Goal: Task Accomplishment & Management: Manage account settings

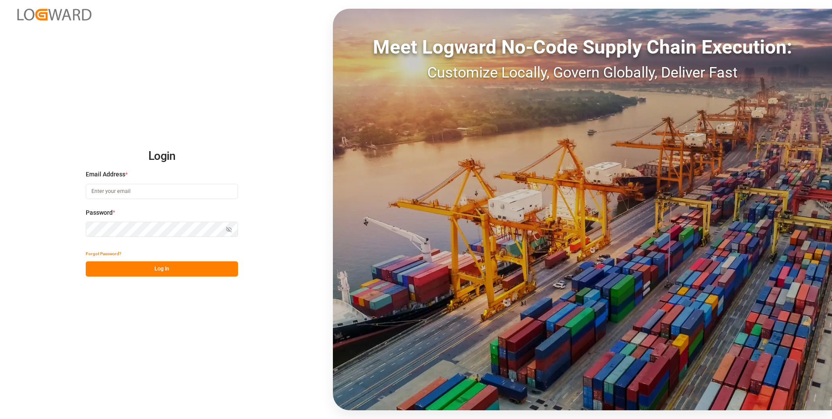
type input "evelyn.aceves@leschaco.com"
click at [229, 231] on div "Show password" at bounding box center [162, 229] width 152 height 15
click at [231, 226] on icon "button" at bounding box center [229, 229] width 6 height 6
click at [182, 267] on button "Log In" at bounding box center [162, 268] width 152 height 15
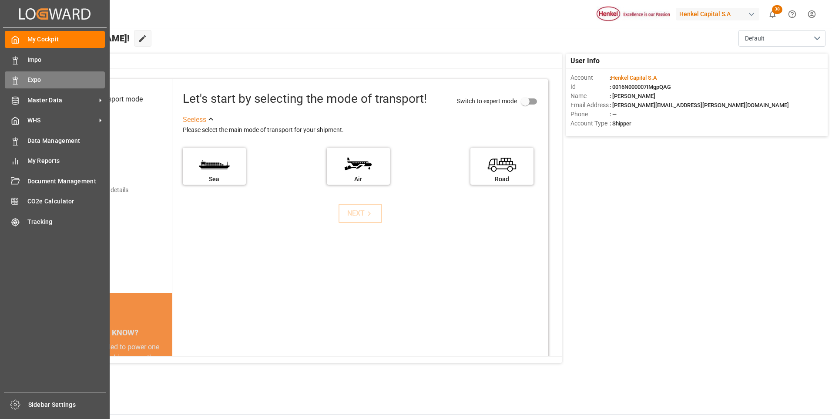
click at [18, 77] on icon at bounding box center [15, 80] width 9 height 9
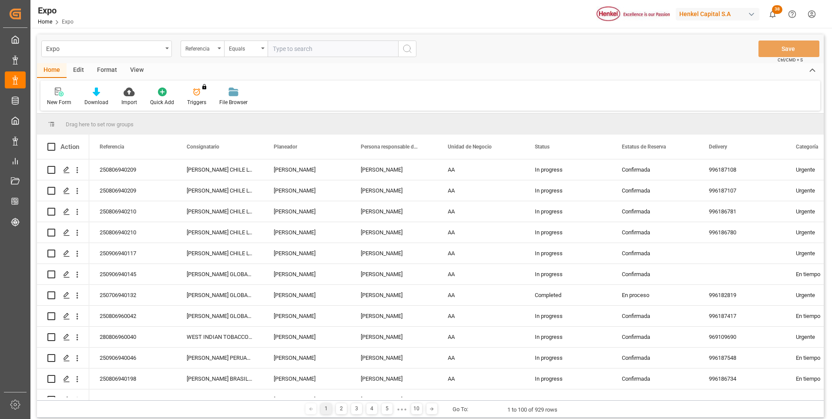
click at [302, 48] on input "text" at bounding box center [333, 48] width 131 height 17
paste input "250906940145"
type input "250906940145"
click at [408, 46] on icon "search button" at bounding box center [407, 49] width 10 height 10
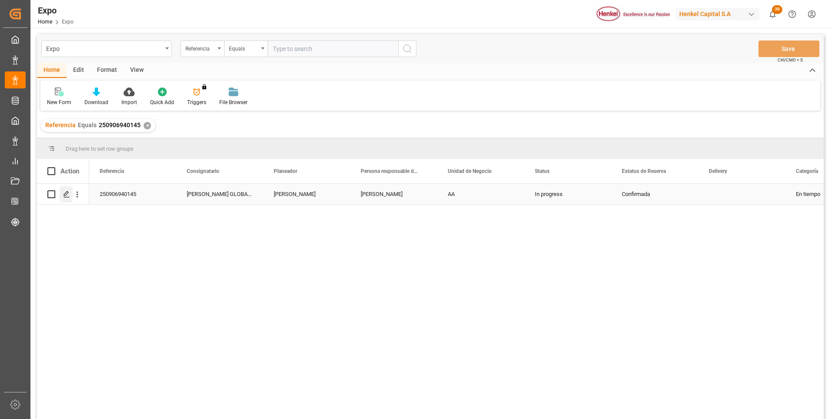
click at [66, 194] on icon "Press SPACE to select this row." at bounding box center [66, 194] width 7 height 7
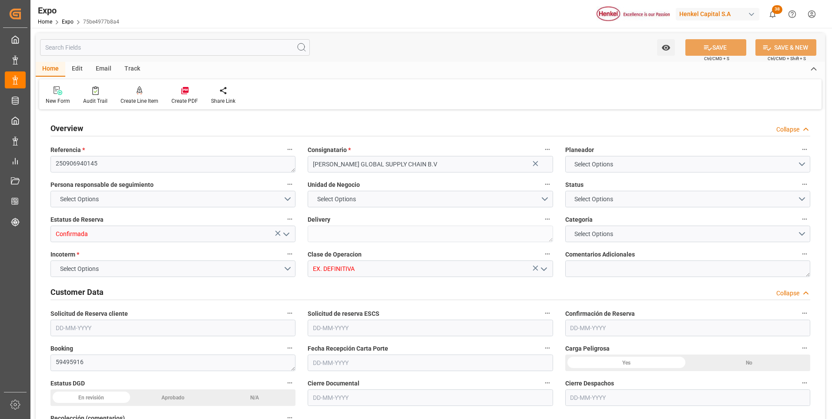
type input "10"
type input "9211482"
type input "MXATM"
type input "PLGDY"
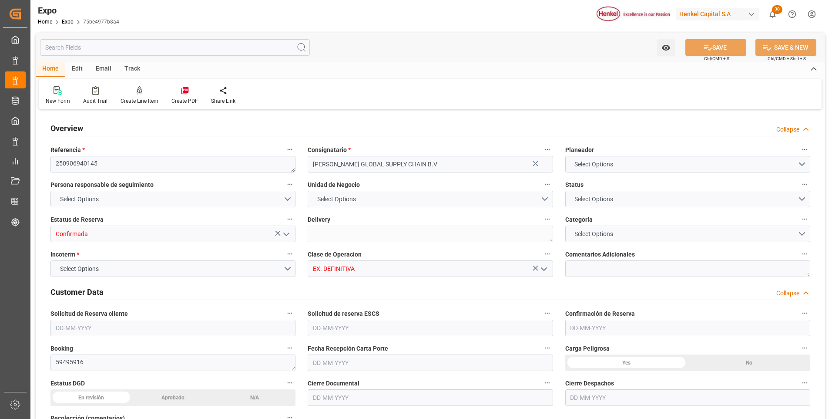
type input "9292149"
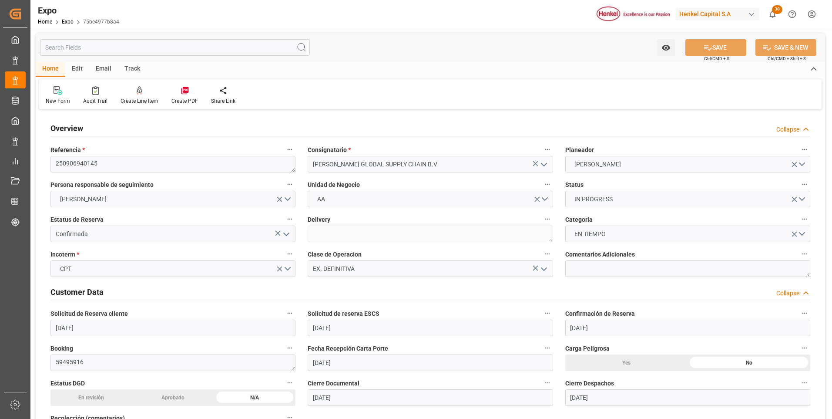
type input "[DATE]"
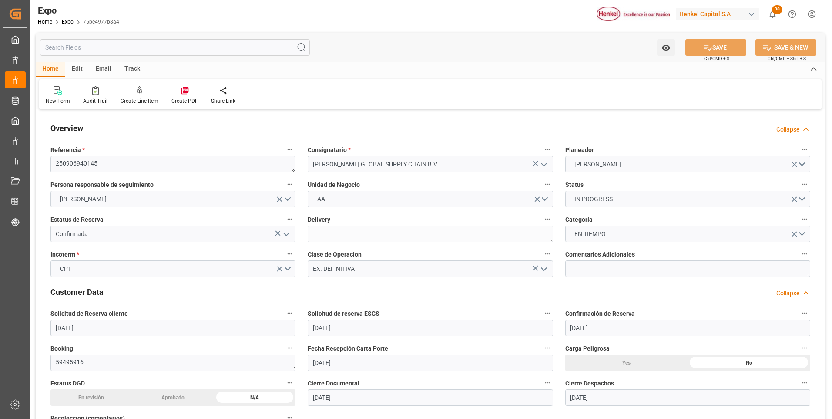
type input "[DATE]"
type input "[DATE] 00:00"
type input "[DATE] 02:30"
type input "[DATE] 00:00"
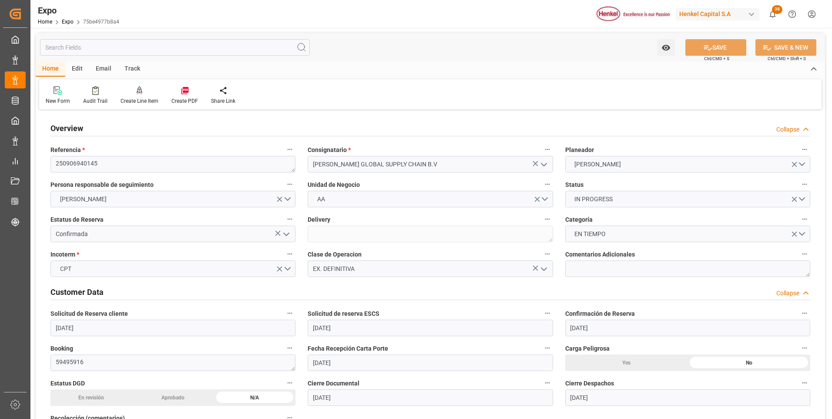
type input "[DATE] 23:00"
type input "[DATE] 00:00"
type input "01-09-2025 10:31"
type input "[DATE] 02:30"
type input "[DATE] 14:00"
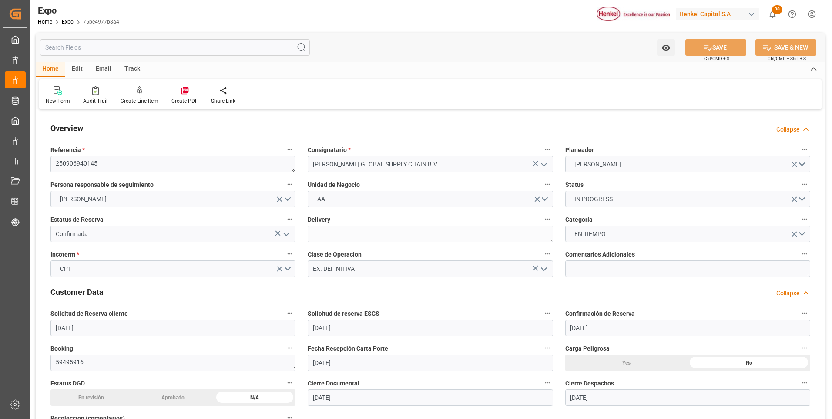
type input "[DATE] 07:00"
type input "[DATE] 23:00"
click at [141, 94] on div at bounding box center [140, 90] width 38 height 9
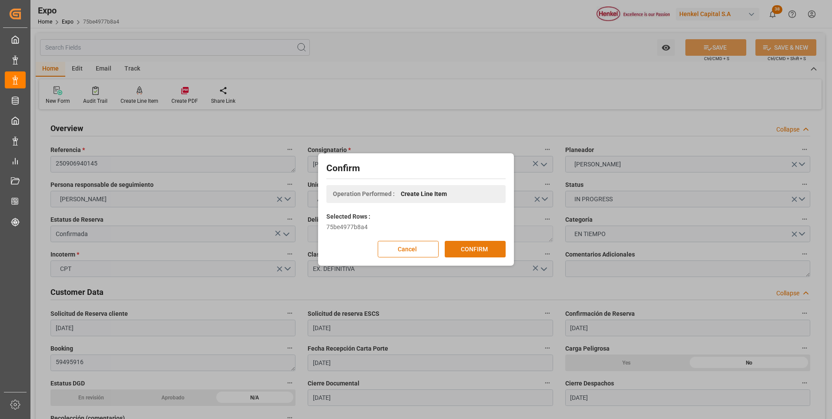
click at [458, 252] on button "CONFIRM" at bounding box center [475, 249] width 61 height 17
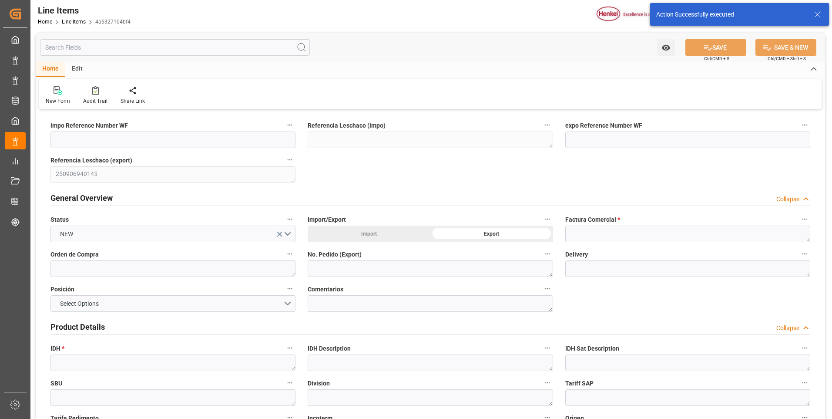
type input "01-09-2025 17:25"
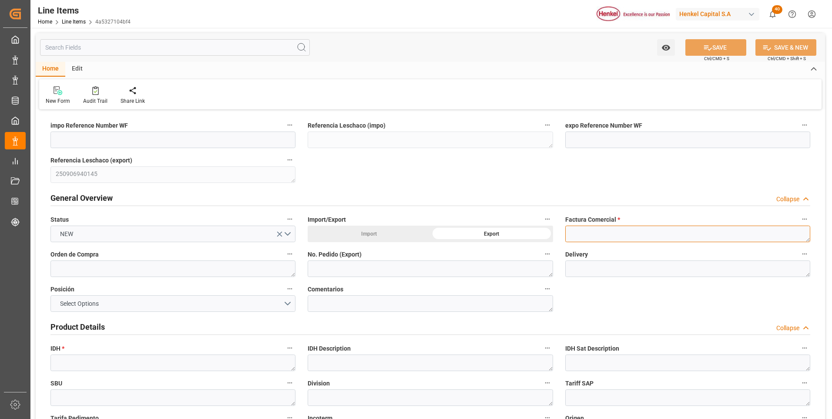
click at [619, 232] on textarea at bounding box center [687, 233] width 245 height 17
paste textarea "9912121845"
type textarea "9912121845"
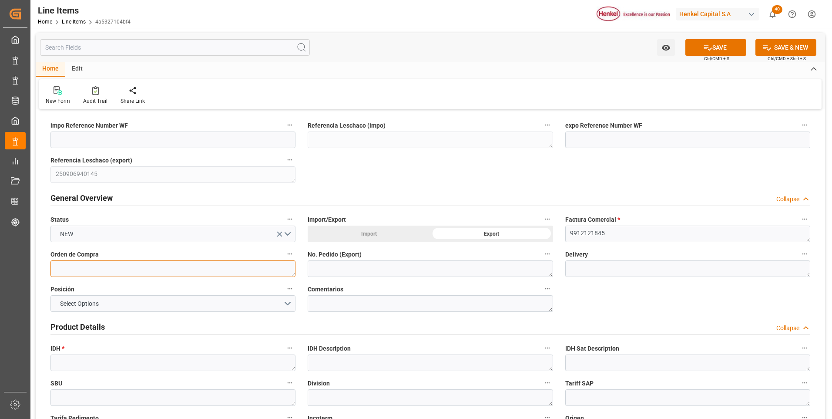
click at [195, 268] on textarea at bounding box center [172, 268] width 245 height 17
paste textarea "4578446999"
type textarea "4578446999"
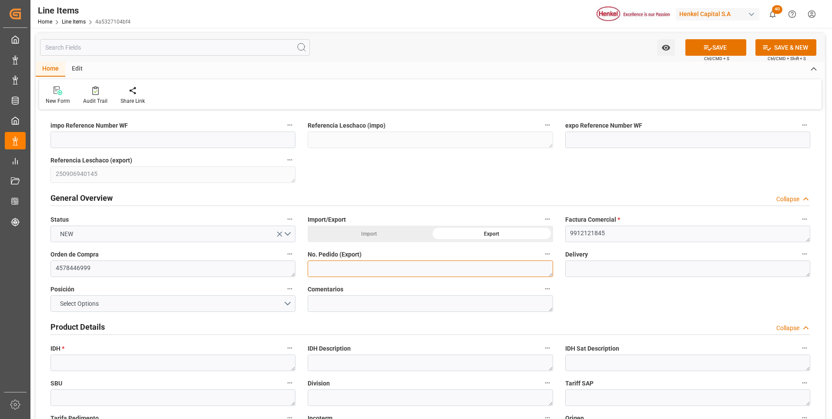
click at [331, 270] on textarea at bounding box center [430, 268] width 245 height 17
paste textarea "4578446999"
type textarea "4578446999"
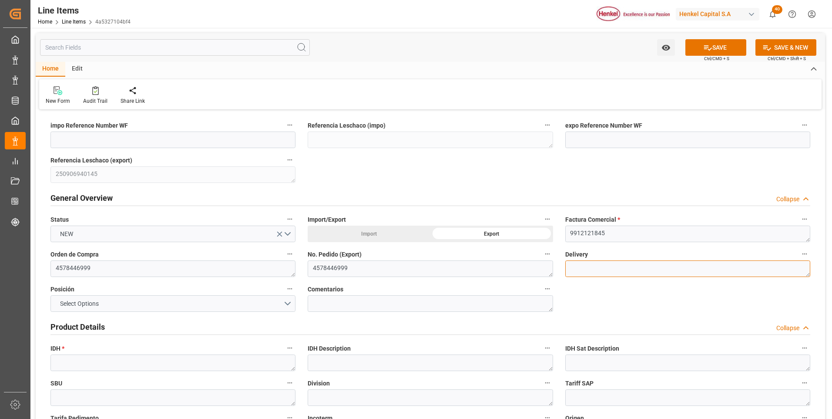
click at [658, 266] on textarea at bounding box center [687, 268] width 245 height 17
paste textarea "996189225"
type textarea "996189225"
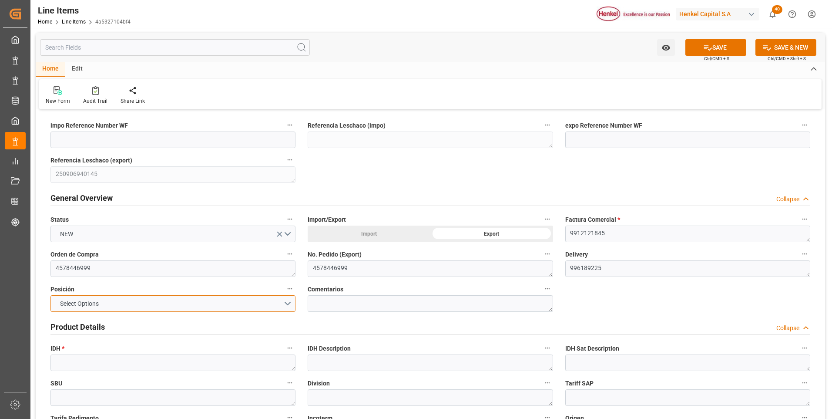
click at [286, 302] on button "Select Options" at bounding box center [172, 303] width 245 height 17
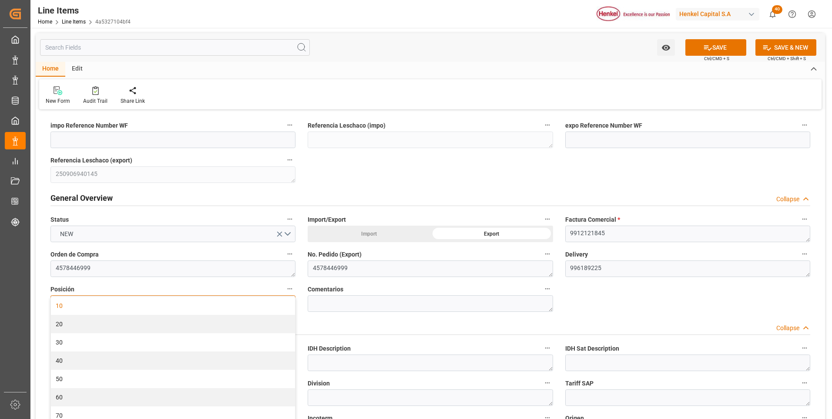
click at [175, 309] on div "10" at bounding box center [173, 305] width 244 height 18
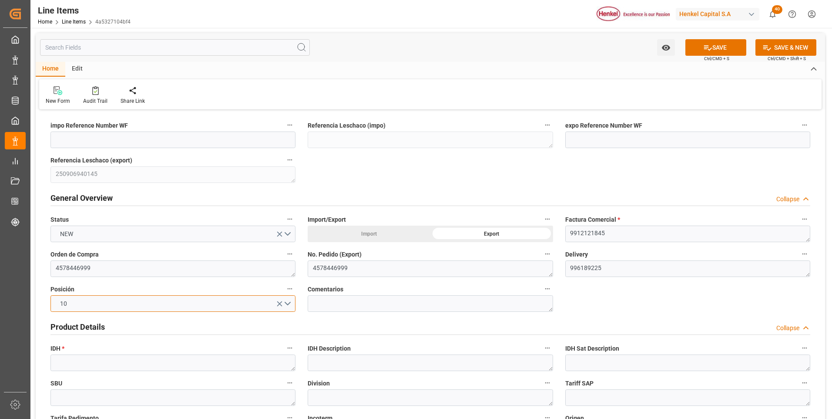
scroll to position [44, 0]
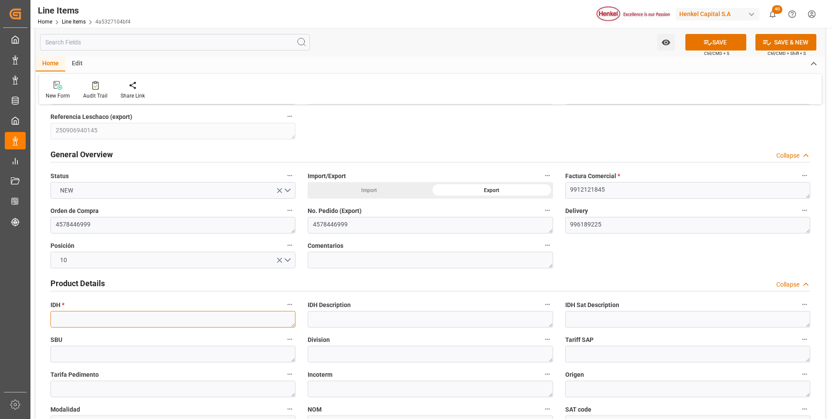
click at [232, 314] on textarea at bounding box center [172, 319] width 245 height 17
paste textarea "1323545"
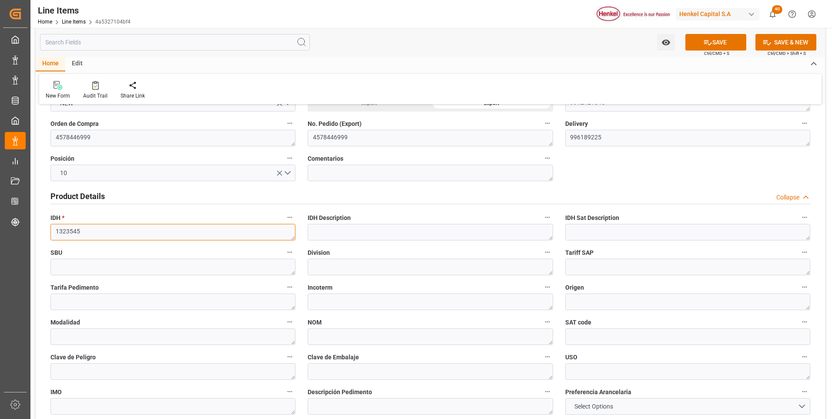
scroll to position [218, 0]
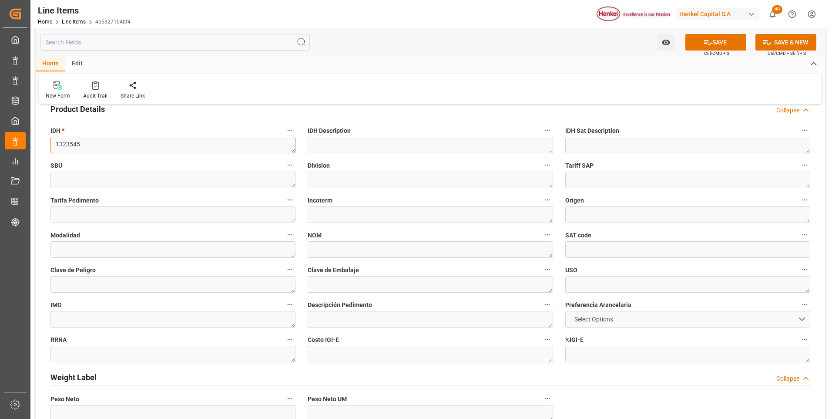
type textarea "1323545"
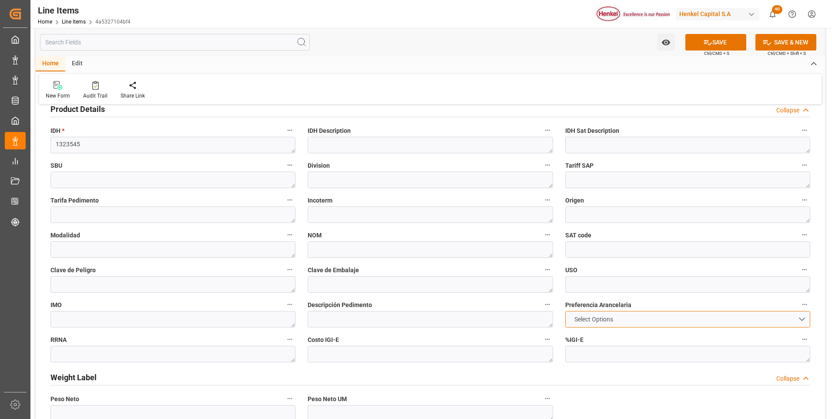
click at [579, 315] on span "Select Options" at bounding box center [593, 319] width 47 height 9
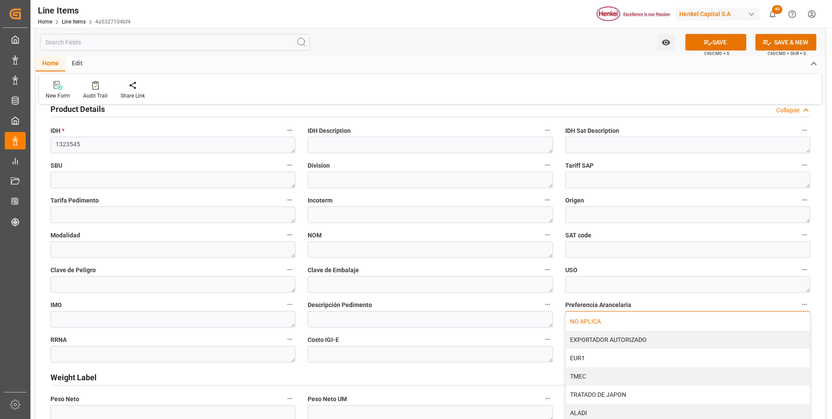
click at [578, 320] on div "NO APLICA" at bounding box center [688, 321] width 244 height 18
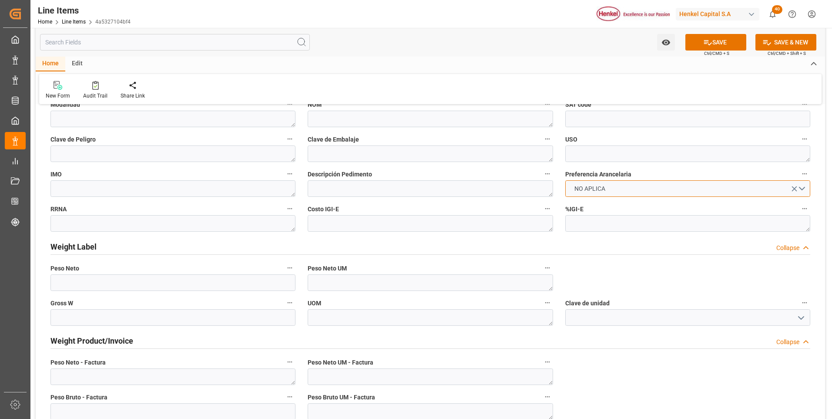
scroll to position [479, 0]
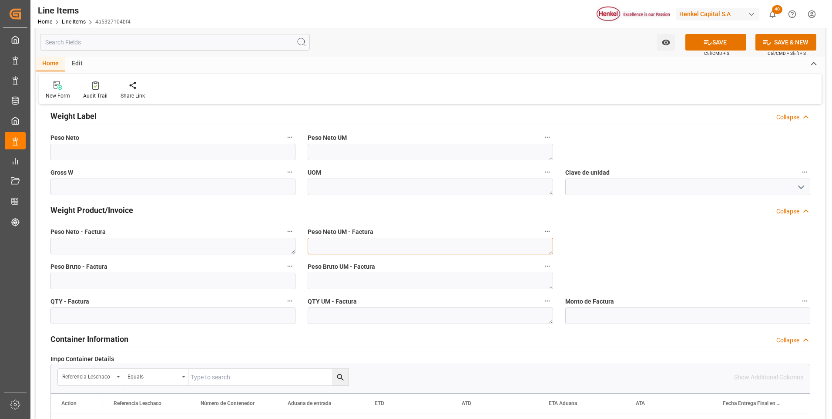
click at [388, 250] on textarea at bounding box center [430, 246] width 245 height 17
type textarea "KG"
click at [387, 279] on textarea at bounding box center [430, 281] width 245 height 17
type textarea "KG"
click at [385, 315] on textarea at bounding box center [430, 315] width 245 height 17
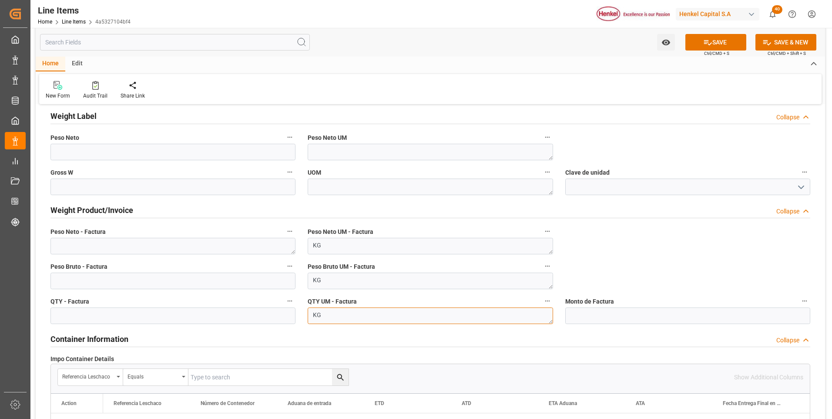
type textarea "KG"
click at [137, 249] on textarea at bounding box center [172, 246] width 245 height 17
paste textarea "6.343,360"
click at [59, 243] on textarea "6.343,360" at bounding box center [172, 246] width 245 height 17
type textarea "6343.360"
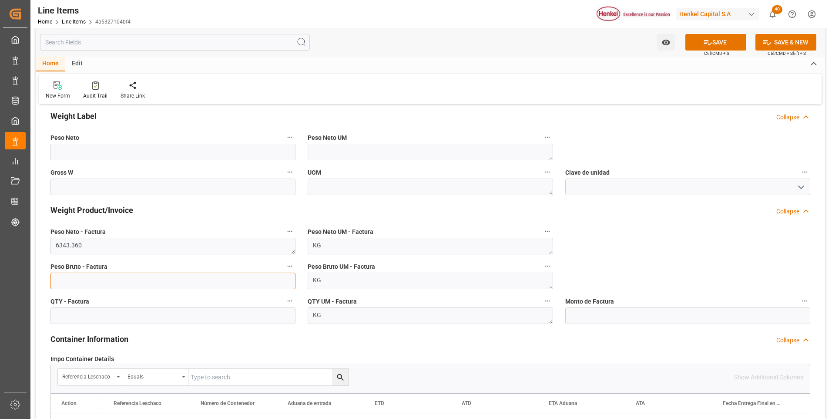
click at [171, 282] on input "text" at bounding box center [172, 281] width 245 height 17
click at [715, 46] on button "SAVE" at bounding box center [716, 42] width 61 height 17
type textarea "Technomelt 246A"
type textarea "AI"
type input "31201600"
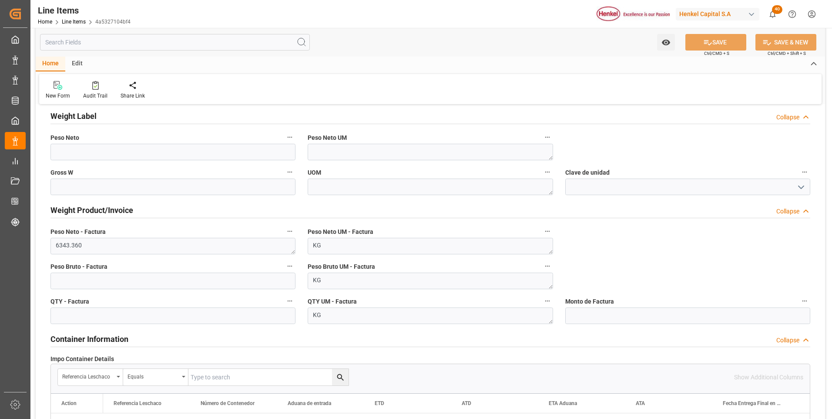
type textarea "4G"
click at [200, 285] on input "text" at bounding box center [172, 281] width 245 height 17
type input "8722.121"
click at [202, 316] on input "text" at bounding box center [172, 315] width 245 height 17
type input "6343.360"
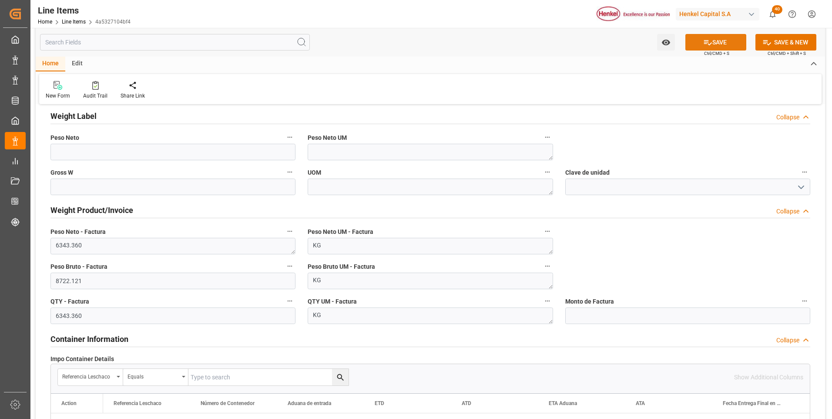
click at [715, 46] on button "SAVE" at bounding box center [716, 42] width 61 height 17
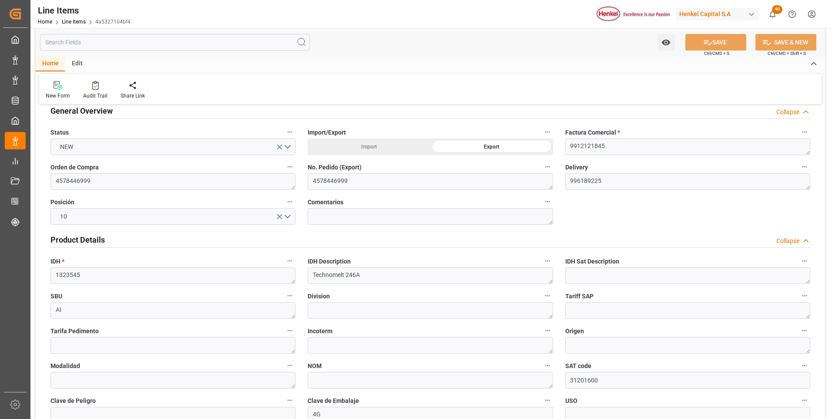
scroll to position [0, 0]
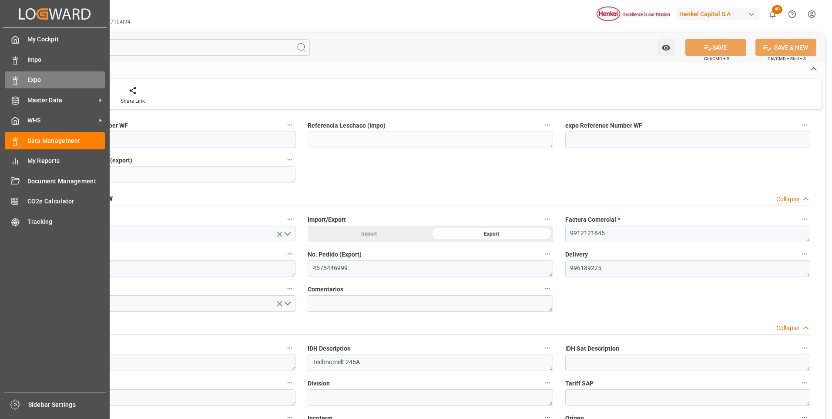
click at [21, 73] on div "Expo Expo" at bounding box center [55, 79] width 100 height 17
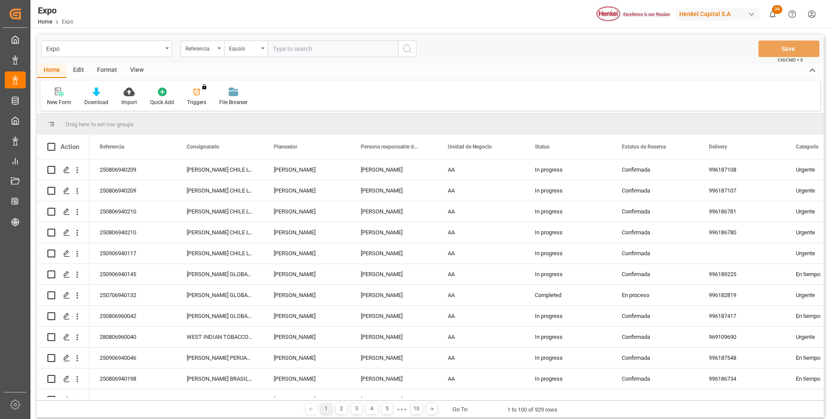
click at [283, 49] on input "text" at bounding box center [333, 48] width 131 height 17
paste input "250906940145"
type input "250906940145"
click at [402, 51] on button "search button" at bounding box center [407, 48] width 18 height 17
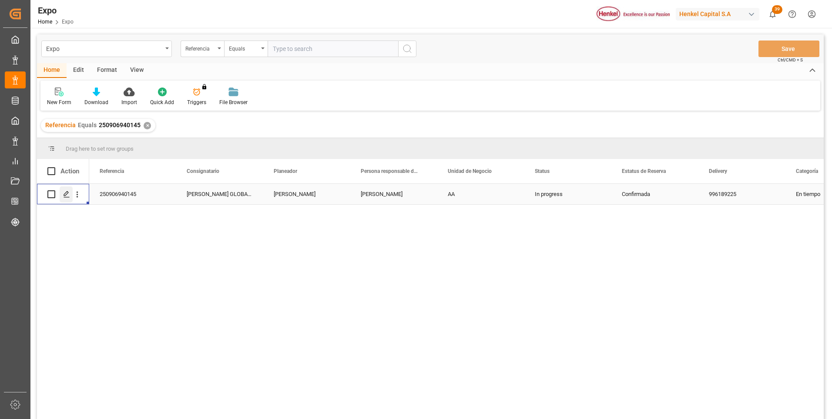
click at [67, 190] on div "Press SPACE to select this row." at bounding box center [66, 194] width 13 height 16
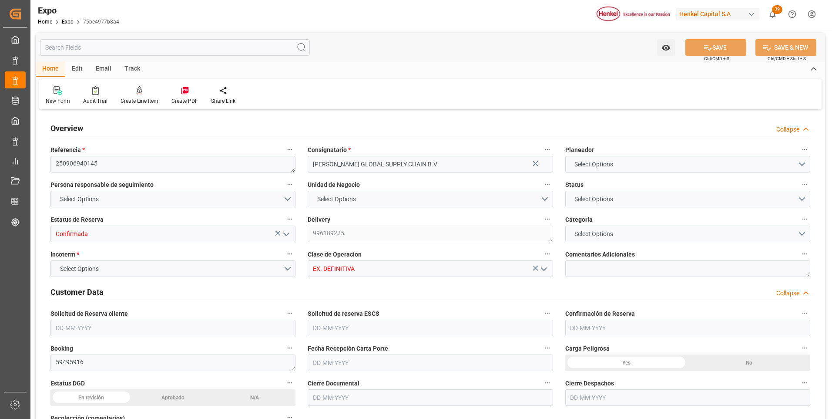
type input "10"
type input "9211482"
type input "MXATM"
type input "PLGDY"
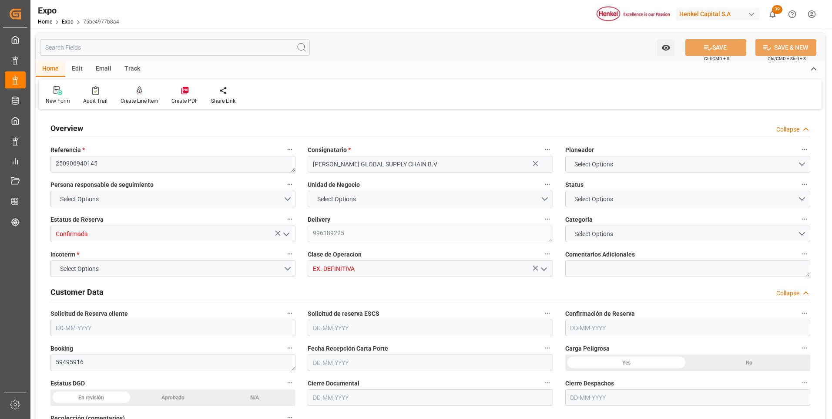
type input "9292149"
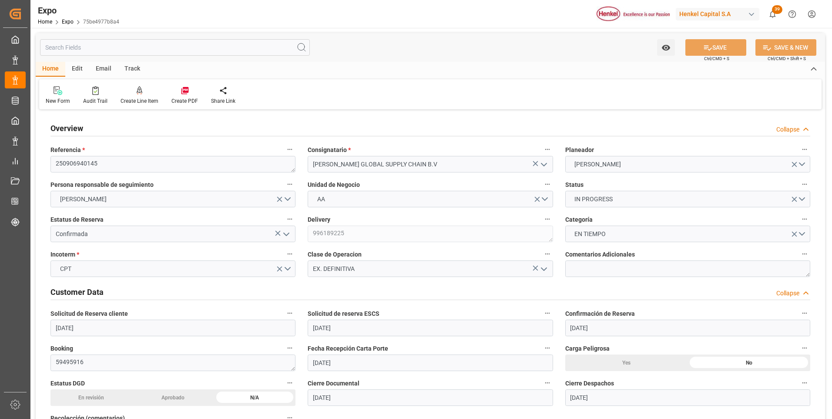
type input "[DATE]"
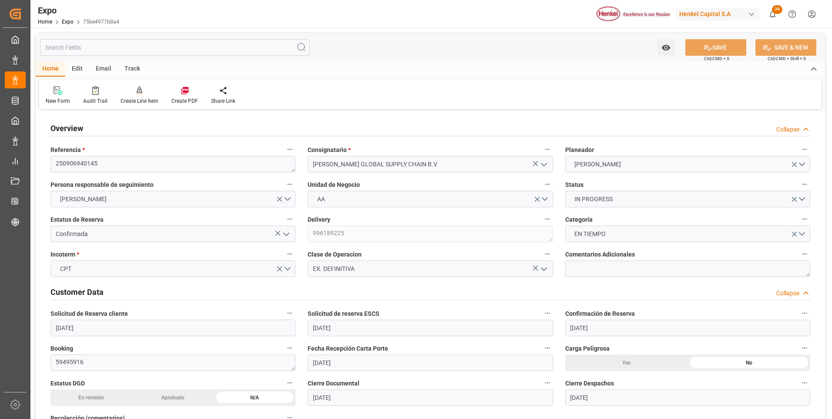
type input "[DATE]"
type input "[DATE] 00:00"
type input "[DATE] 02:30"
type input "[DATE] 00:00"
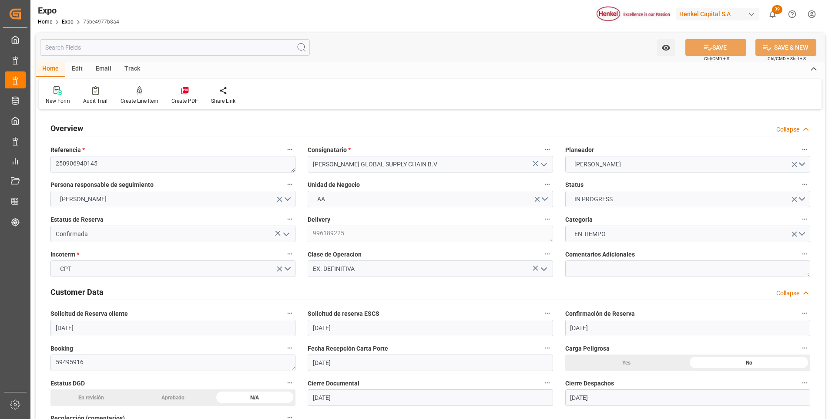
type input "[DATE] 23:00"
type input "[DATE] 00:00"
type input "01-09-2025 10:31"
type input "[DATE] 02:30"
type input "[DATE] 14:00"
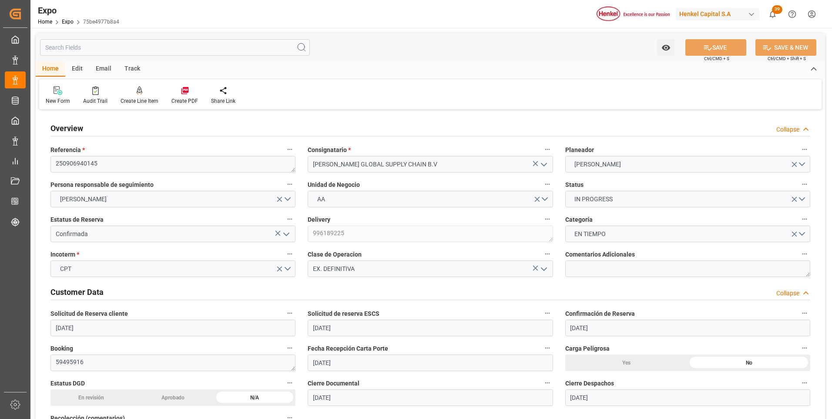
type input "[DATE] 07:00"
type input "[DATE] 23:00"
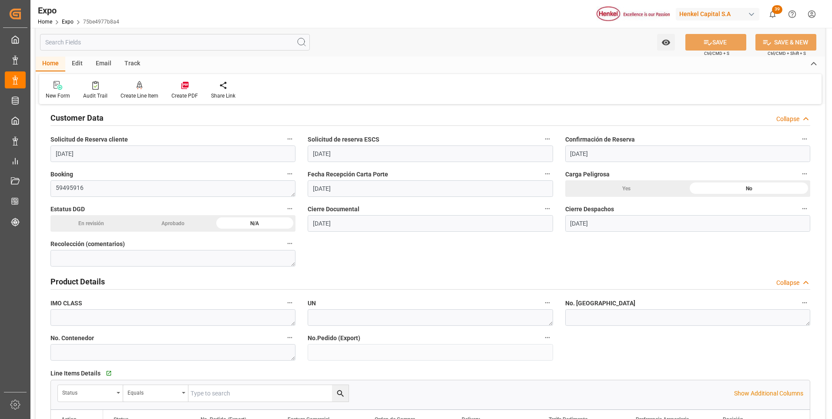
scroll to position [261, 0]
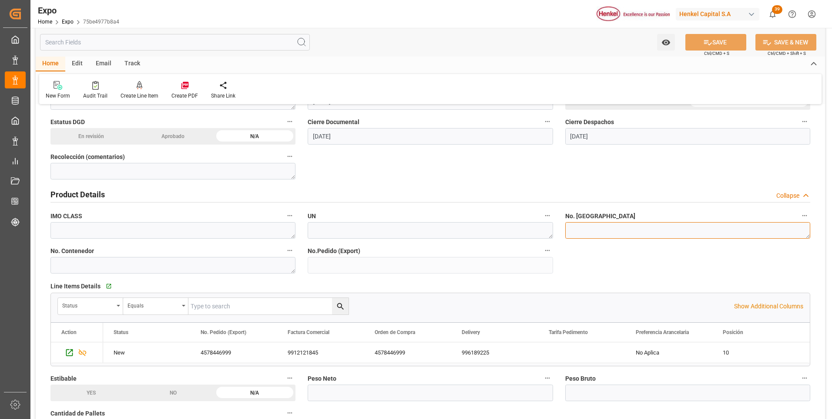
click at [573, 227] on textarea at bounding box center [687, 230] width 245 height 17
paste textarea "INT-3721638"
type textarea "INT-3721638"
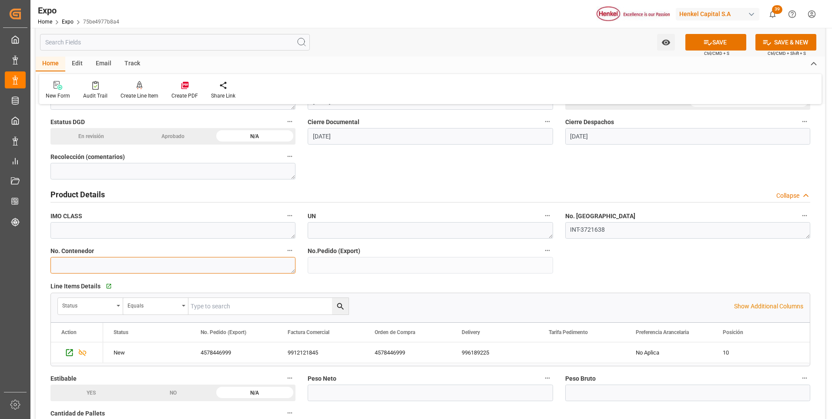
click at [152, 264] on textarea at bounding box center [172, 265] width 245 height 17
paste textarea "FBIU0128598"
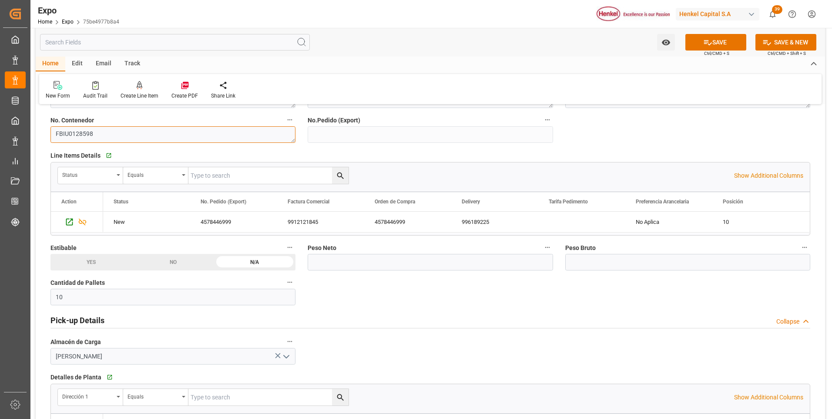
scroll to position [435, 0]
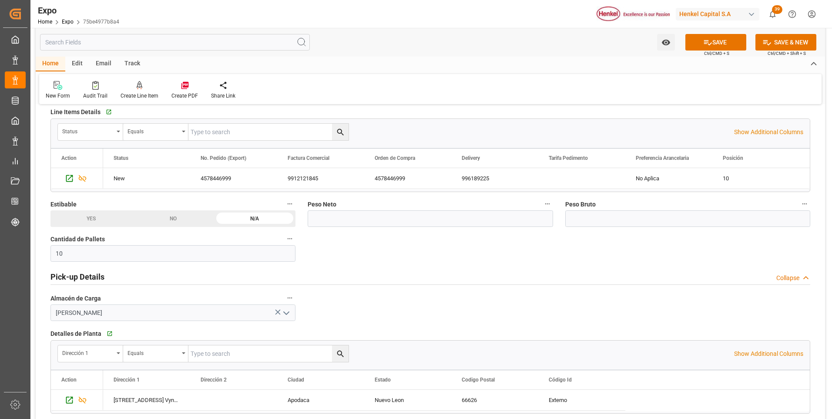
type textarea "FBIU0128598"
click at [464, 212] on input "text" at bounding box center [430, 218] width 245 height 17
paste input "text"
type input "6343.360"
click at [582, 215] on input "text" at bounding box center [687, 218] width 245 height 17
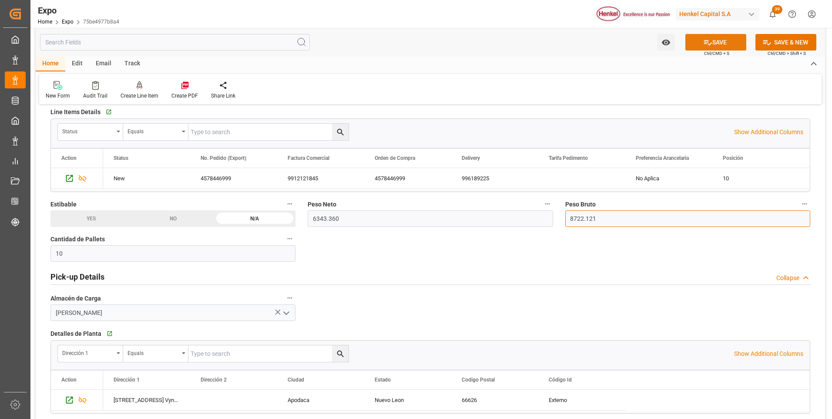
type input "8722.121"
click at [727, 43] on button "SAVE" at bounding box center [716, 42] width 61 height 17
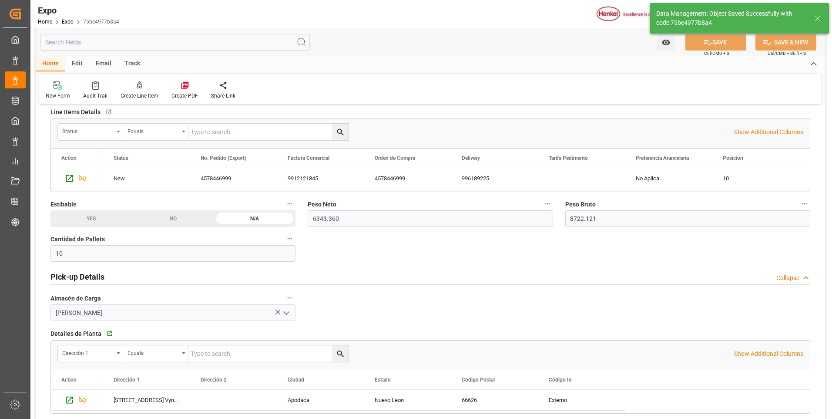
type textarea "[PERSON_NAME]"
type input "01-09-2025 17:42"
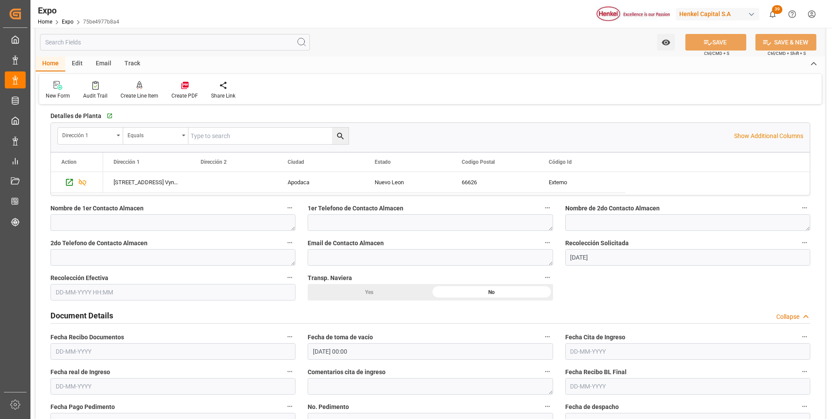
scroll to position [696, 0]
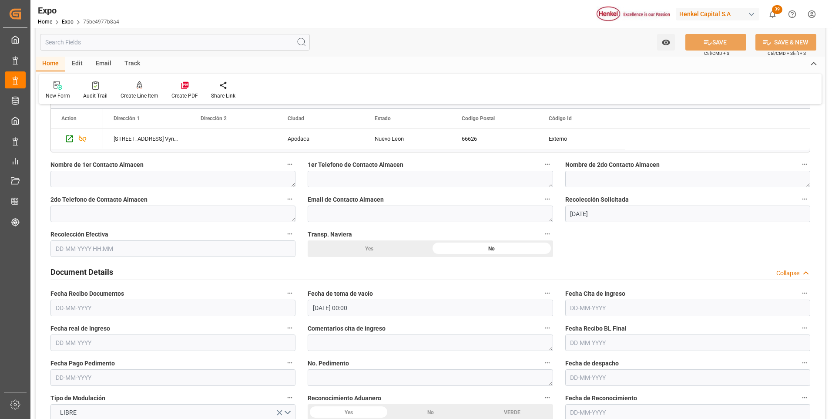
click at [108, 250] on input "text" at bounding box center [172, 248] width 245 height 17
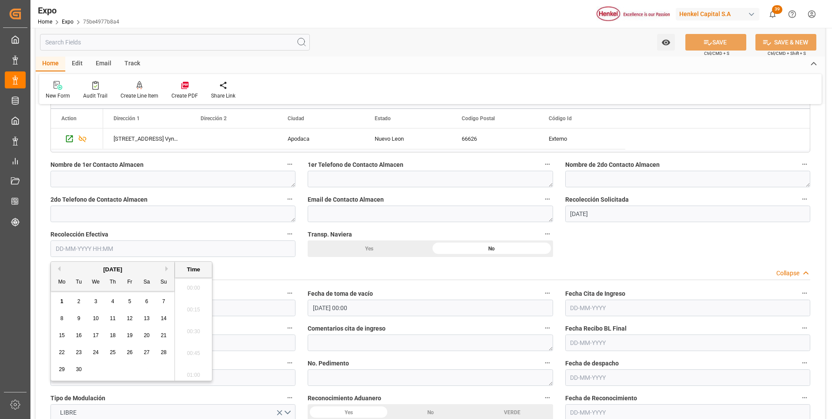
scroll to position [961, 0]
click at [57, 271] on button "Previous Month" at bounding box center [57, 268] width 5 height 5
click at [129, 369] on span "29" at bounding box center [130, 369] width 6 height 6
type input "[DATE] 00:00"
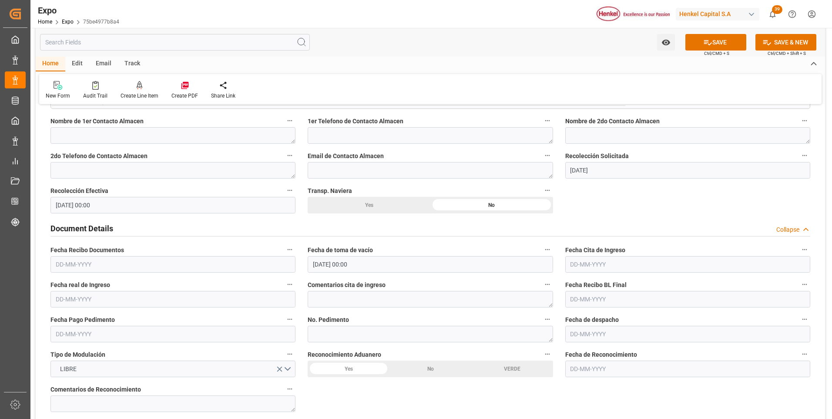
scroll to position [784, 0]
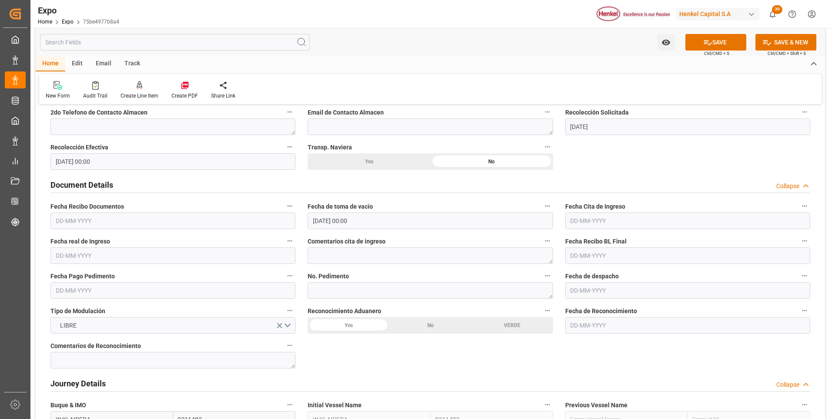
click at [78, 219] on input "text" at bounding box center [172, 220] width 245 height 17
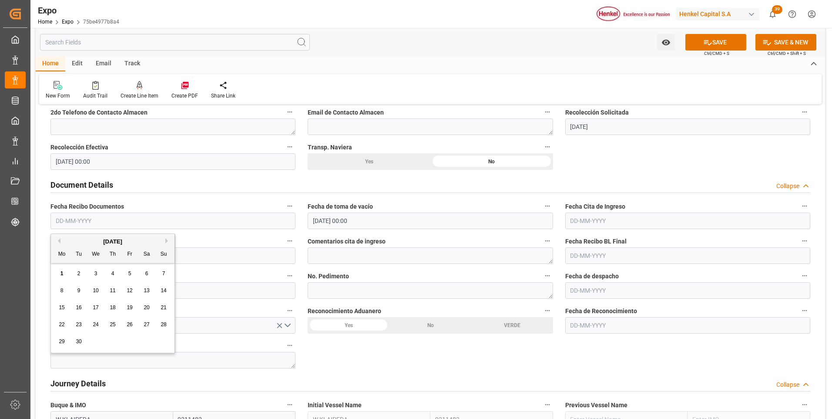
click at [60, 242] on button "Previous Month" at bounding box center [57, 240] width 5 height 5
click at [133, 341] on div "29" at bounding box center [129, 341] width 11 height 10
type input "[DATE]"
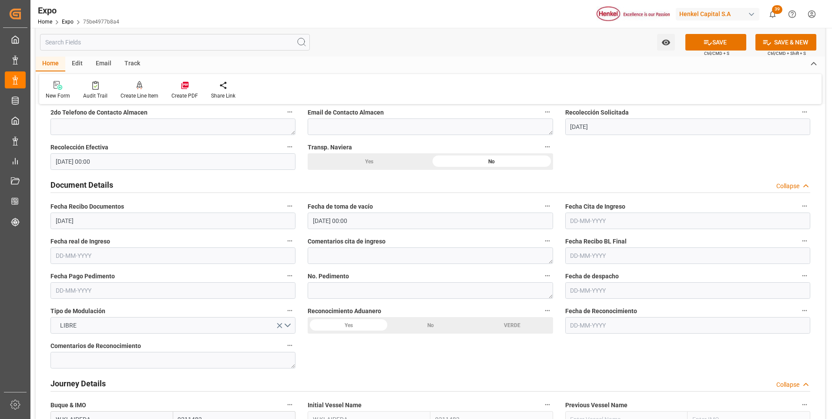
click at [575, 221] on input "text" at bounding box center [687, 220] width 245 height 17
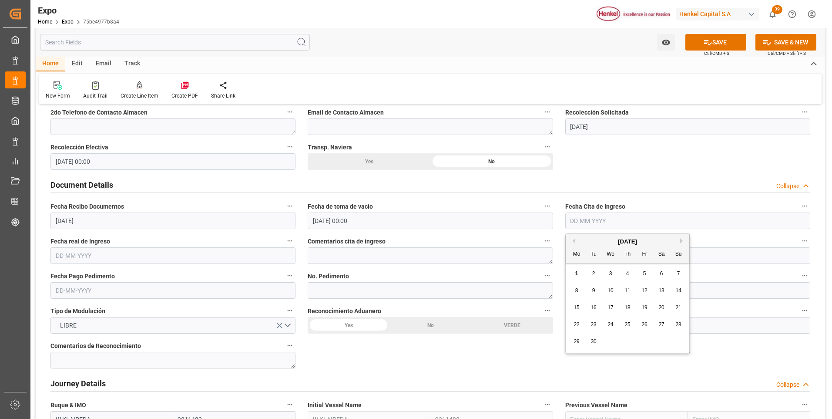
click at [575, 271] on span "1" at bounding box center [576, 273] width 3 height 6
type input "[DATE]"
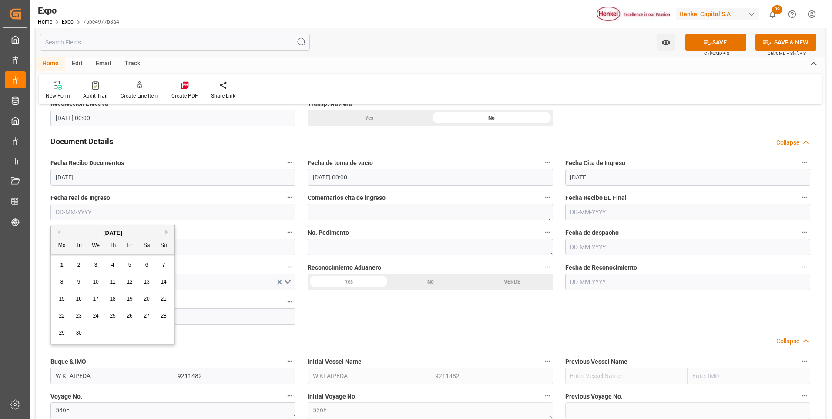
click at [83, 211] on input "text" at bounding box center [172, 212] width 245 height 17
click at [59, 266] on div "1" at bounding box center [62, 265] width 11 height 10
type input "[DATE]"
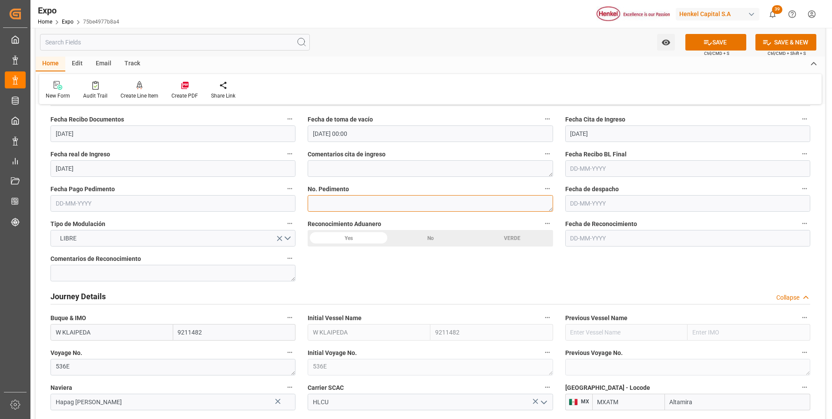
click at [334, 208] on textarea at bounding box center [430, 203] width 245 height 17
paste textarea "25 81 3108 5001899"
type textarea "25 81 3108 5001899"
click at [86, 203] on input "text" at bounding box center [172, 203] width 245 height 17
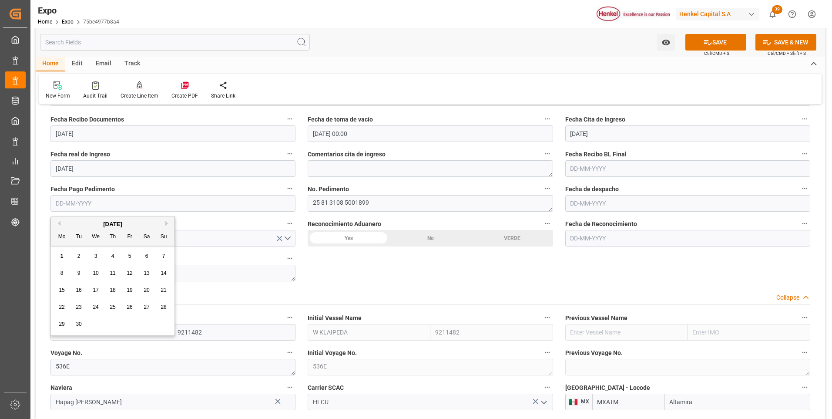
click at [63, 255] on span "1" at bounding box center [62, 256] width 3 height 6
type input "[DATE]"
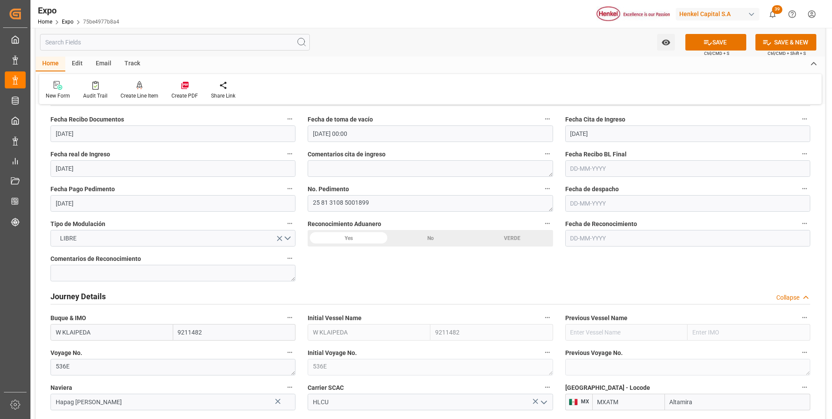
click at [699, 49] on button "SAVE" at bounding box center [716, 42] width 61 height 17
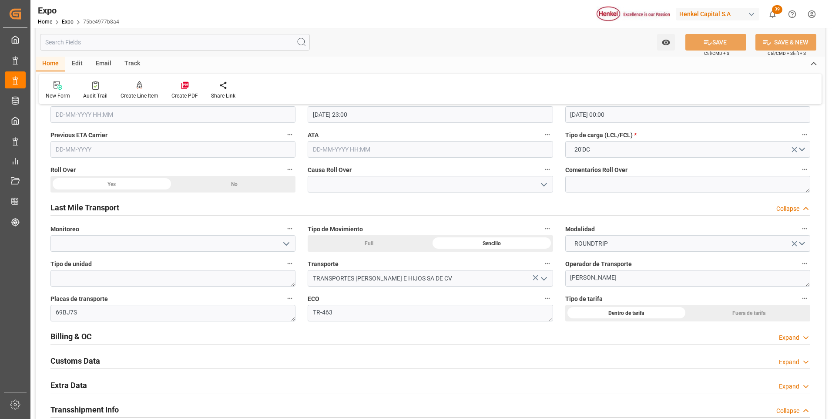
scroll to position [1349, 0]
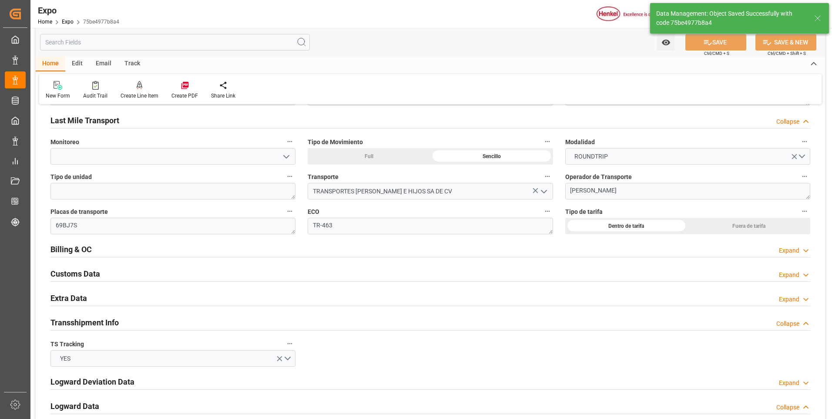
type input "[DATE] 17:43"
click at [806, 301] on icon at bounding box center [806, 299] width 9 height 9
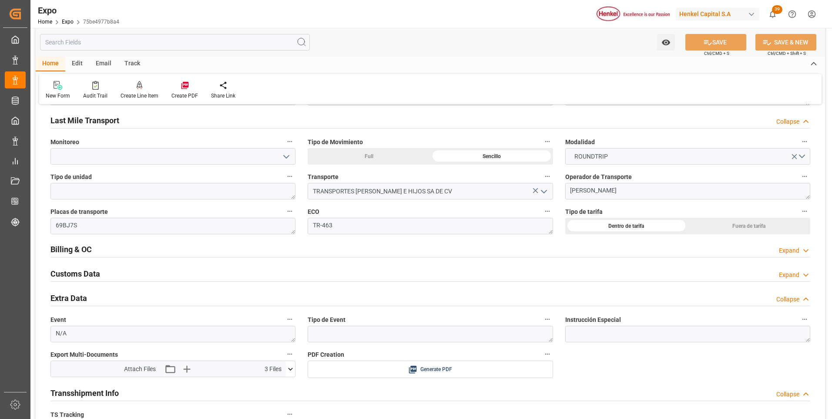
scroll to position [1437, 0]
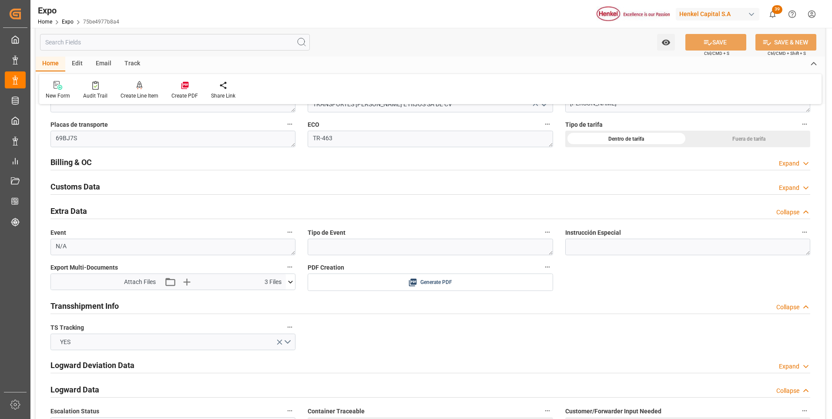
click at [293, 279] on icon at bounding box center [290, 281] width 9 height 9
click at [187, 283] on icon "button" at bounding box center [186, 282] width 14 height 14
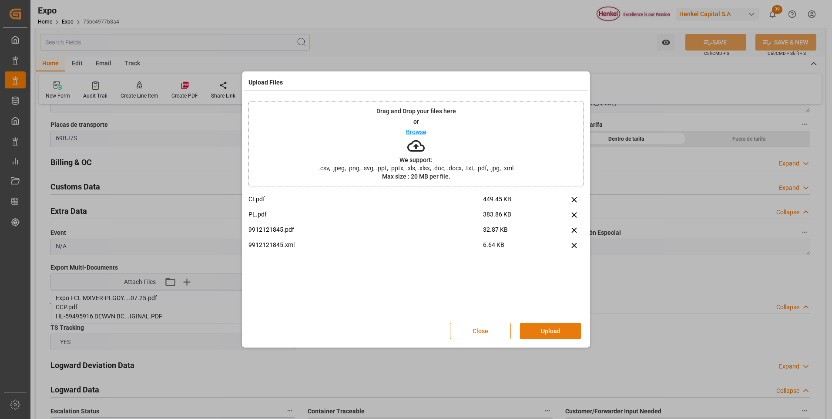
click at [531, 328] on button "Upload" at bounding box center [550, 331] width 61 height 17
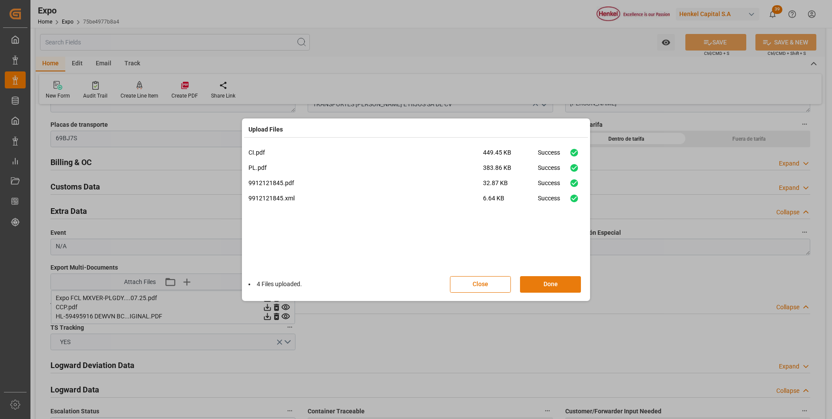
click at [549, 286] on button "Done" at bounding box center [550, 284] width 61 height 17
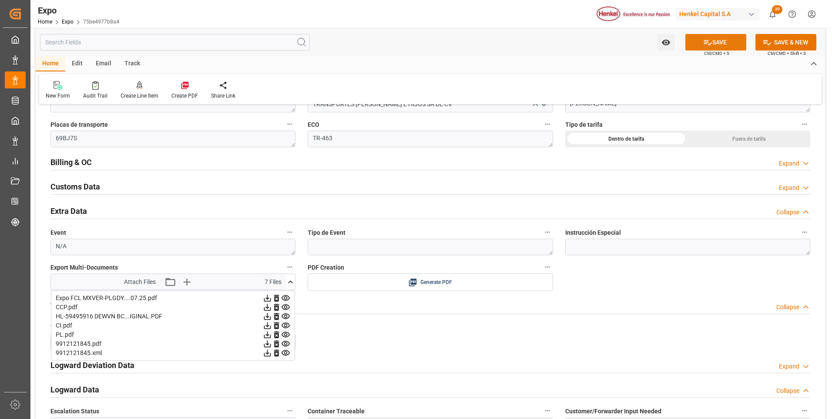
click at [734, 40] on button "SAVE" at bounding box center [716, 42] width 61 height 17
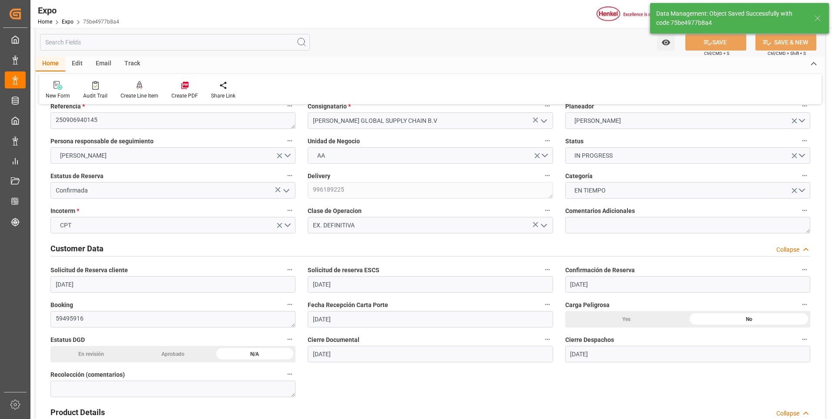
scroll to position [0, 0]
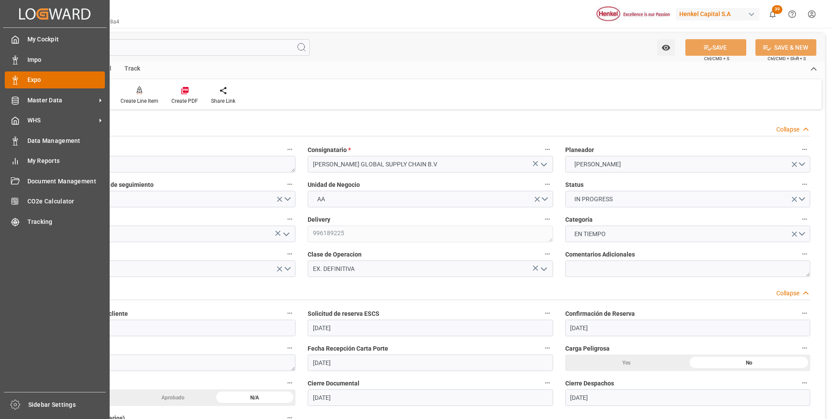
click at [25, 83] on div "Expo Expo" at bounding box center [55, 79] width 100 height 17
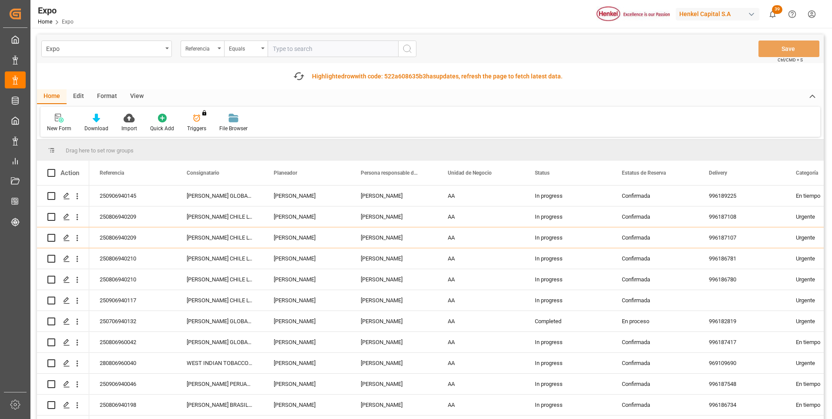
click at [305, 51] on input "text" at bounding box center [333, 48] width 131 height 17
paste input "250906940117"
type input "250906940117"
click at [403, 50] on icon "search button" at bounding box center [407, 49] width 10 height 10
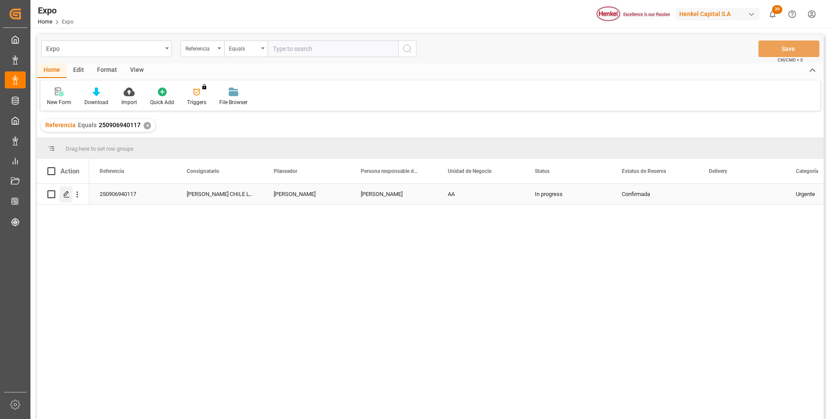
click at [70, 189] on div "Press SPACE to select this row." at bounding box center [66, 194] width 13 height 16
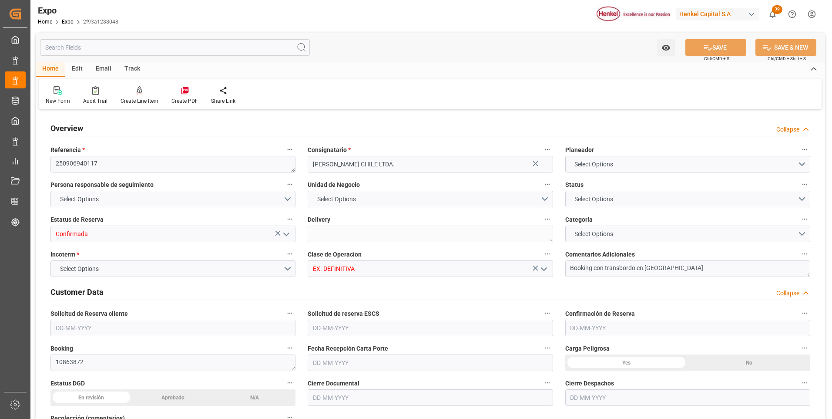
type input "9975636"
type input "MXZLO"
type input "CLSAI"
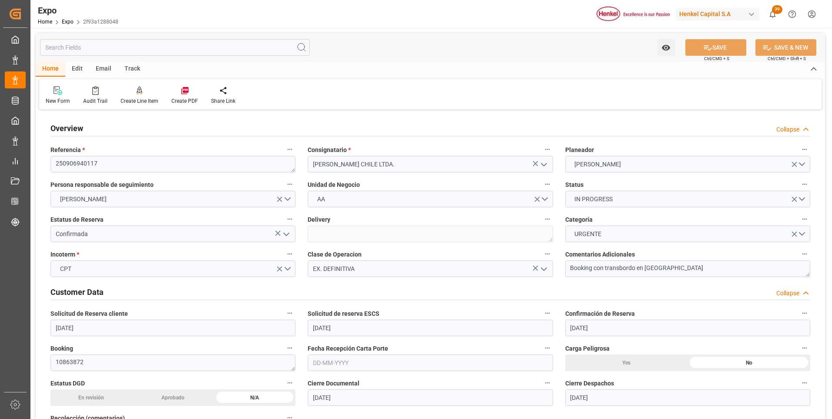
type input "[DATE]"
type input "06-09-2025"
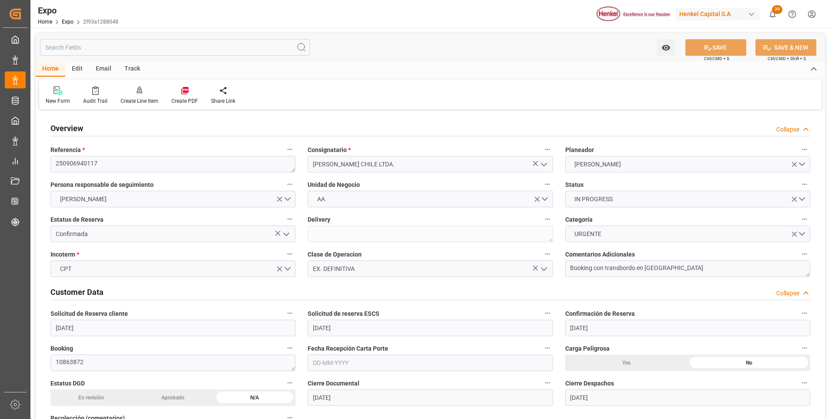
type input "01-08-2025"
type input "[DATE] 00:00"
type input "09-09-2025 02:00"
type input "09-09-2025 00:00"
type input "10-10-2025 08:00"
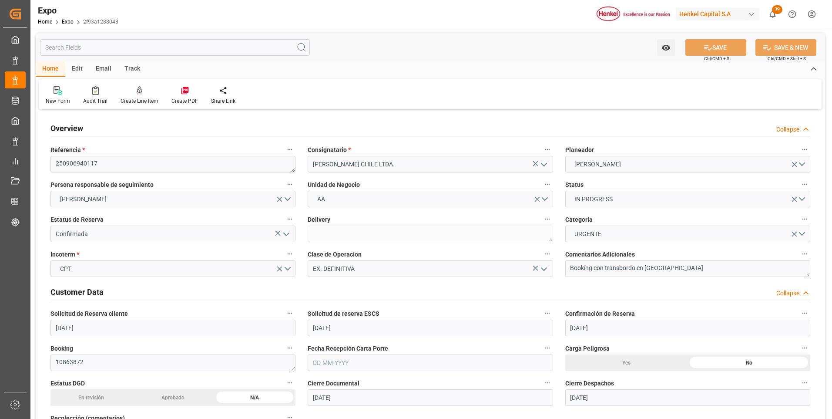
type input "10-10-2025 00:00"
type input "01-09-2025 16:50"
type input "09-09-2025 02:00"
type input "26-09-2025 15:00"
type input "10-10-2025 08:00"
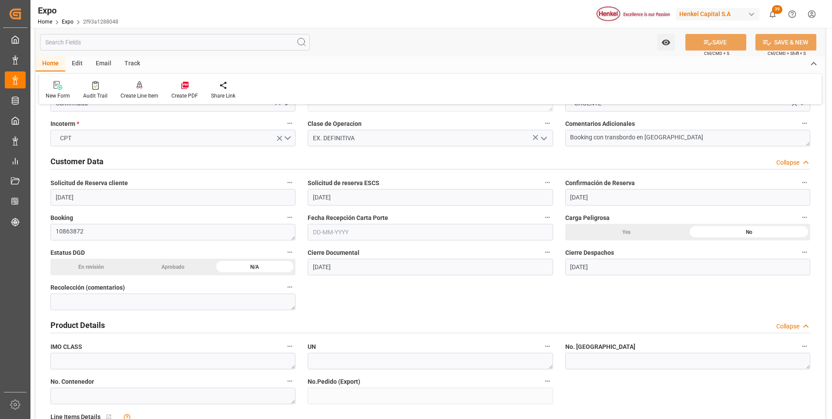
scroll to position [174, 0]
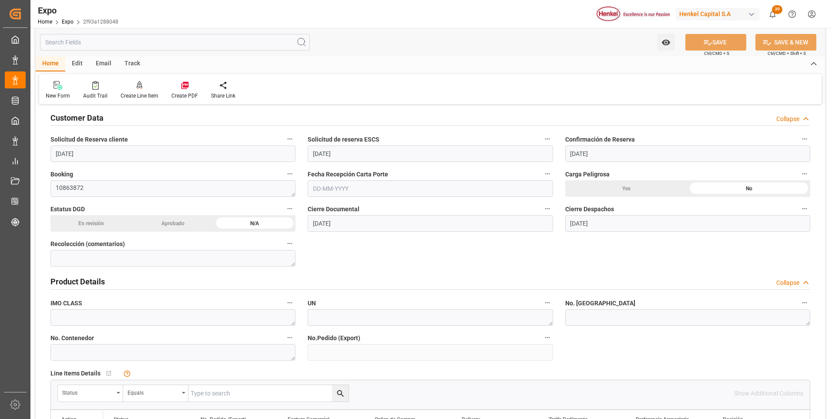
click at [324, 189] on input "text" at bounding box center [430, 188] width 245 height 17
click at [318, 207] on div "[DATE]" at bounding box center [370, 209] width 124 height 9
click at [316, 209] on button "Previous Month" at bounding box center [315, 208] width 5 height 5
click at [374, 308] on div "28" at bounding box center [370, 309] width 11 height 10
type input "28-08-2025"
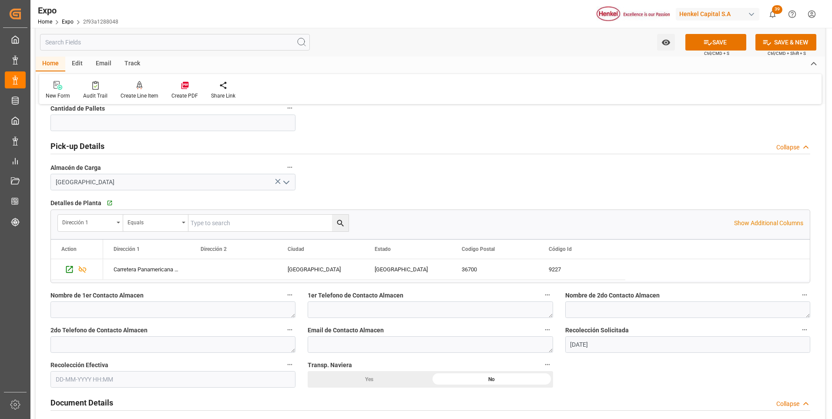
scroll to position [609, 0]
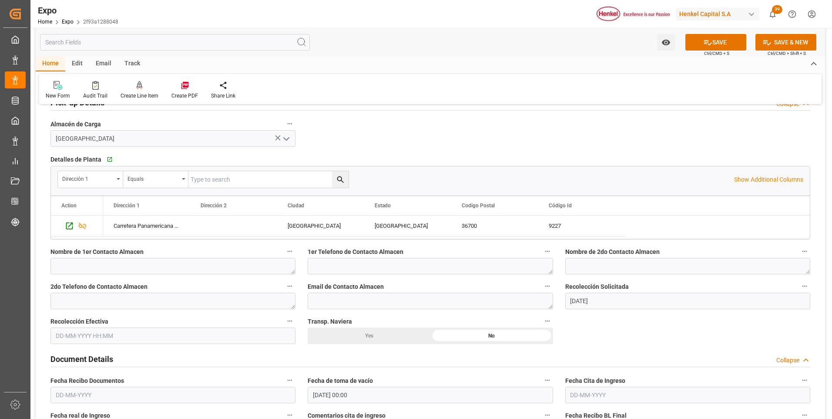
click at [107, 336] on input "text" at bounding box center [172, 335] width 245 height 17
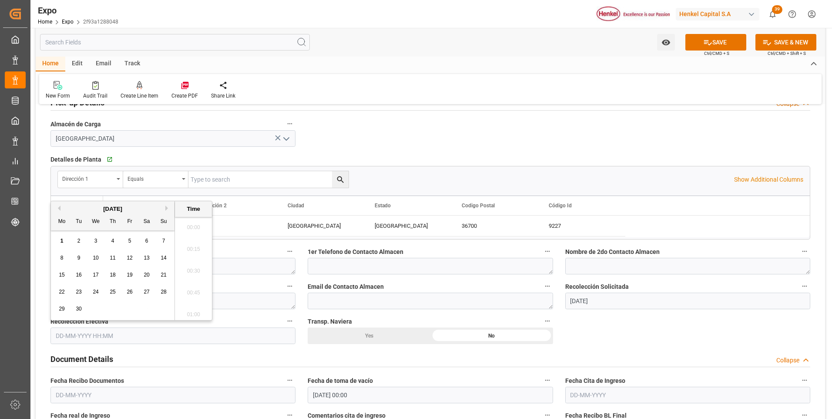
scroll to position [982, 0]
click at [62, 242] on span "1" at bounding box center [62, 241] width 3 height 6
type input "01-09-2025 00:00"
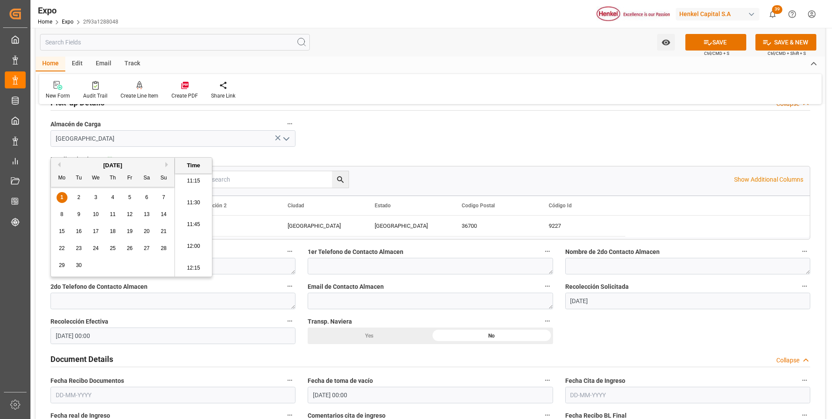
scroll to position [653, 0]
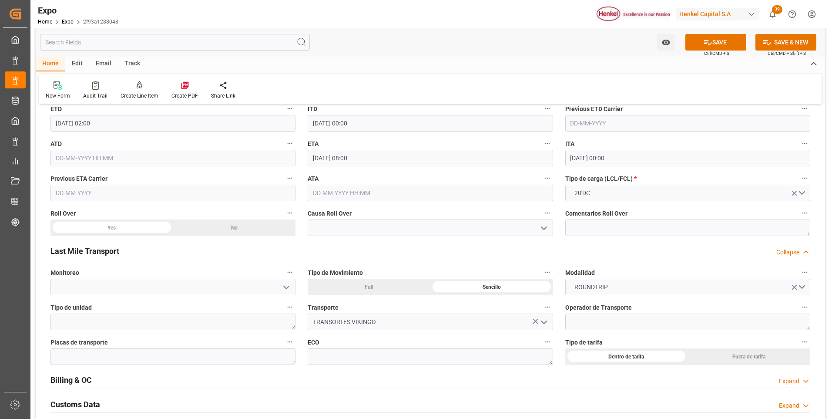
scroll to position [1262, 0]
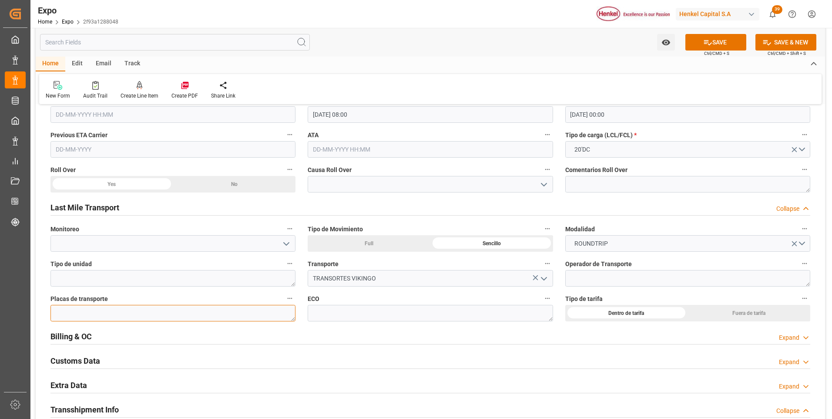
click at [214, 315] on textarea at bounding box center [172, 313] width 245 height 17
paste textarea "FERNANDO ZAMUDIO"
type textarea "FERNANDO ZAMUDIO"
click at [377, 277] on input "TRANSORTES VIKINGO" at bounding box center [430, 278] width 245 height 17
type input "T"
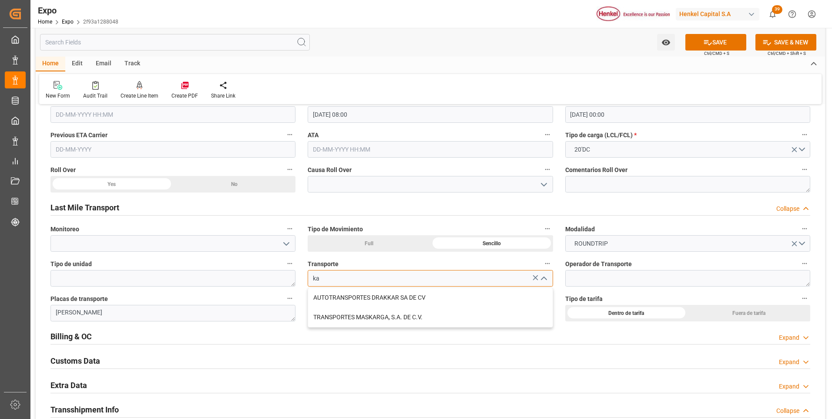
type input "k"
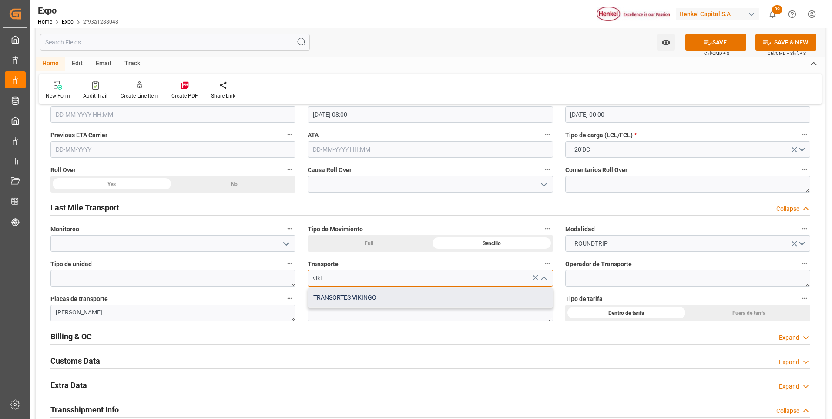
click at [391, 301] on div "TRANSORTES VIKINGO" at bounding box center [430, 298] width 244 height 20
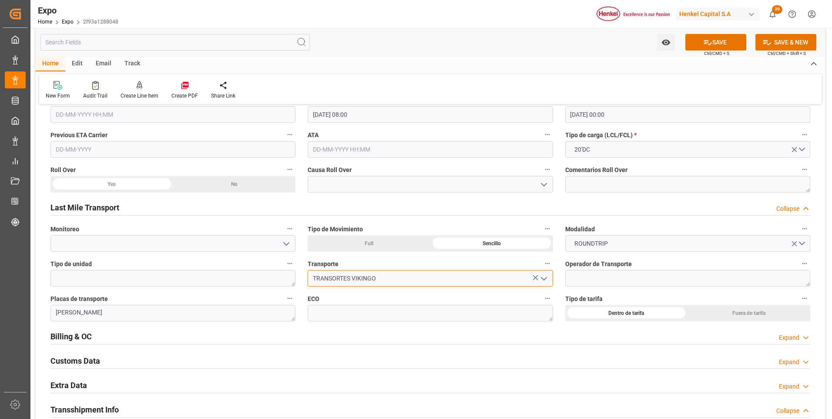
type input "TRANSORTES VIKINGO"
click at [605, 281] on textarea at bounding box center [687, 278] width 245 height 17
paste textarea "FERNANDO ZAMUDIO"
type textarea "FERNANDO ZAMUDIO"
click at [271, 311] on textarea "FERNANDO ZAMUDIO" at bounding box center [172, 313] width 245 height 17
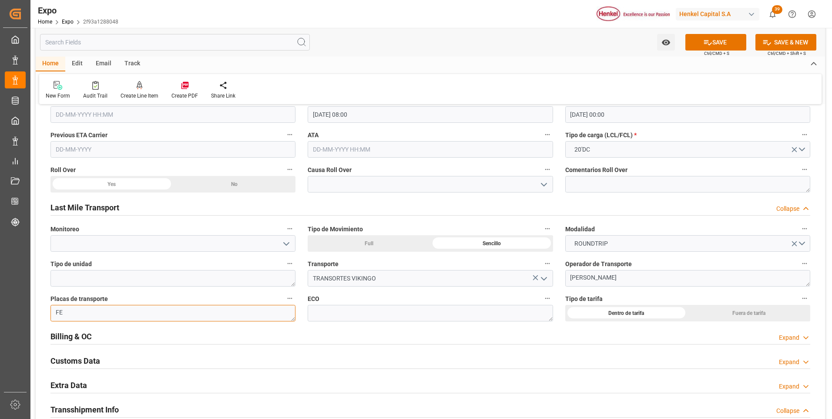
type textarea "F"
paste textarea "16BH9B"
type textarea "16BH9B"
click at [330, 316] on textarea at bounding box center [430, 313] width 245 height 17
paste textarea "8019"
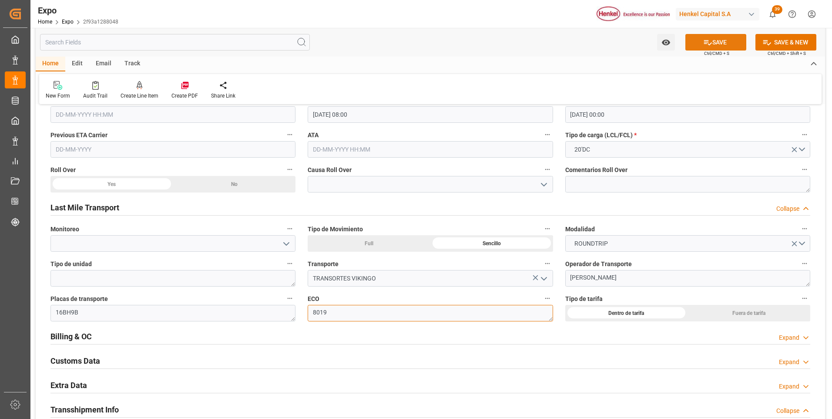
type textarea "8019"
click at [703, 47] on button "SAVE" at bounding box center [716, 42] width 61 height 17
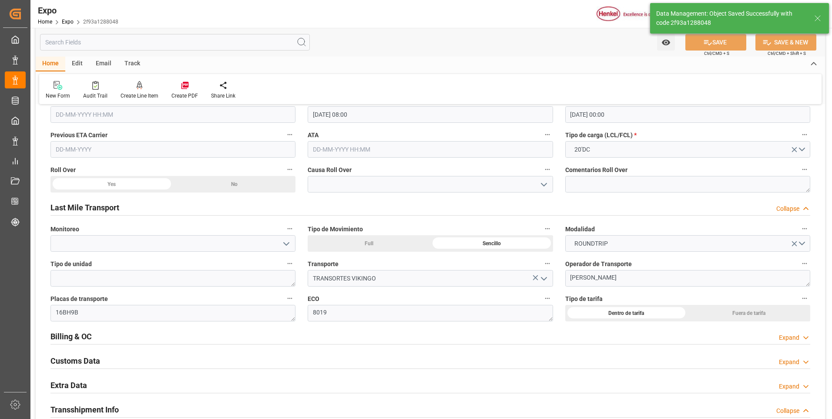
type textarea "[PERSON_NAME]"
type input "TRANSORTES VIKINGO"
type input "01-09-2025 17:49"
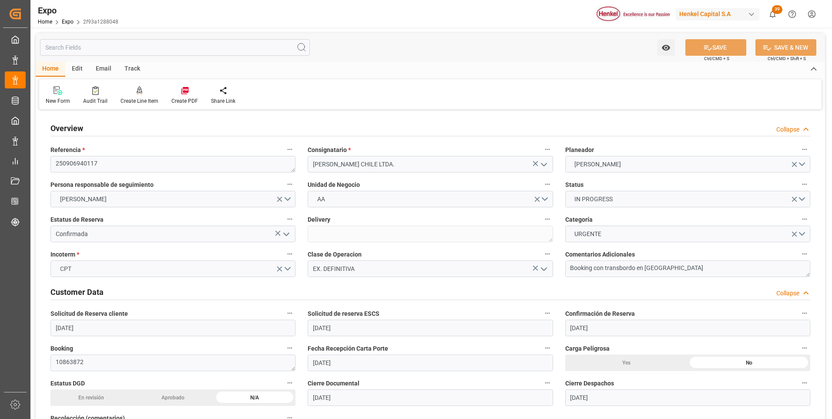
scroll to position [0, 0]
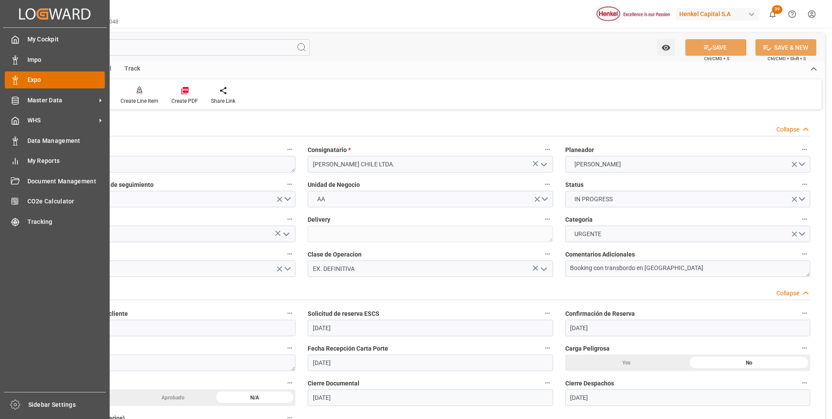
click at [13, 82] on icon at bounding box center [15, 80] width 9 height 9
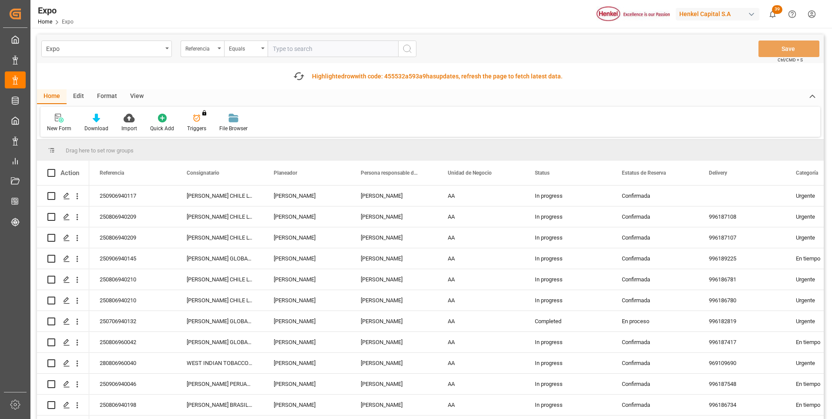
click at [296, 51] on input "text" at bounding box center [333, 48] width 131 height 17
paste input "250906940154"
type input "250906940154"
click at [412, 50] on icon "search button" at bounding box center [407, 49] width 10 height 10
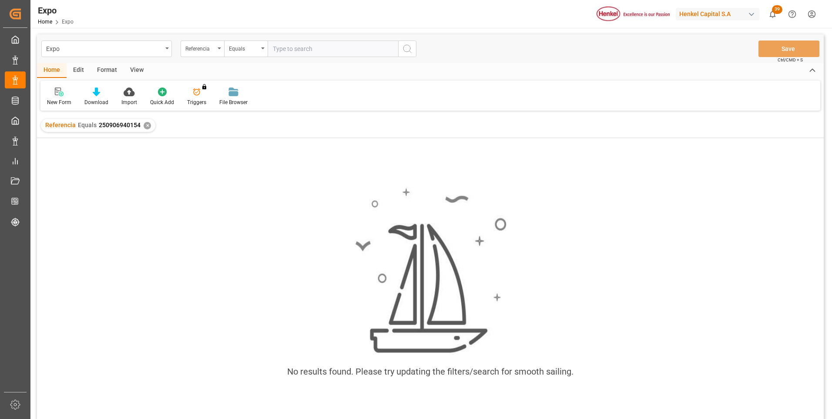
click at [62, 92] on icon at bounding box center [61, 93] width 5 height 5
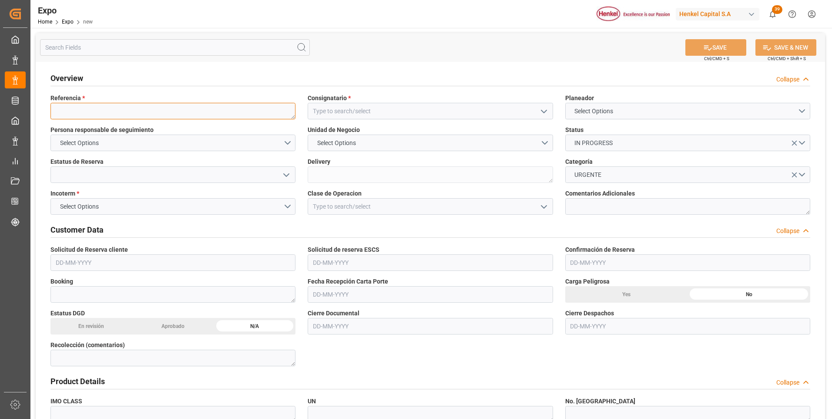
click at [74, 111] on textarea at bounding box center [172, 111] width 245 height 17
paste textarea "250906940154"
type textarea "250906940154"
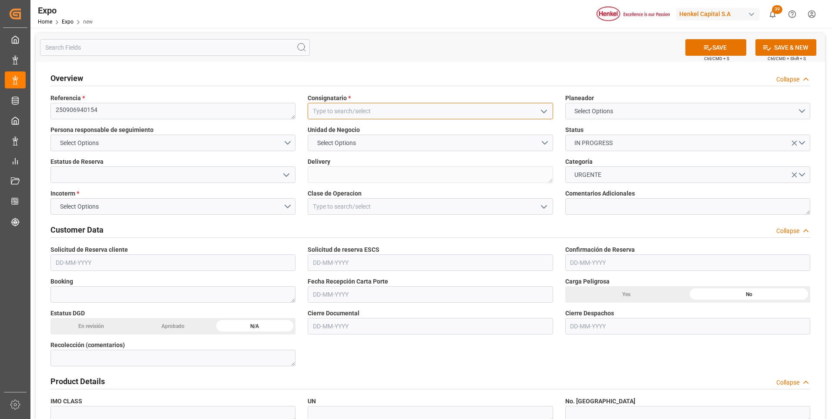
click at [385, 111] on input at bounding box center [430, 111] width 245 height 17
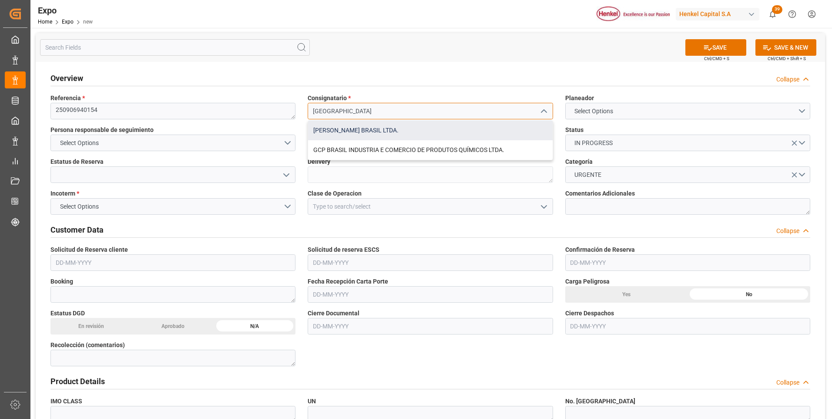
click at [379, 130] on div "[PERSON_NAME] BRASIL LTDA." at bounding box center [430, 131] width 244 height 20
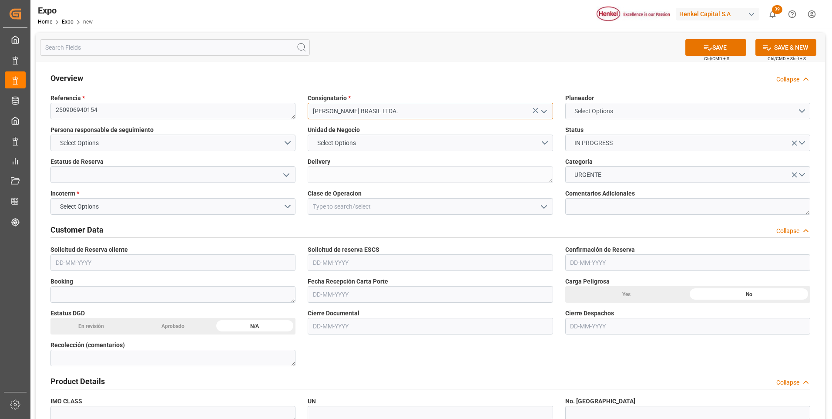
type input "[PERSON_NAME] BRASIL LTDA."
click at [572, 107] on span "Select Options" at bounding box center [593, 111] width 47 height 9
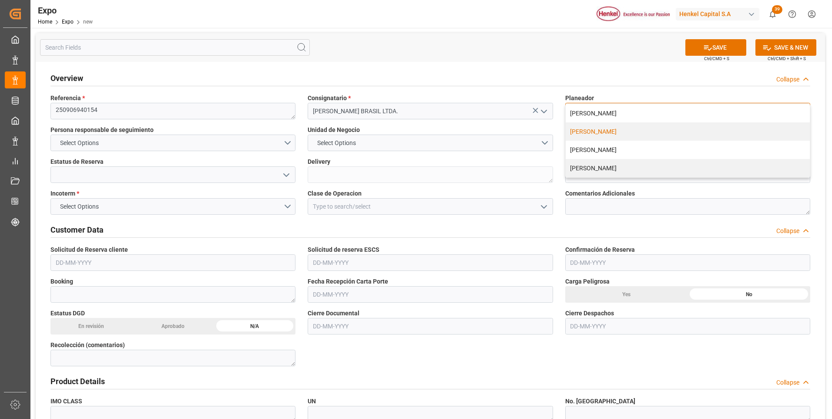
click at [576, 128] on div "[PERSON_NAME]" at bounding box center [688, 131] width 244 height 18
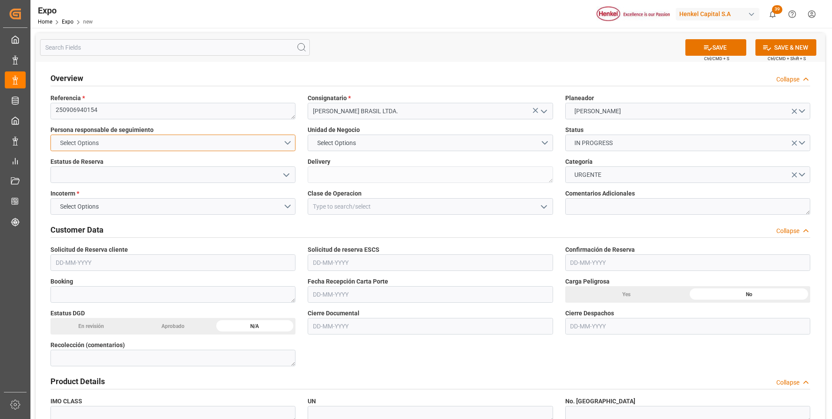
click at [290, 141] on button "Select Options" at bounding box center [172, 143] width 245 height 17
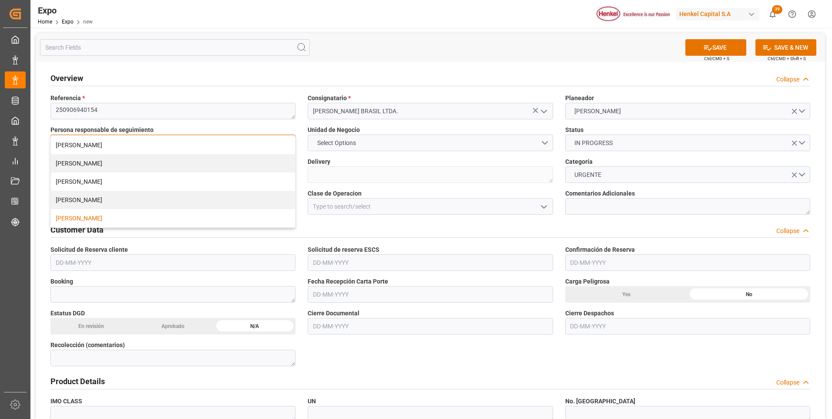
click at [206, 219] on div "[PERSON_NAME]" at bounding box center [173, 218] width 244 height 18
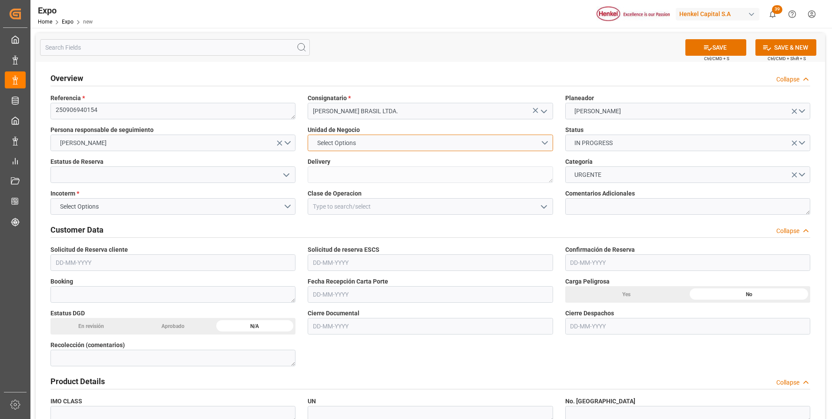
click at [391, 145] on button "Select Options" at bounding box center [430, 143] width 245 height 17
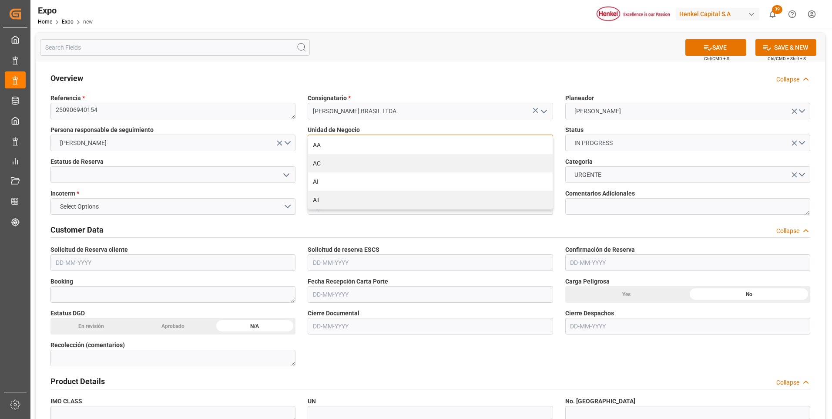
click at [391, 145] on div "AA" at bounding box center [430, 145] width 244 height 18
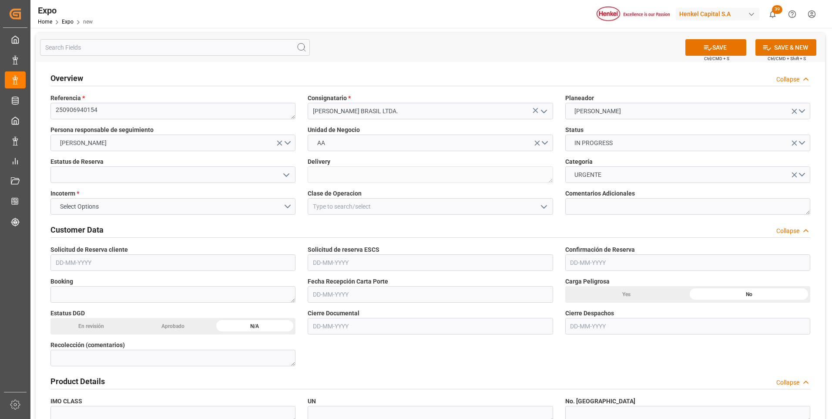
click at [286, 177] on icon "open menu" at bounding box center [286, 175] width 10 height 10
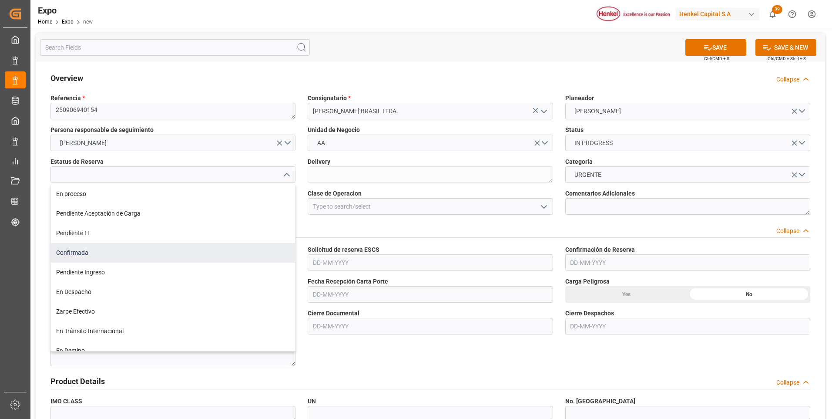
click at [96, 256] on div "Confirmada" at bounding box center [173, 253] width 244 height 20
type input "Confirmada"
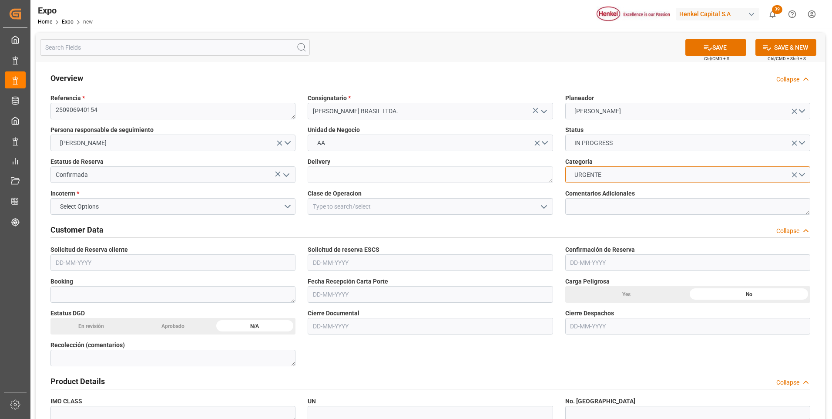
click at [802, 175] on button "URGENTE" at bounding box center [687, 174] width 245 height 17
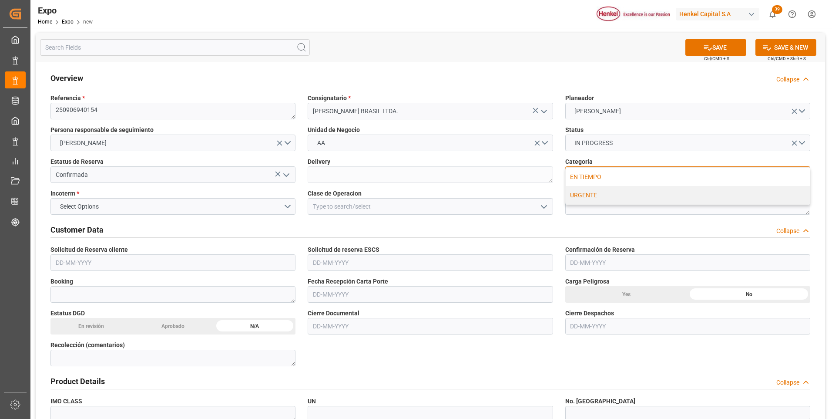
click at [637, 178] on div "EN TIEMPO" at bounding box center [688, 177] width 244 height 18
click at [545, 209] on icon "open menu" at bounding box center [544, 207] width 10 height 10
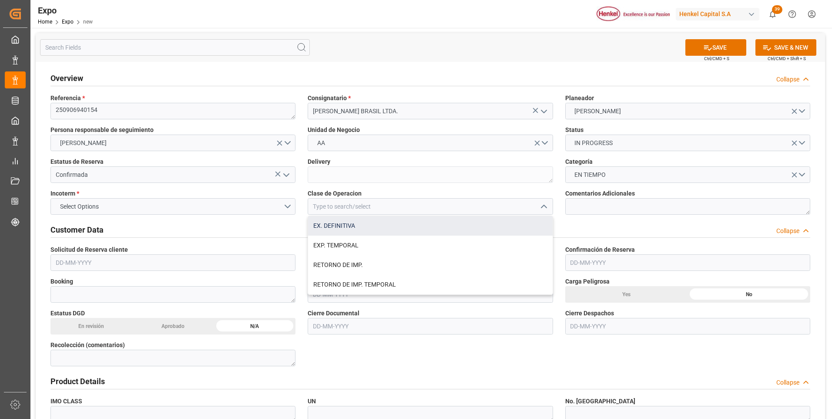
click at [379, 219] on div "EX. DEFINITIVA" at bounding box center [430, 226] width 244 height 20
type input "EX. DEFINITIVA"
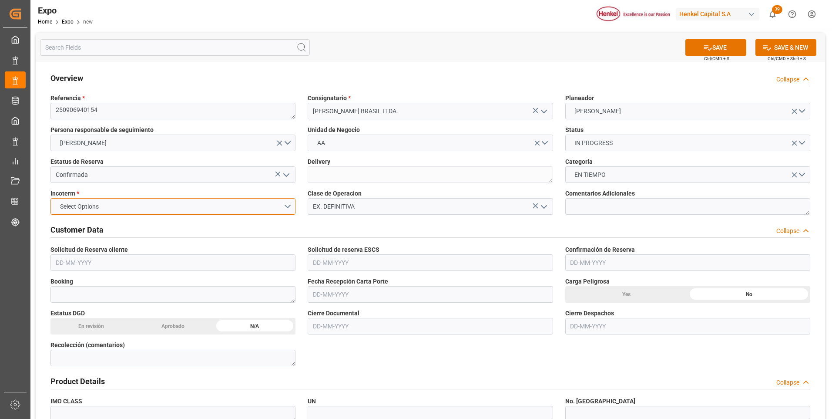
click at [290, 209] on button "Select Options" at bounding box center [172, 206] width 245 height 17
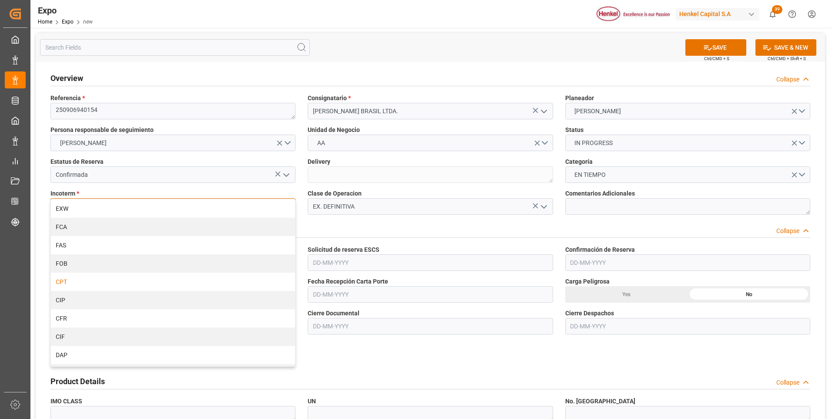
click at [88, 283] on div "CPT" at bounding box center [173, 282] width 244 height 18
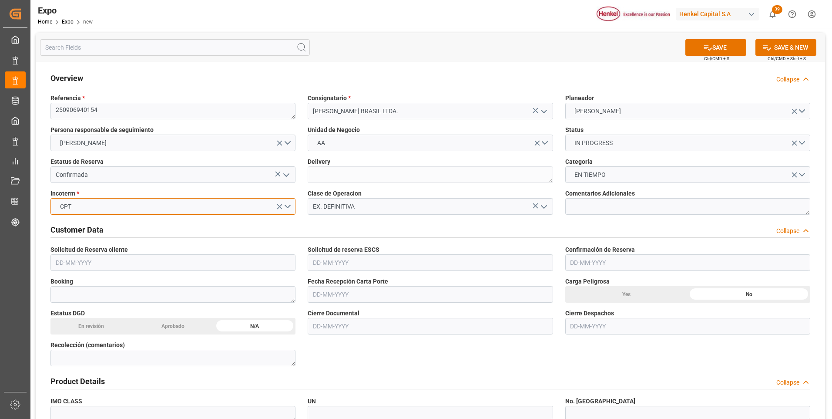
scroll to position [44, 0]
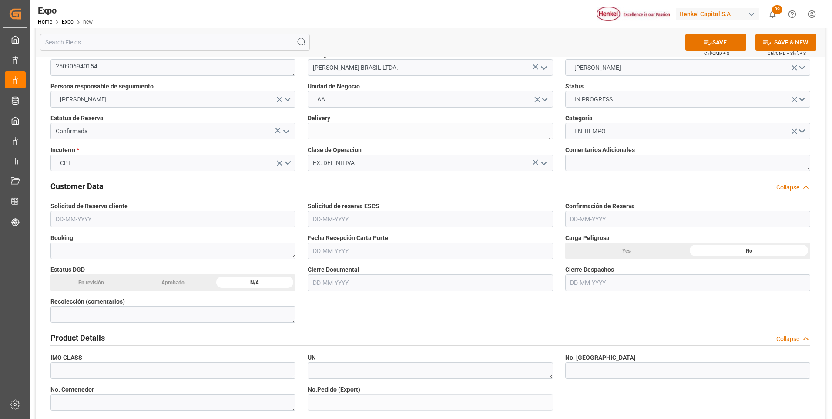
click at [86, 219] on input "text" at bounding box center [172, 219] width 245 height 17
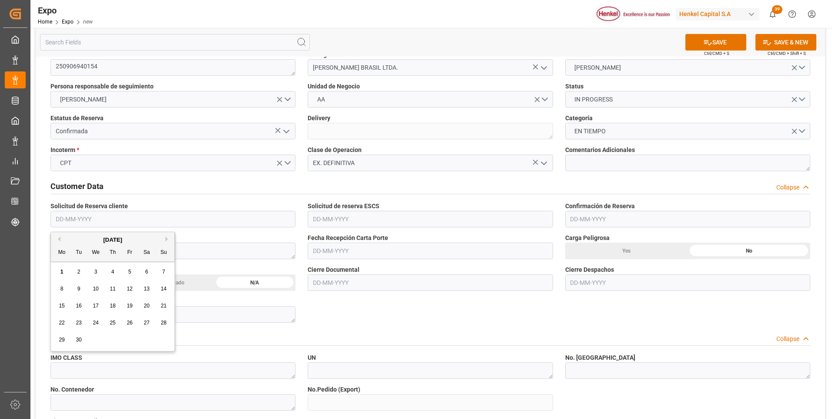
click at [59, 240] on button "Previous Month" at bounding box center [57, 238] width 5 height 5
click at [78, 337] on span "26" at bounding box center [79, 339] width 6 height 6
type input "[DATE]"
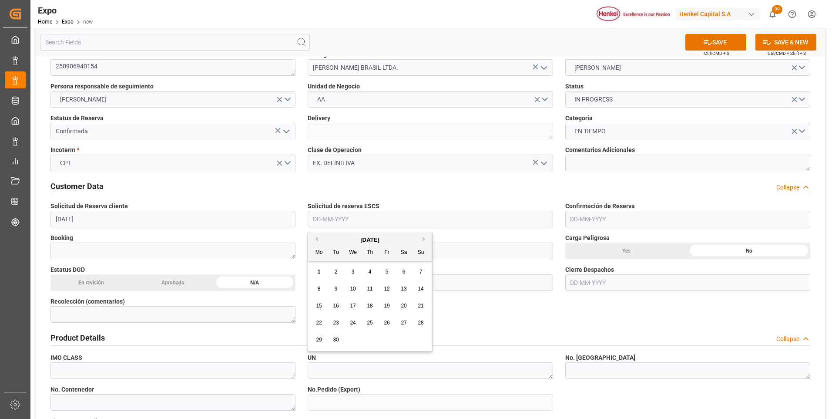
click at [318, 218] on input "text" at bounding box center [430, 219] width 245 height 17
click at [317, 238] on button "Previous Month" at bounding box center [315, 238] width 5 height 5
click at [335, 337] on span "26" at bounding box center [336, 339] width 6 height 6
type input "[DATE]"
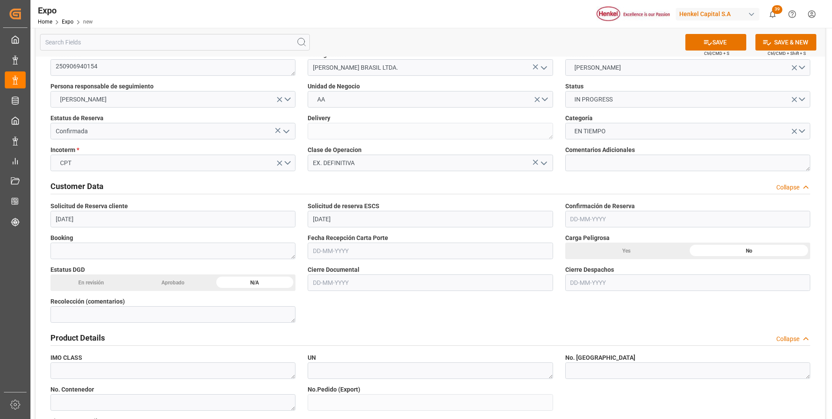
click at [333, 253] on input "text" at bounding box center [430, 250] width 245 height 17
click at [317, 273] on button "Previous Month" at bounding box center [315, 270] width 5 height 5
click at [334, 370] on span "26" at bounding box center [336, 371] width 6 height 6
type input "[DATE]"
click at [212, 245] on textarea at bounding box center [172, 250] width 245 height 17
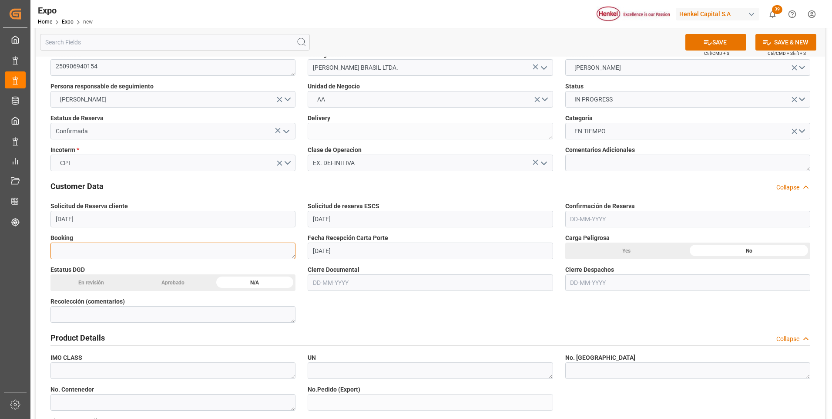
paste textarea "30857244"
type textarea "30857244"
click at [579, 225] on input "text" at bounding box center [687, 219] width 245 height 17
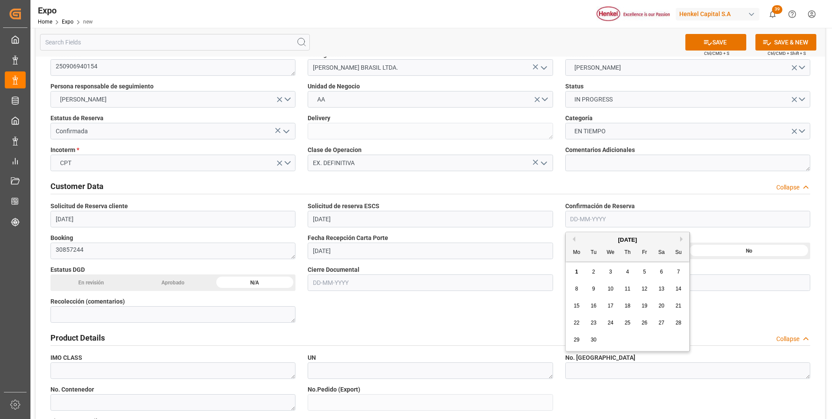
click at [574, 240] on button "Previous Month" at bounding box center [572, 238] width 5 height 5
click at [645, 338] on span "29" at bounding box center [645, 339] width 6 height 6
type input "[DATE]"
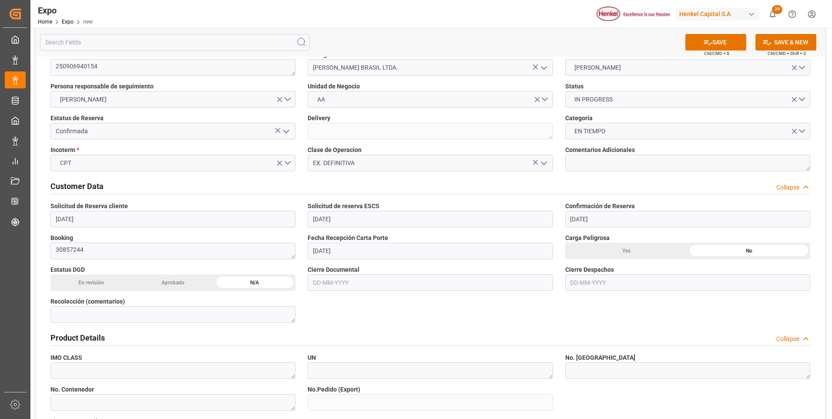
drag, startPoint x: 532, startPoint y: 310, endPoint x: 520, endPoint y: 310, distance: 12.6
click at [324, 290] on input "text" at bounding box center [430, 282] width 245 height 17
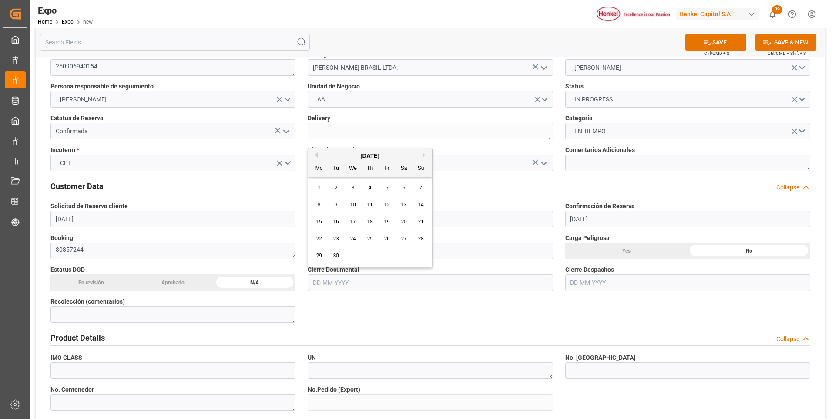
click at [354, 203] on span "10" at bounding box center [353, 205] width 6 height 6
type input "[DATE]"
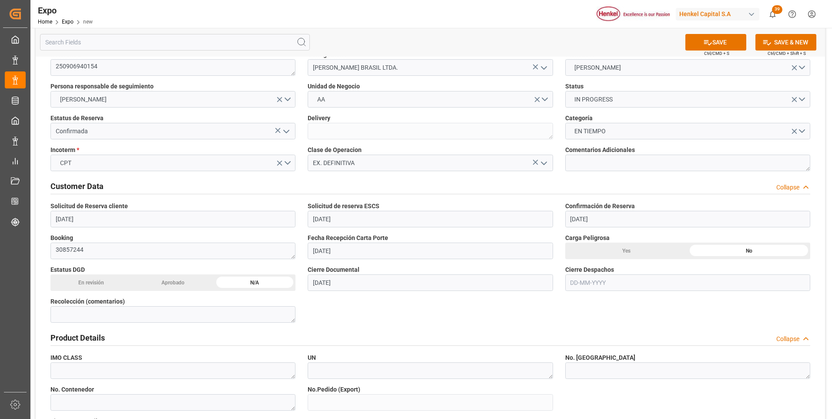
click at [577, 283] on input "text" at bounding box center [687, 282] width 245 height 17
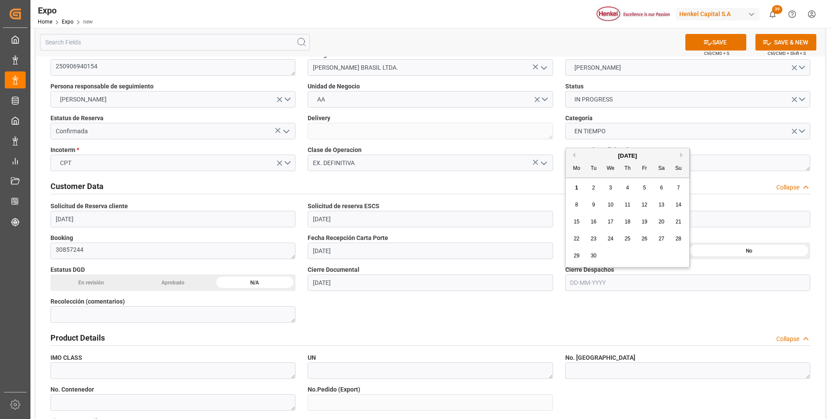
click at [647, 207] on span "12" at bounding box center [645, 205] width 6 height 6
type input "[DATE]"
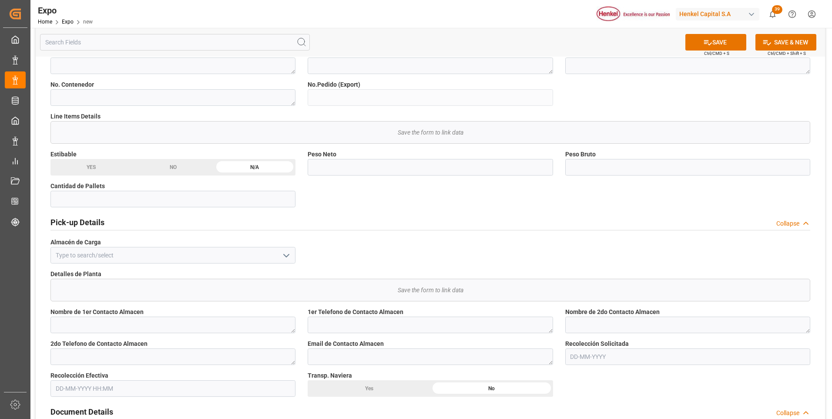
scroll to position [392, 0]
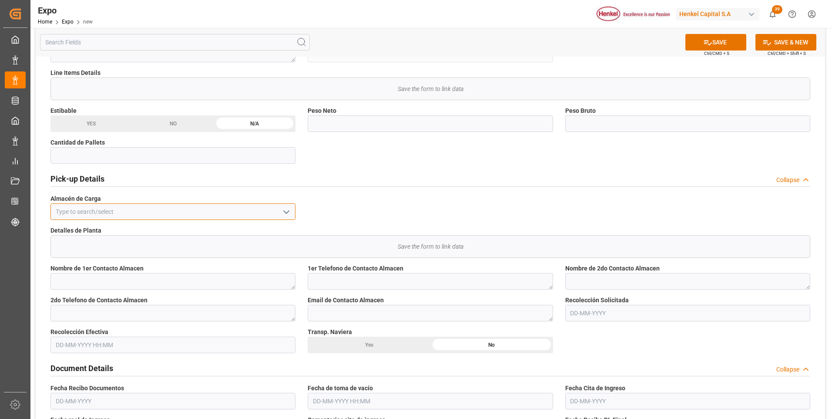
click at [157, 215] on input at bounding box center [172, 211] width 245 height 17
click at [150, 229] on div "[PERSON_NAME]" at bounding box center [173, 231] width 244 height 20
type input "[PERSON_NAME]"
click at [574, 317] on input "text" at bounding box center [687, 313] width 245 height 17
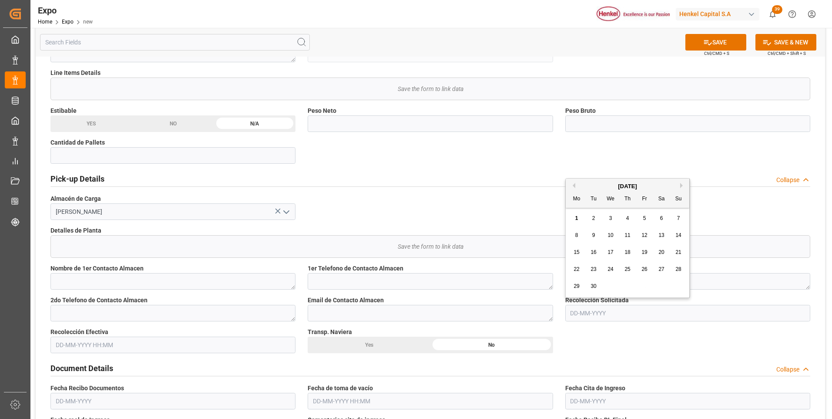
click at [575, 236] on span "8" at bounding box center [576, 235] width 3 height 6
type input "[DATE]"
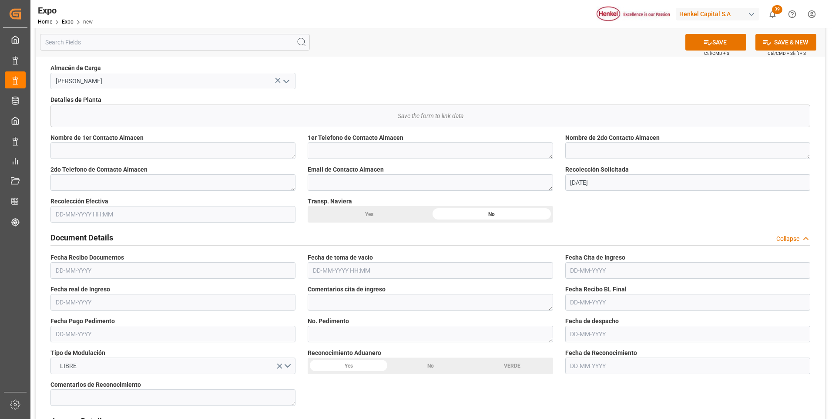
scroll to position [566, 0]
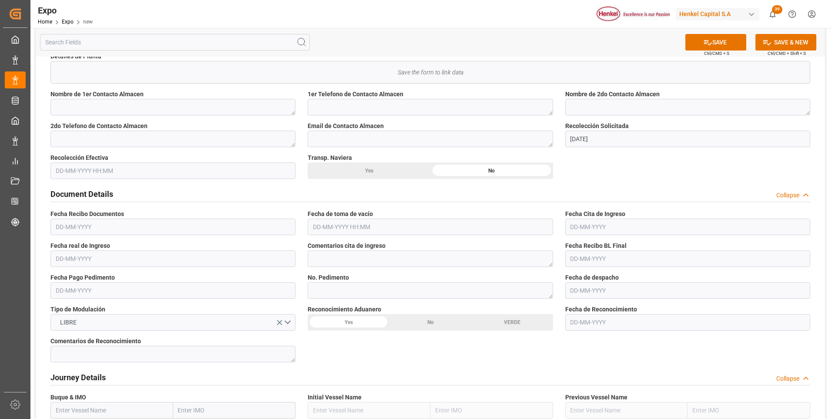
click at [365, 229] on input "text" at bounding box center [430, 227] width 245 height 17
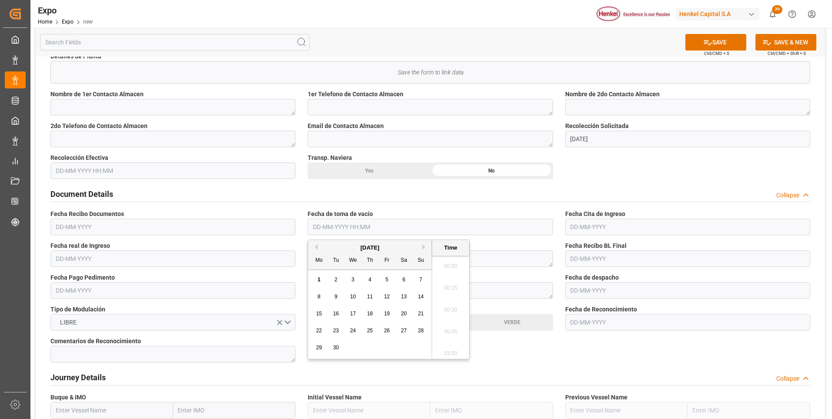
scroll to position [1004, 0]
click at [404, 277] on span "6" at bounding box center [404, 279] width 3 height 6
type input "[DATE] 00:00"
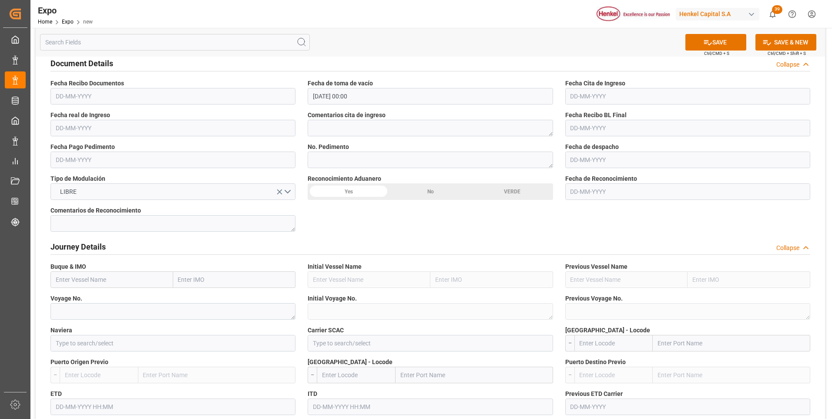
scroll to position [784, 0]
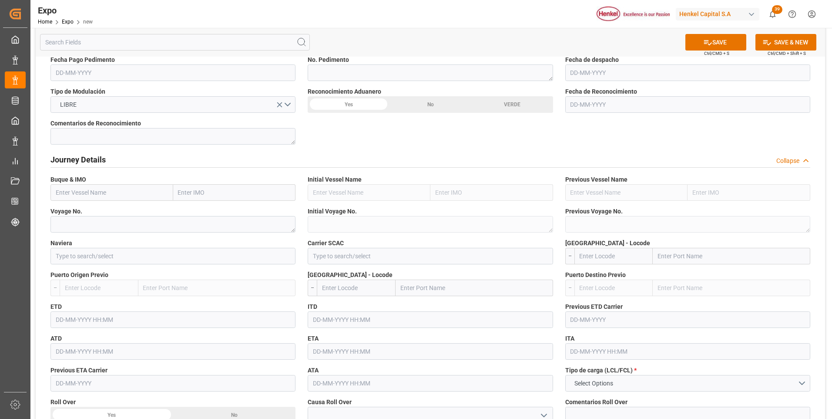
click at [84, 196] on input "text" at bounding box center [111, 192] width 123 height 17
paste input "SEASPAN EMPIRE"
click at [100, 213] on b "SEASPAN EMPIRE" at bounding box center [81, 211] width 50 height 7
type input "SEASPAN EMPIRE"
type input "9407160"
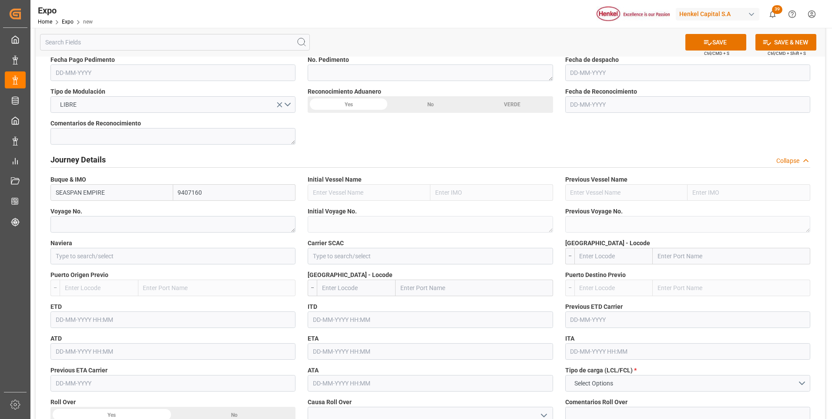
type input "SEASPAN EMPIRE"
click at [88, 222] on textarea at bounding box center [172, 224] width 245 height 17
paste textarea "2537S"
type textarea "2537S"
click at [96, 257] on input at bounding box center [172, 256] width 245 height 17
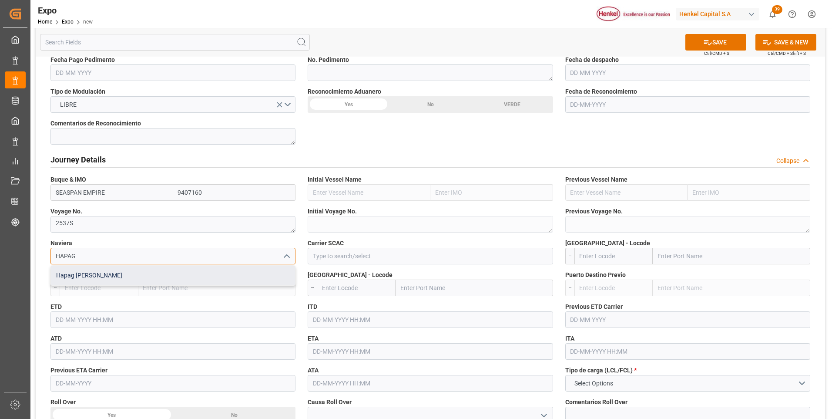
click at [107, 275] on div "Hapag [PERSON_NAME]" at bounding box center [173, 276] width 244 height 20
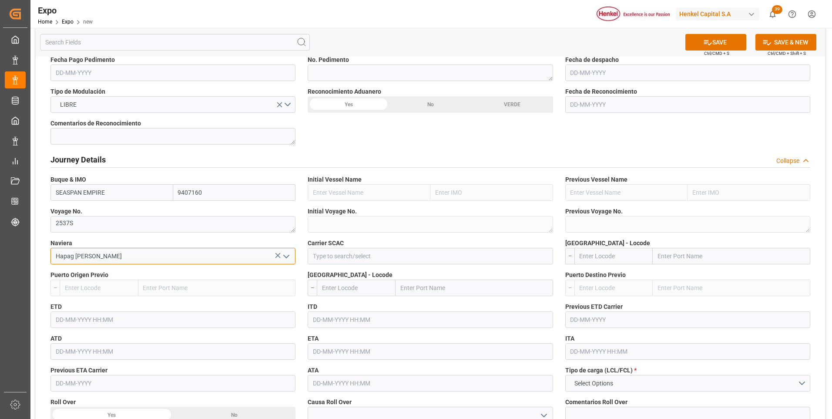
type input "Hapag [PERSON_NAME]"
click at [334, 256] on input at bounding box center [430, 256] width 245 height 17
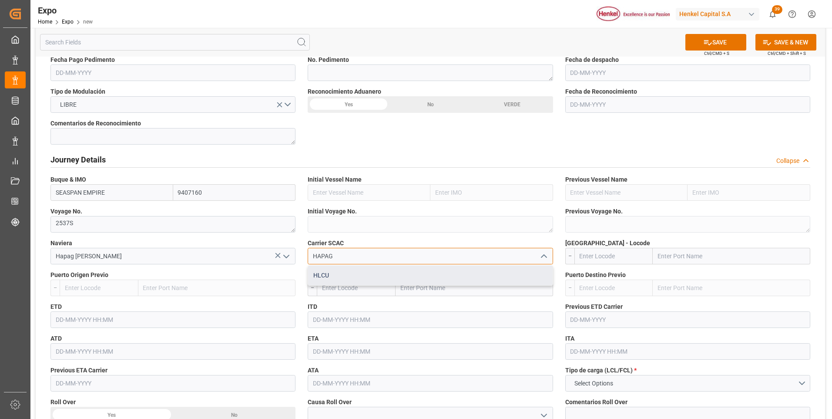
click at [337, 273] on div "HLCU" at bounding box center [430, 276] width 244 height 20
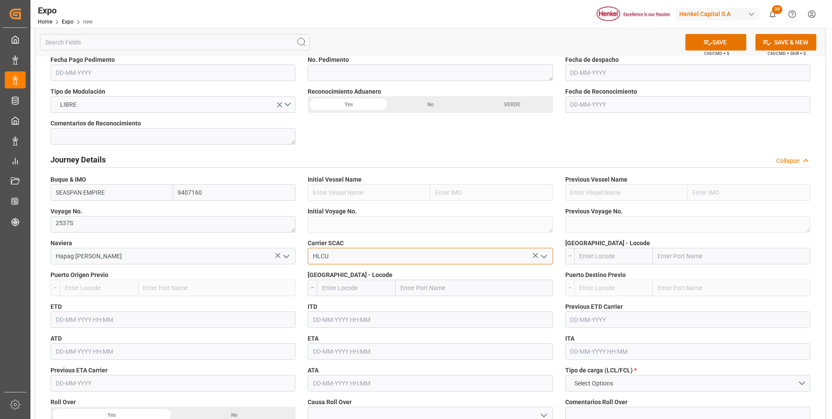
type input "HLCU"
click at [605, 260] on input "text" at bounding box center [614, 256] width 79 height 17
type input "MXATM"
click at [593, 274] on b "MXATM" at bounding box center [591, 275] width 22 height 7
type input "Altamira"
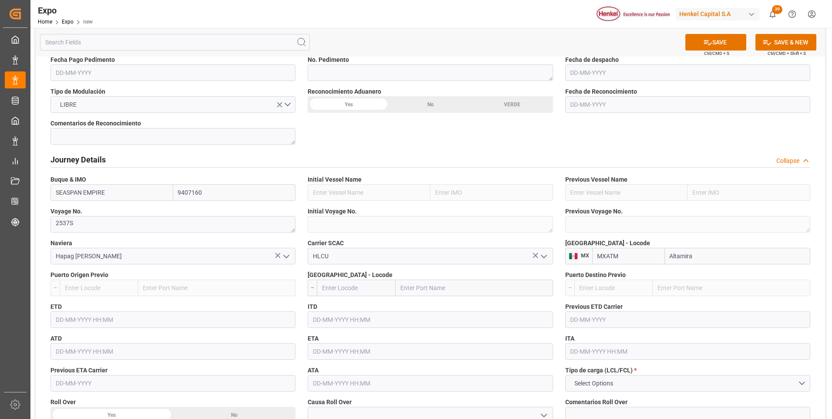
type input "MXATM"
click at [379, 286] on input "text" at bounding box center [356, 287] width 79 height 17
type input "BRSSZ"
click at [341, 308] on b "BRSSZ" at bounding box center [333, 306] width 20 height 7
type input "[PERSON_NAME]"
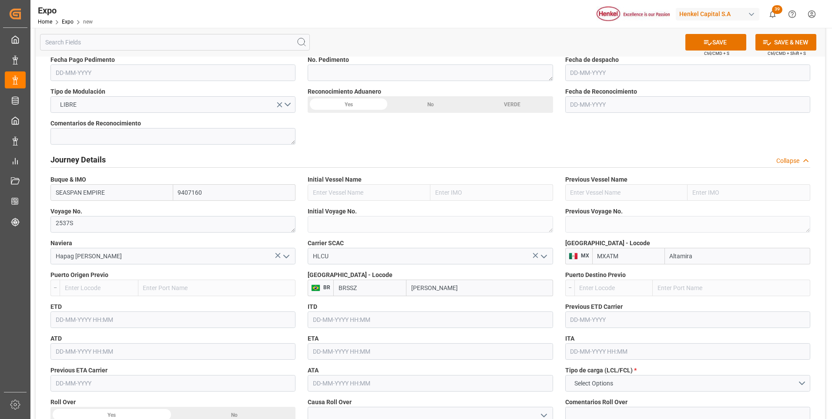
scroll to position [827, 0]
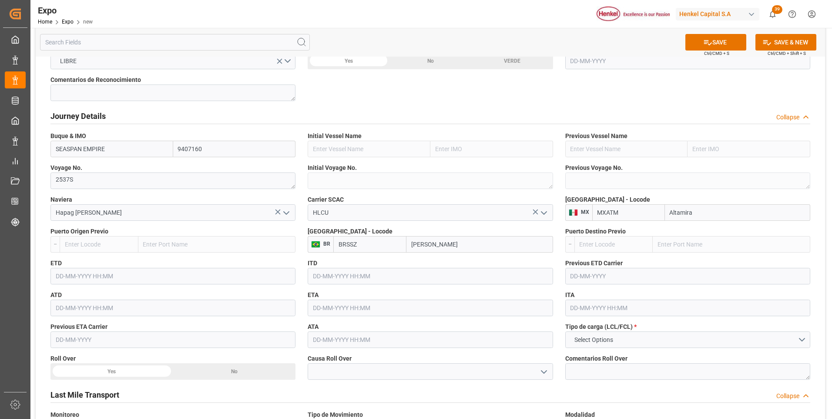
type input "BRSSZ"
click at [69, 277] on input "text" at bounding box center [172, 276] width 245 height 17
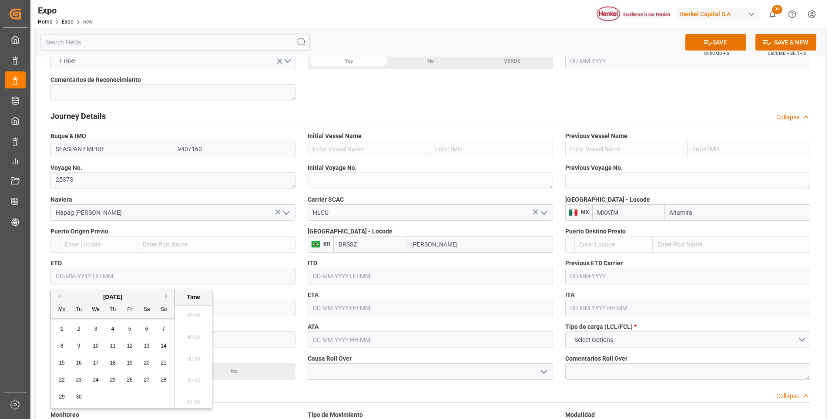
scroll to position [1004, 0]
click at [80, 362] on span "16" at bounding box center [79, 363] width 6 height 6
type input "[DATE] 00:00"
click at [323, 306] on input "text" at bounding box center [430, 307] width 245 height 17
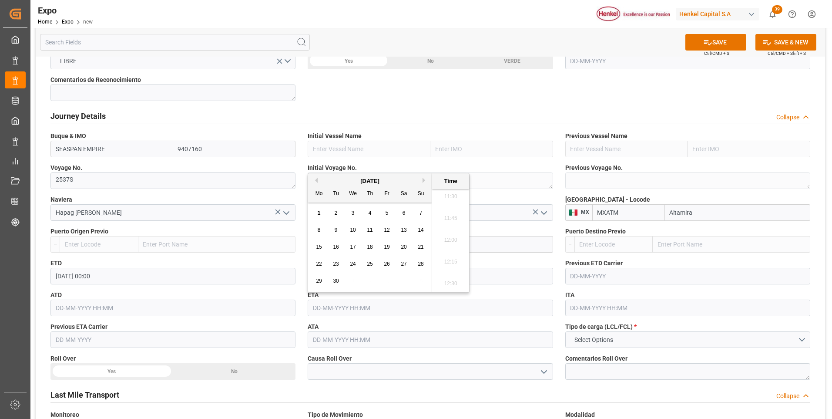
click at [424, 183] on div "[DATE]" at bounding box center [370, 181] width 124 height 9
click at [424, 181] on button "Next Month" at bounding box center [425, 180] width 5 height 5
click at [402, 248] on span "18" at bounding box center [404, 247] width 6 height 6
type input "[DATE] 00:00"
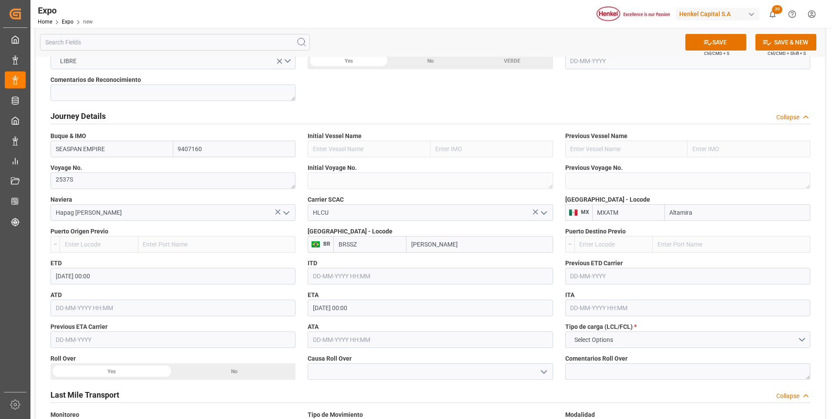
click at [637, 334] on button "Select Options" at bounding box center [687, 339] width 245 height 17
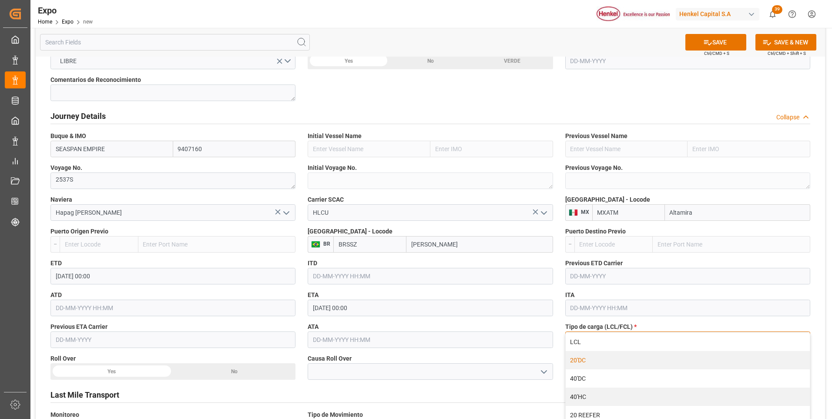
click at [613, 364] on div "20'DC" at bounding box center [688, 360] width 244 height 18
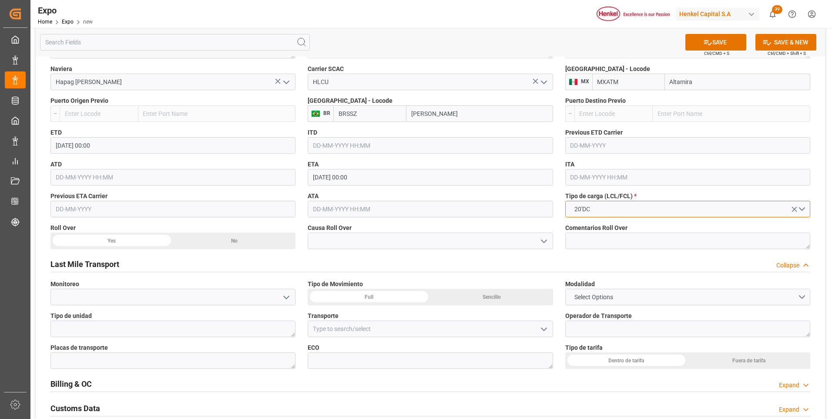
scroll to position [1001, 0]
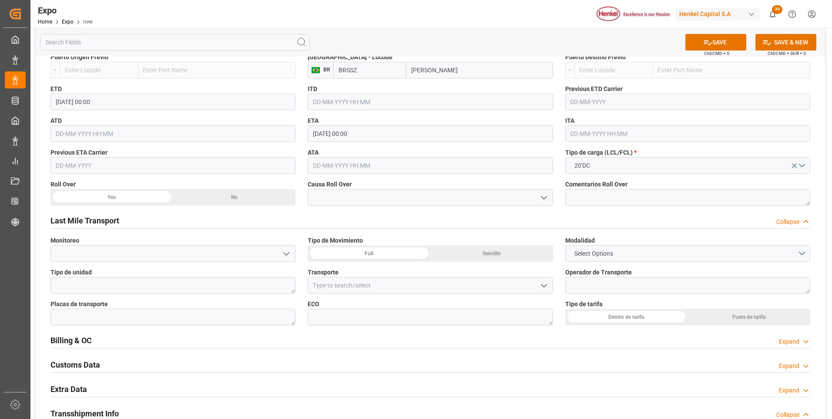
click at [624, 252] on button "Select Options" at bounding box center [687, 253] width 245 height 17
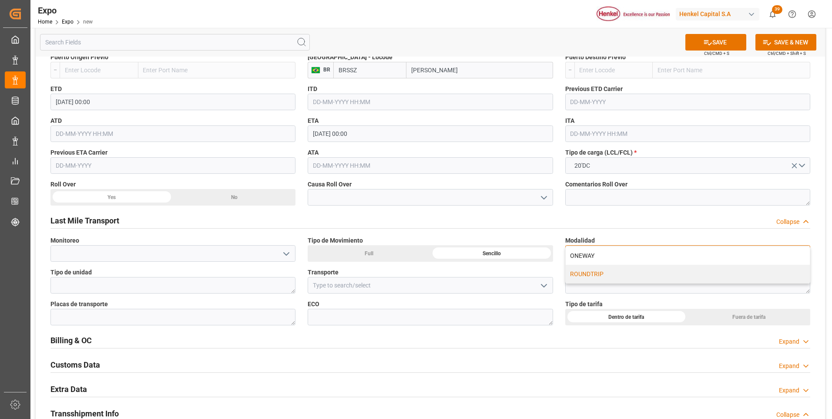
click at [620, 273] on div "ROUNDTRIP" at bounding box center [688, 274] width 244 height 18
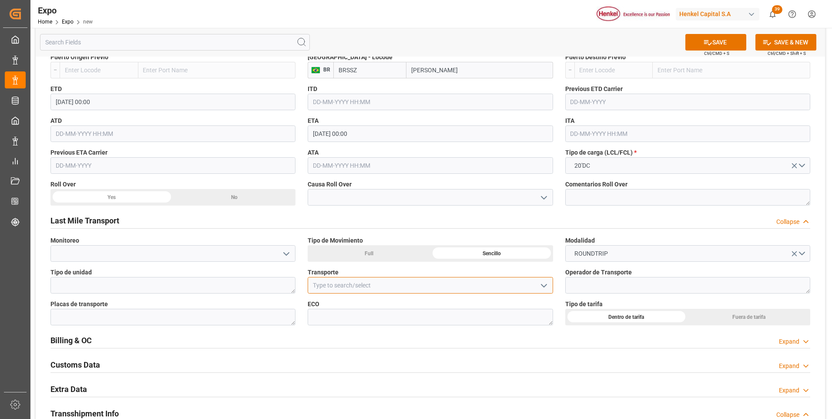
click at [354, 287] on input at bounding box center [430, 285] width 245 height 17
type input "T"
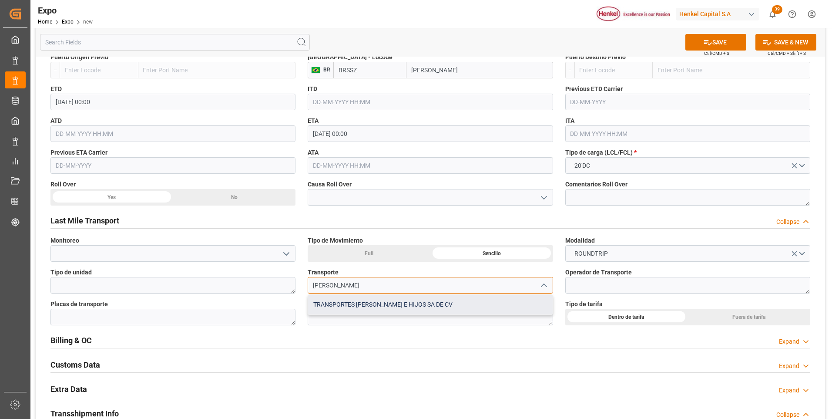
click at [358, 309] on div "TRANSPORTES [PERSON_NAME] E HIJOS SA DE CV" at bounding box center [430, 305] width 244 height 20
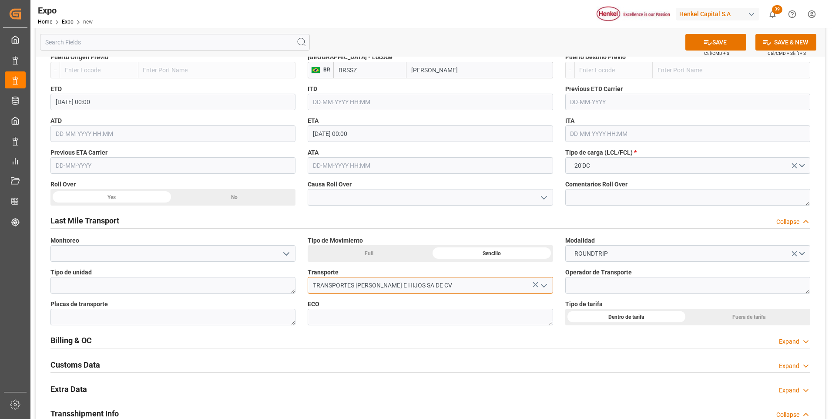
scroll to position [1045, 0]
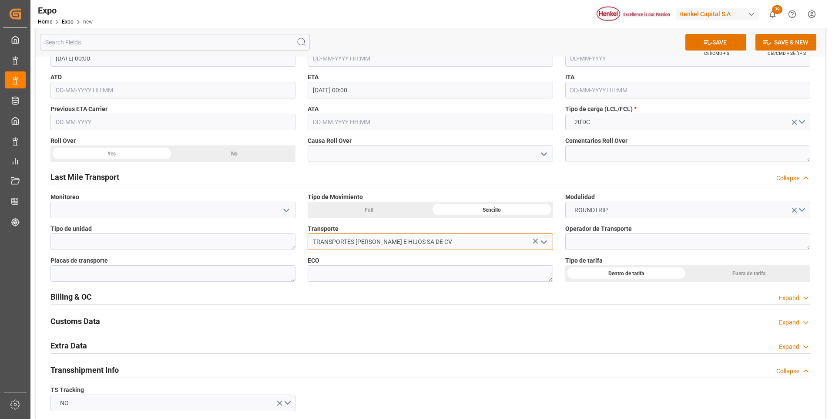
type input "TRANSPORTES [PERSON_NAME] E HIJOS SA DE CV"
click at [534, 343] on div "Extra Data Expand" at bounding box center [430, 344] width 760 height 17
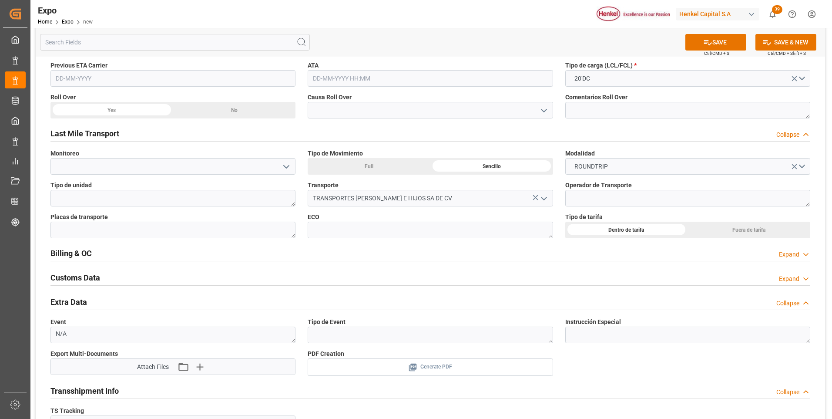
scroll to position [1175, 0]
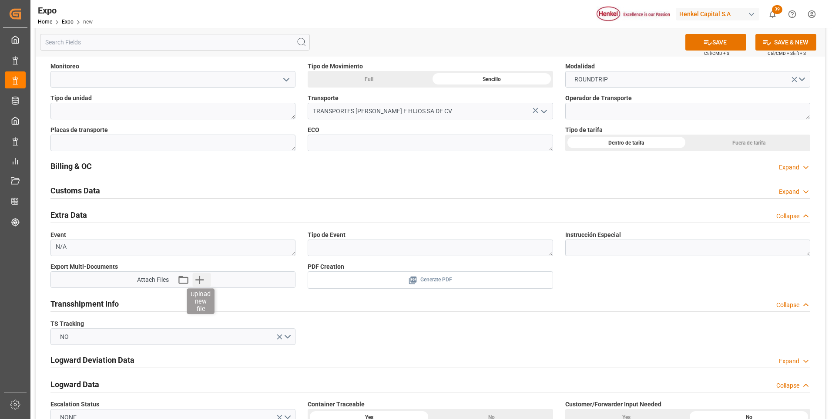
click at [200, 280] on icon "button" at bounding box center [199, 280] width 8 height 8
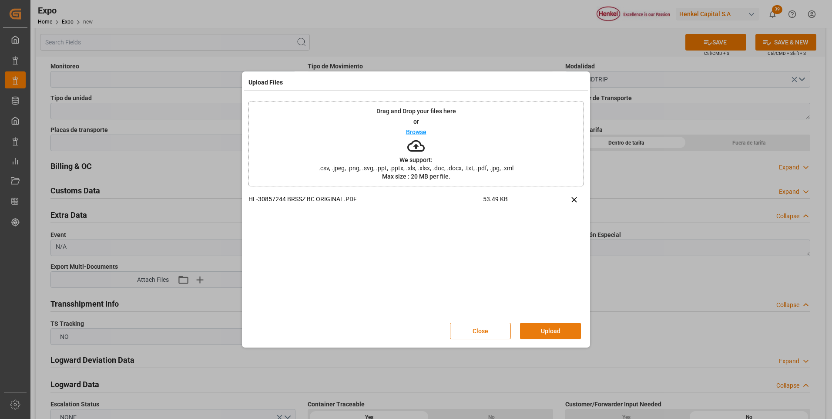
click at [528, 329] on button "Upload" at bounding box center [550, 331] width 61 height 17
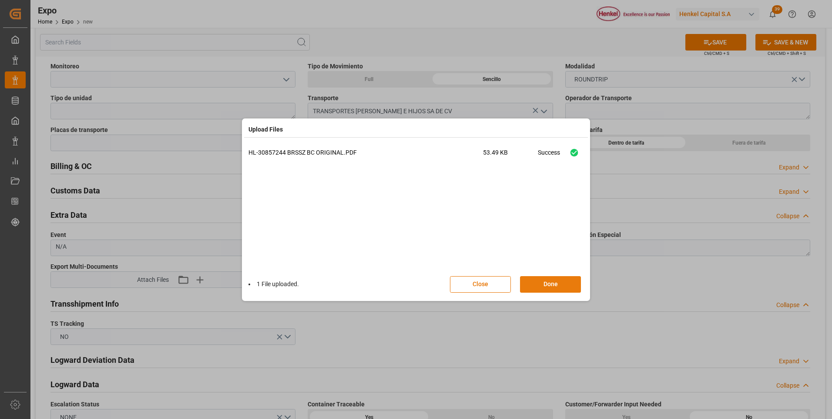
click at [545, 278] on button "Done" at bounding box center [550, 284] width 61 height 17
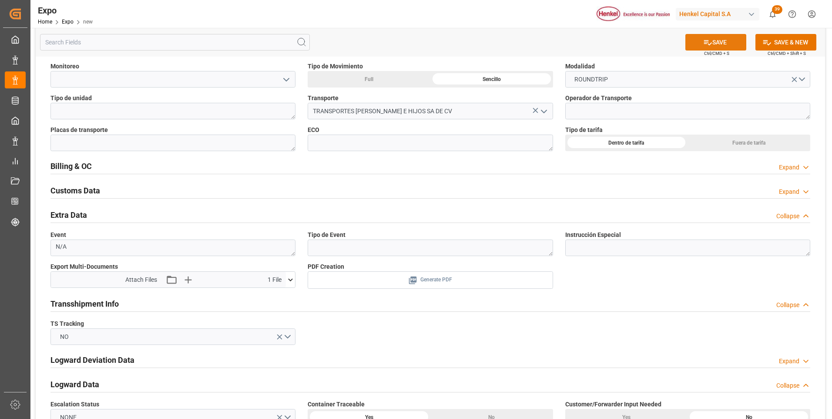
click at [734, 42] on button "SAVE" at bounding box center [716, 42] width 61 height 17
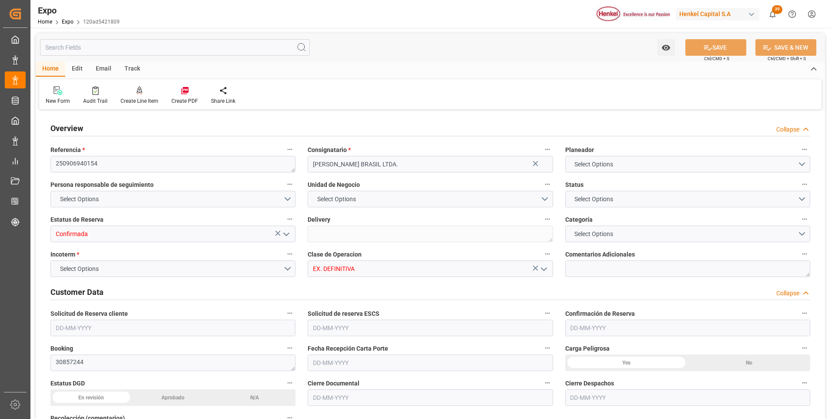
type input "9407160"
type input "MXATM"
type input "BRSSZ"
type input "[DATE]"
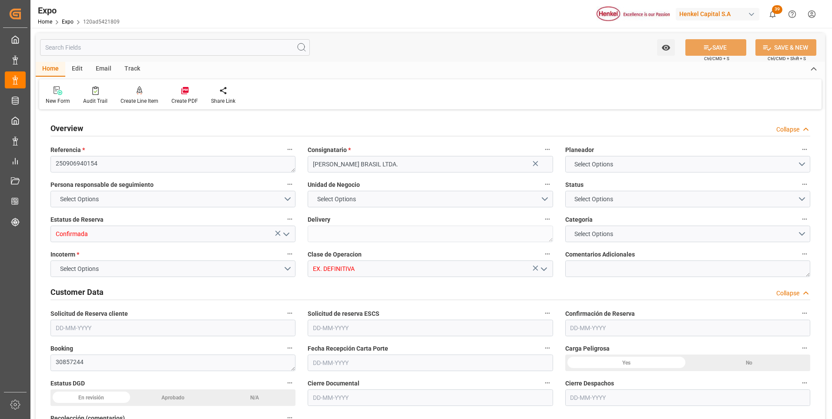
type input "[DATE]"
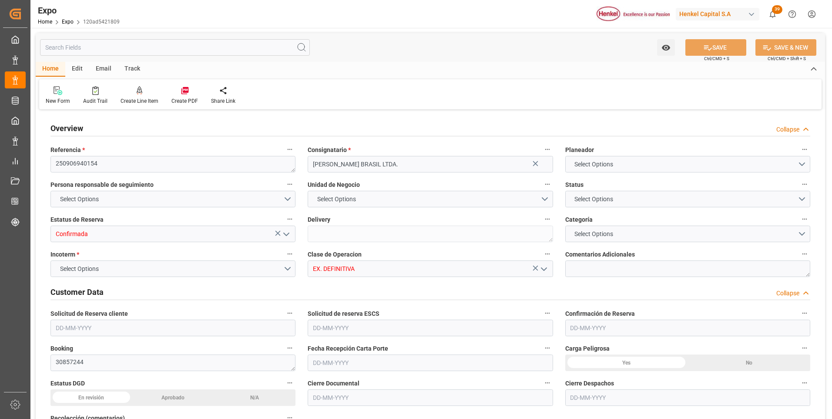
type input "[DATE]"
type input "[DATE] 00:00"
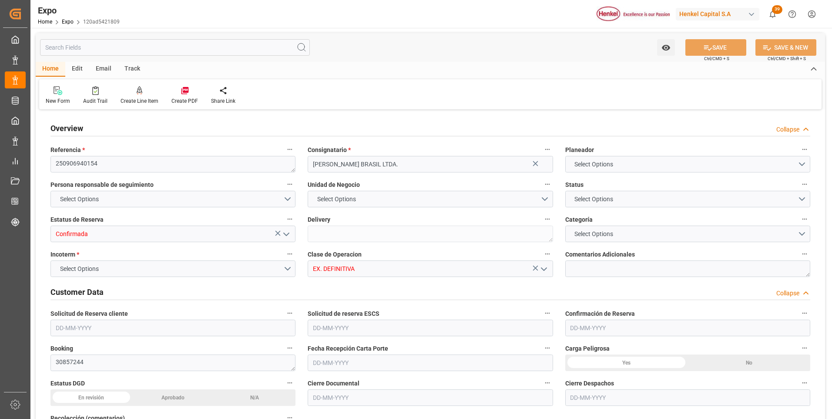
type input "[DATE] 00:00"
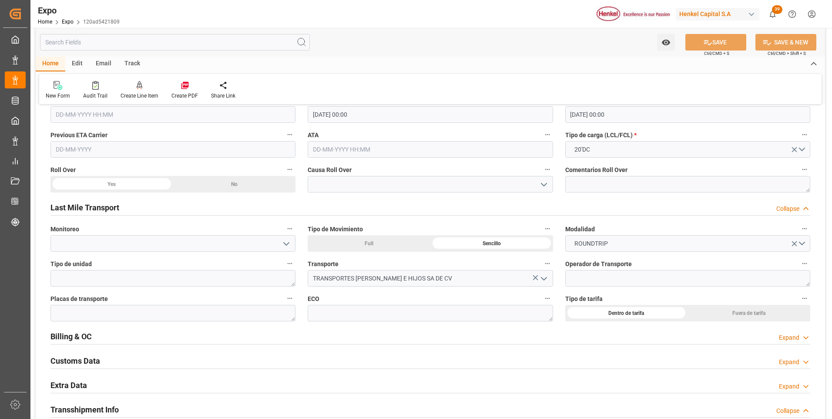
scroll to position [1306, 0]
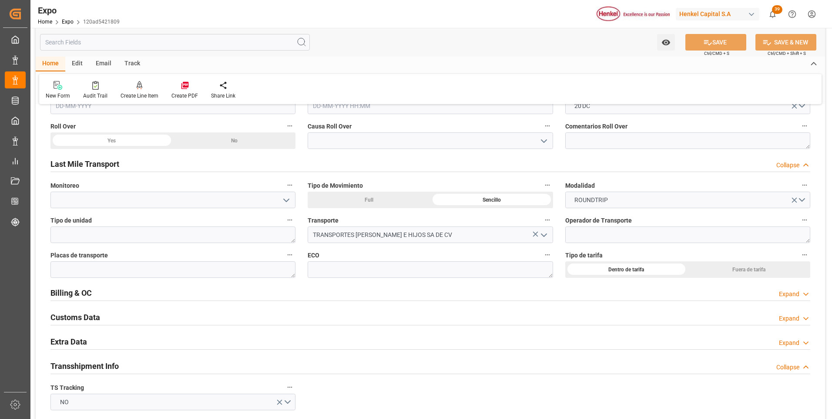
click at [796, 343] on div "Expand" at bounding box center [789, 342] width 20 height 9
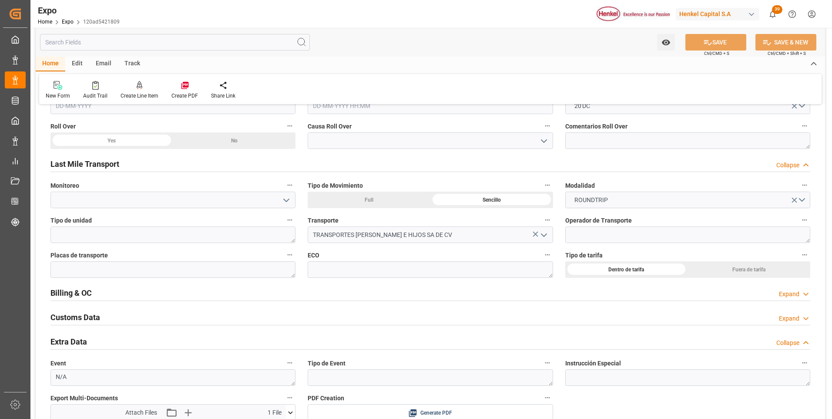
scroll to position [1437, 0]
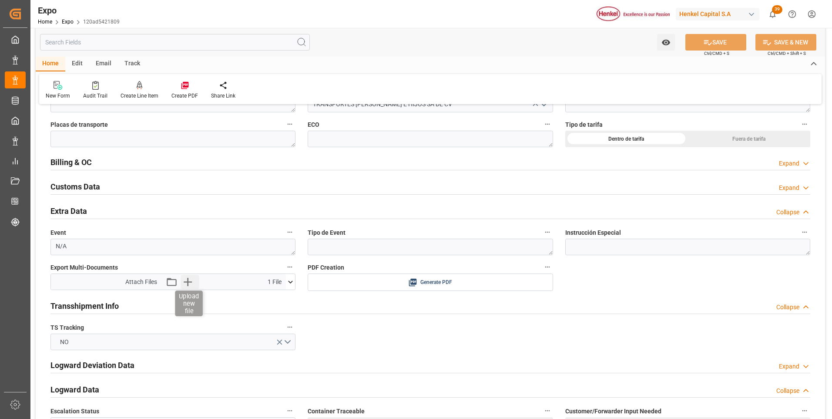
click at [191, 281] on icon "button" at bounding box center [188, 282] width 14 height 14
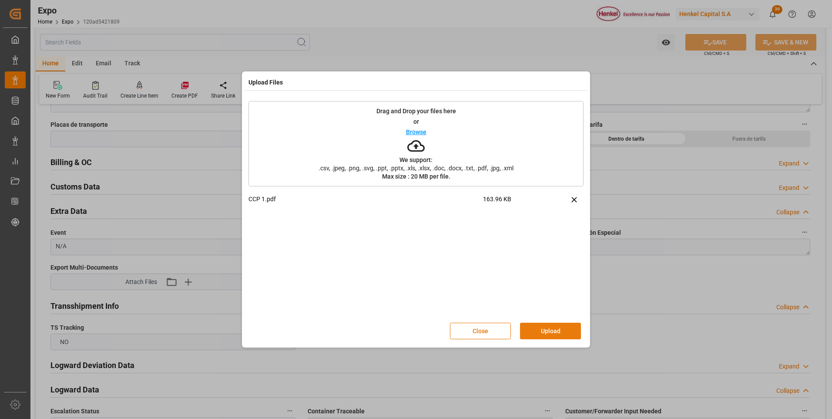
click at [560, 332] on button "Upload" at bounding box center [550, 331] width 61 height 17
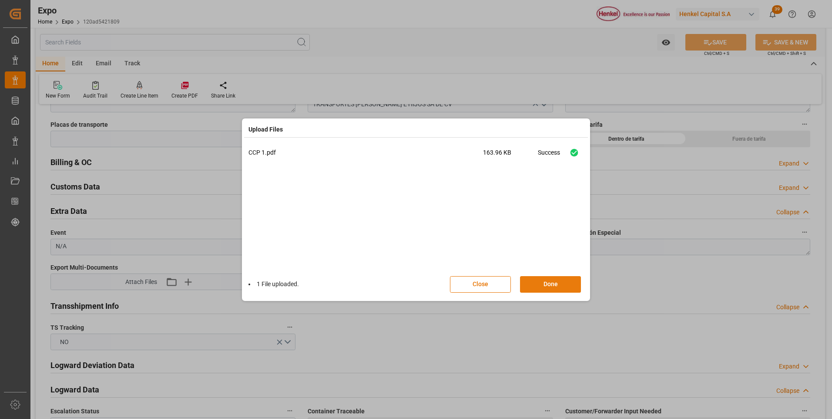
click at [565, 289] on button "Done" at bounding box center [550, 284] width 61 height 17
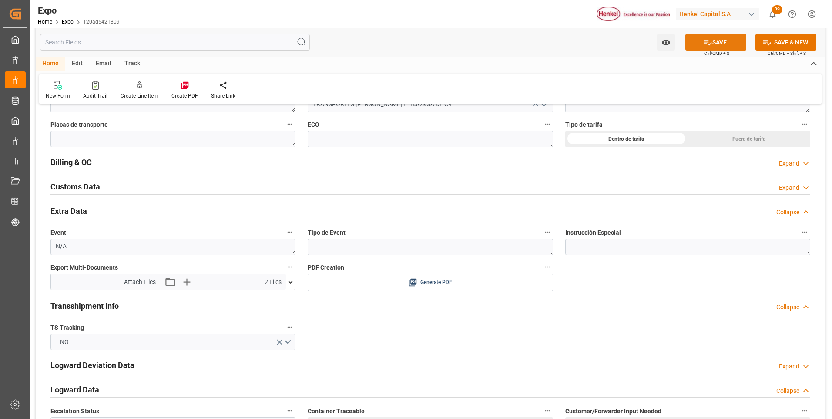
click at [713, 45] on button "SAVE" at bounding box center [716, 42] width 61 height 17
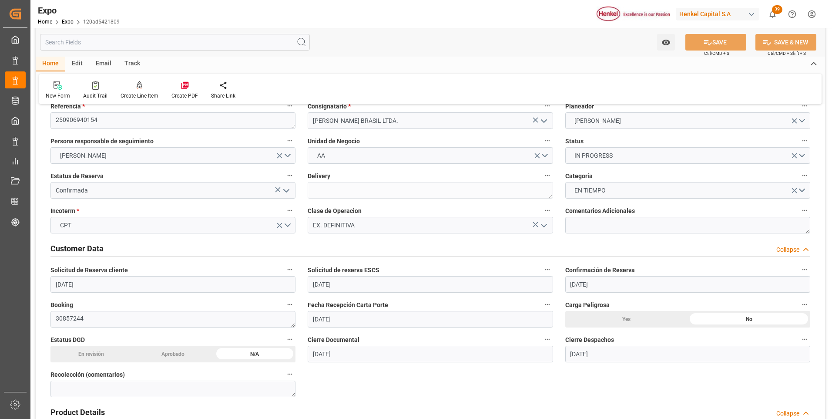
scroll to position [0, 0]
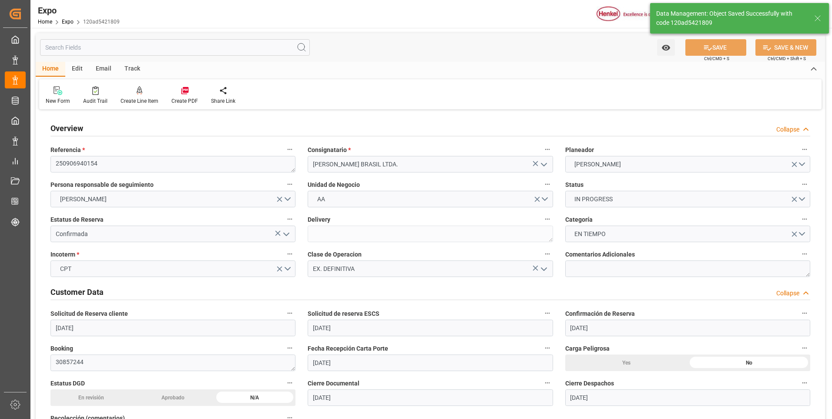
type input "[DATE] 18:10"
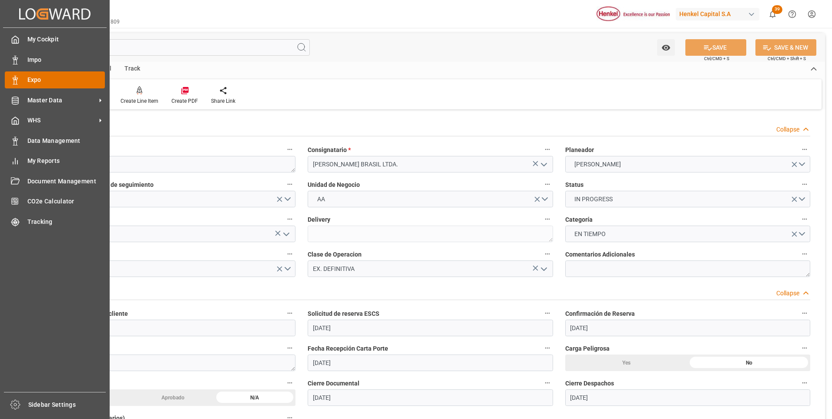
click at [19, 81] on icon at bounding box center [15, 80] width 9 height 9
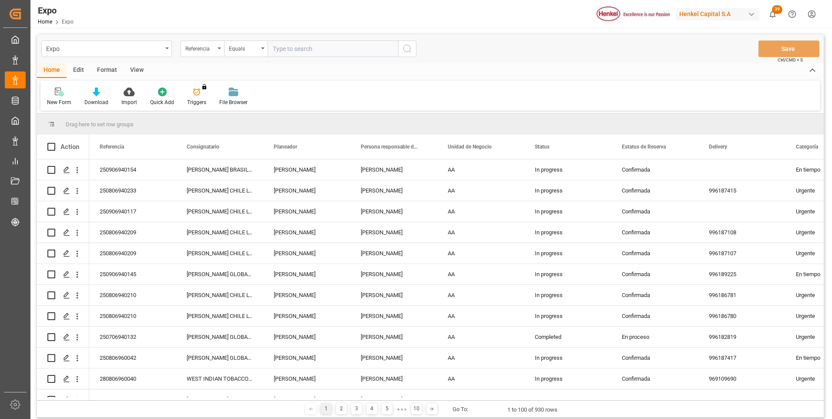
paste input "250906960018"
click at [382, 48] on input "250906960018" at bounding box center [333, 48] width 131 height 17
type input "250906960018"
click at [413, 45] on button "search button" at bounding box center [407, 48] width 18 height 17
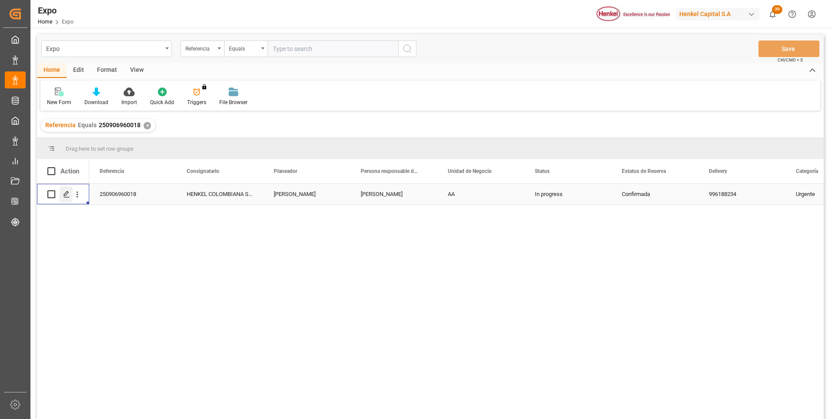
click at [68, 195] on icon "Press SPACE to select this row." at bounding box center [66, 194] width 7 height 7
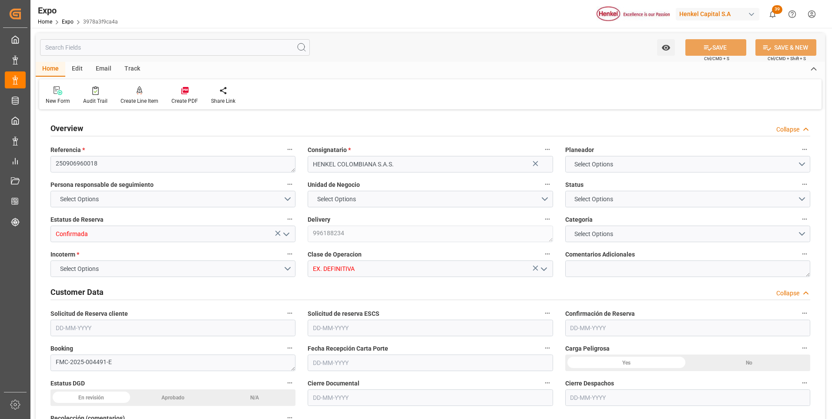
type input "98.5"
type input "445.82"
type input "4"
type input "9320697"
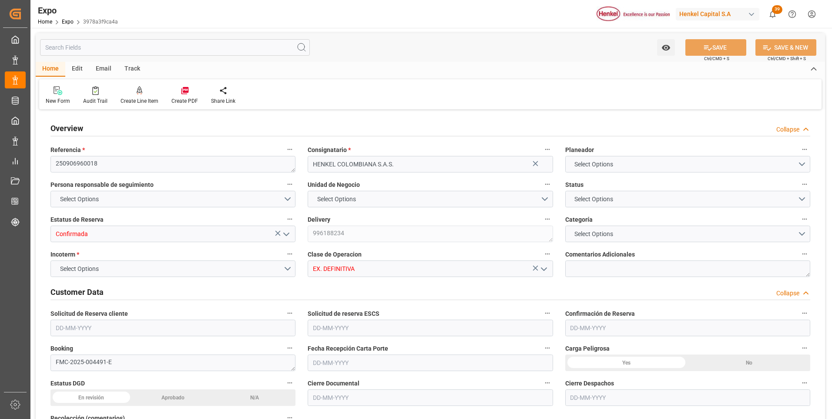
type input "MXZLO"
type input "COBUN"
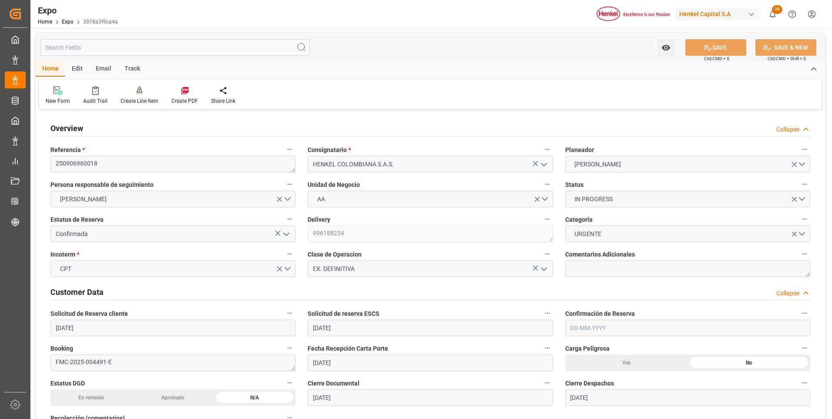
type input "[DATE]"
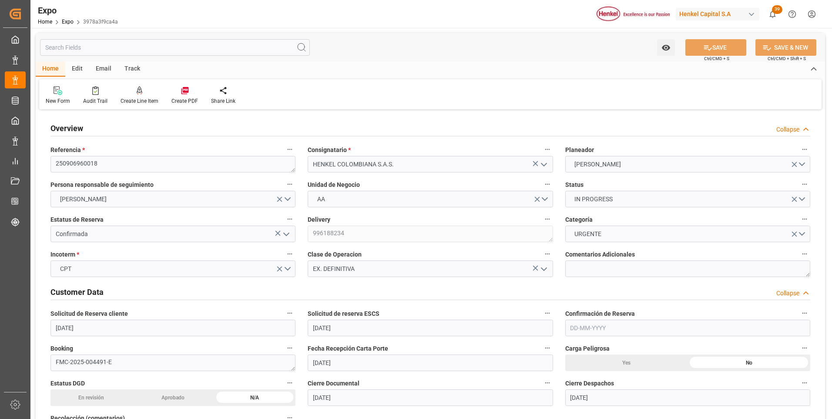
type input "[DATE]"
type input "[DATE] 00:00"
type input "[DATE]"
type input "[DATE] 00:00"
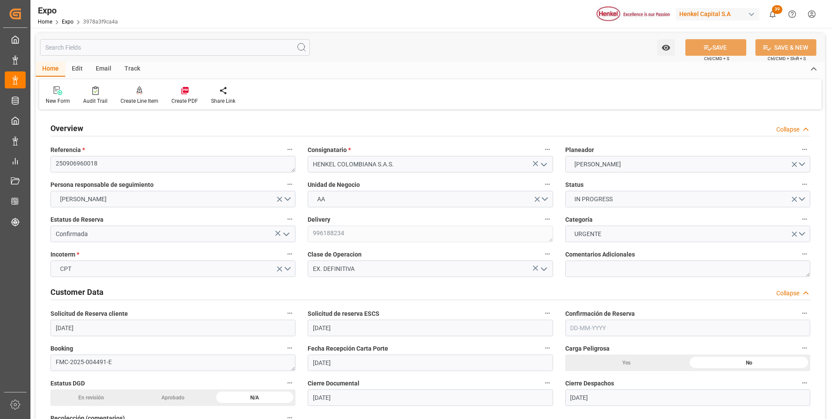
type input "[DATE] 00:00"
type input "[DATE] 10:27"
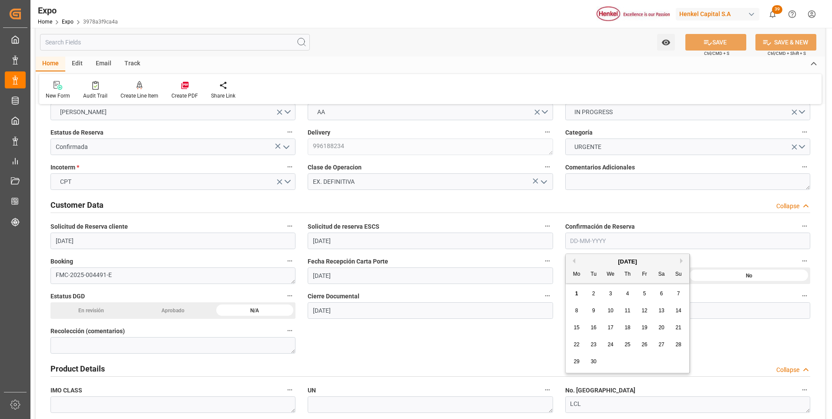
click at [594, 244] on input "text" at bounding box center [687, 240] width 245 height 17
click at [573, 261] on button "Previous Month" at bounding box center [572, 260] width 5 height 5
click at [608, 345] on div "20" at bounding box center [611, 345] width 11 height 10
type input "[DATE]"
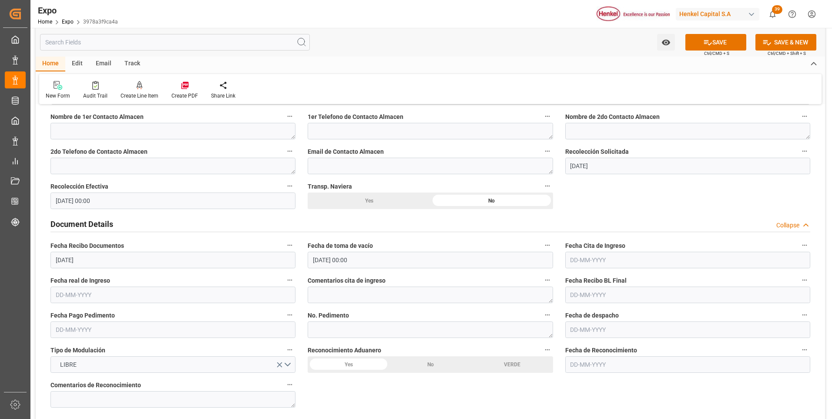
scroll to position [827, 0]
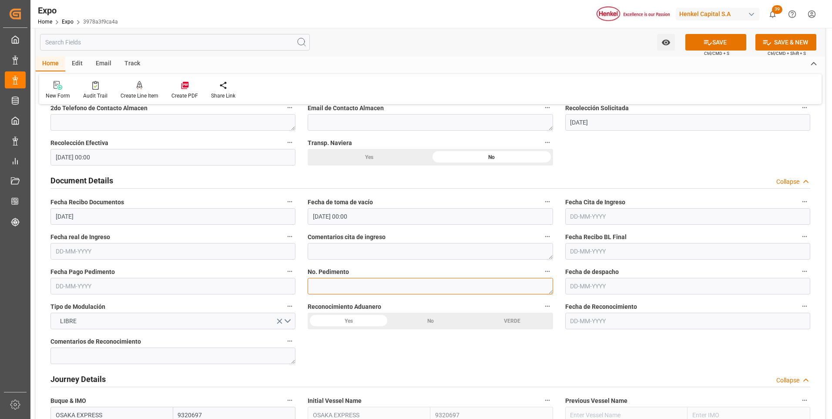
click at [322, 284] on textarea at bounding box center [430, 286] width 245 height 17
paste textarea ""
type textarea ""
type textarea "25 16 3108 5003871"
click at [691, 40] on button "SAVE" at bounding box center [716, 42] width 61 height 17
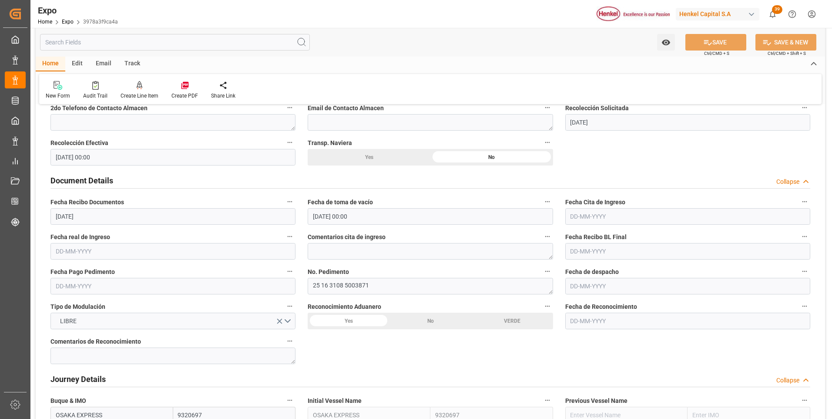
scroll to position [871, 0]
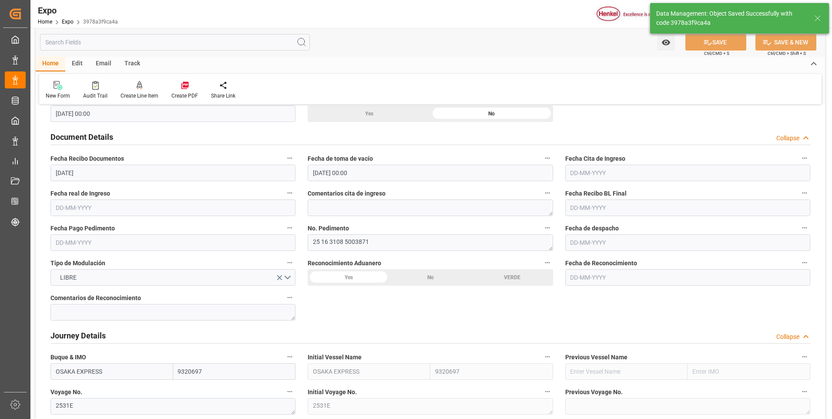
type textarea "[PERSON_NAME]"
type input "[DATE] 18:25"
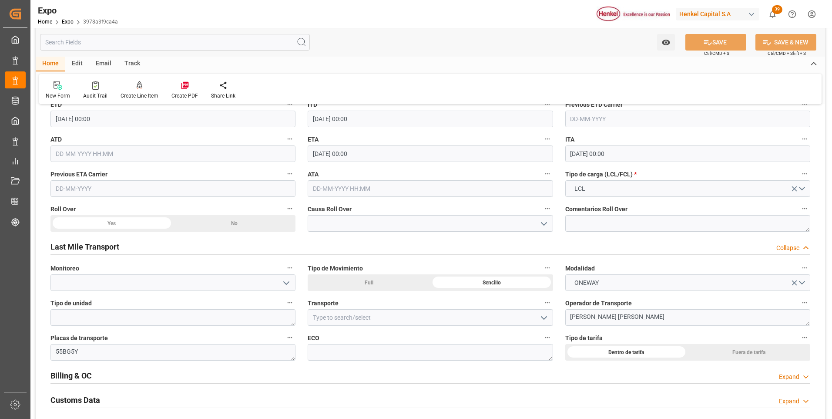
scroll to position [1306, 0]
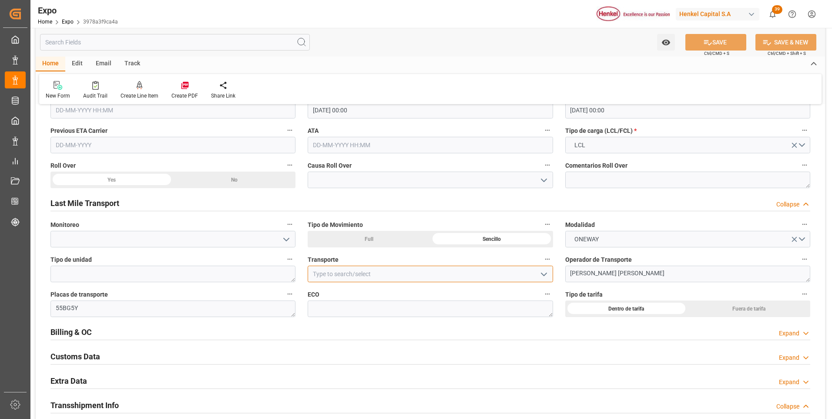
click at [346, 276] on input at bounding box center [430, 274] width 245 height 17
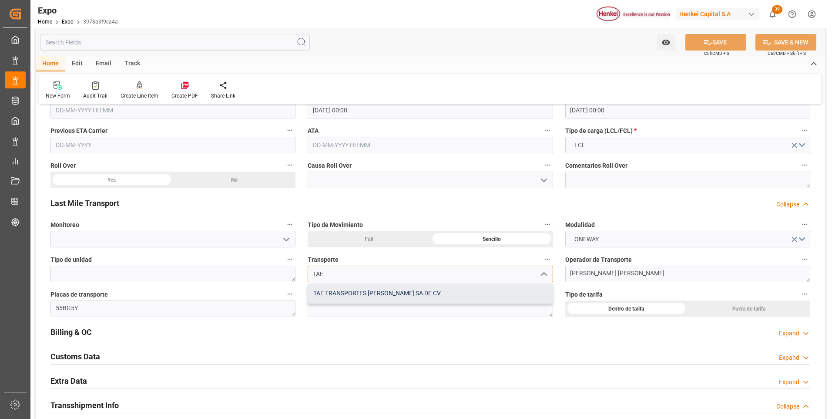
click at [358, 299] on div "TAE TRANSPORTES [PERSON_NAME] SA DE CV" at bounding box center [430, 293] width 244 height 20
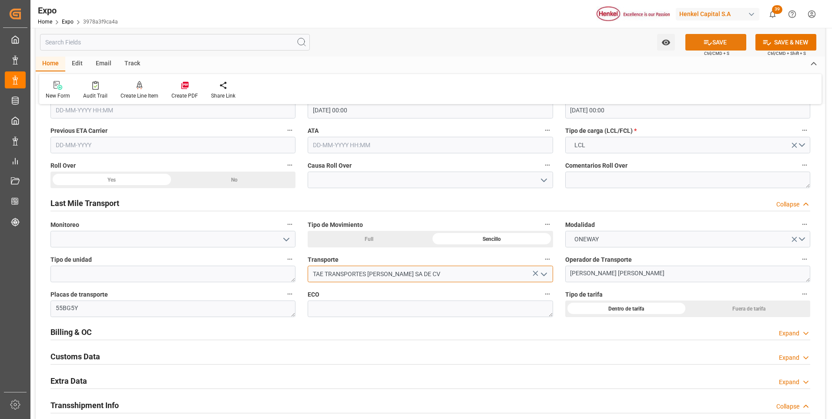
type input "TAE TRANSPORTES [PERSON_NAME] SA DE CV"
click at [709, 40] on icon at bounding box center [707, 42] width 9 height 9
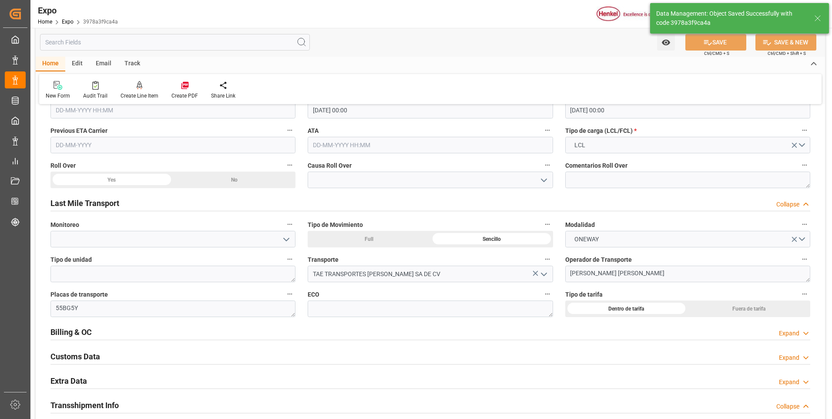
type input "[DATE] 18:26"
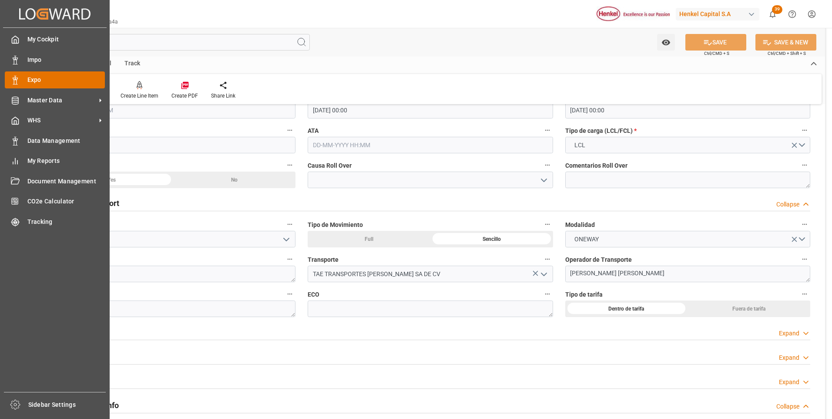
click at [13, 81] on icon at bounding box center [15, 80] width 9 height 9
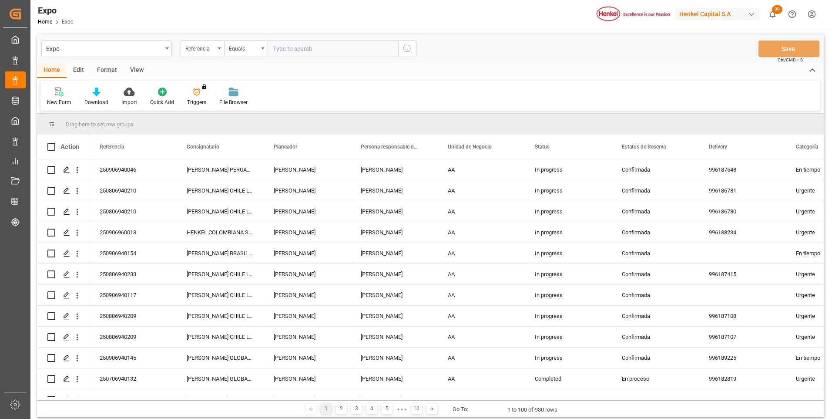
paste input "250906960017"
type input "250906960017"
click at [408, 46] on icon "search button" at bounding box center [407, 49] width 10 height 10
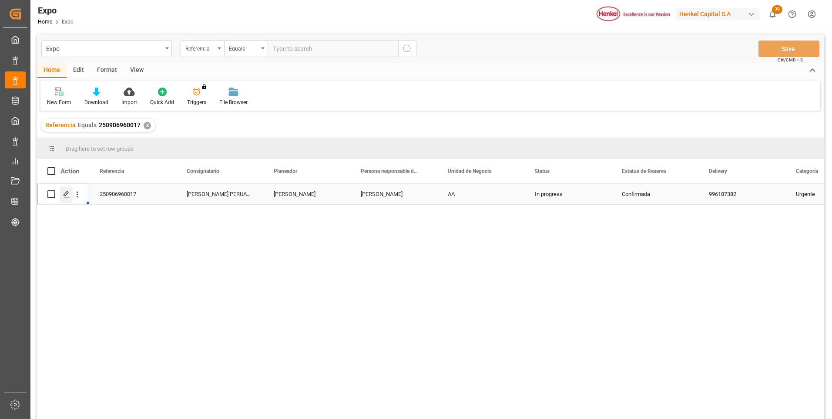
click at [67, 193] on icon "Press SPACE to select this row." at bounding box center [66, 194] width 7 height 7
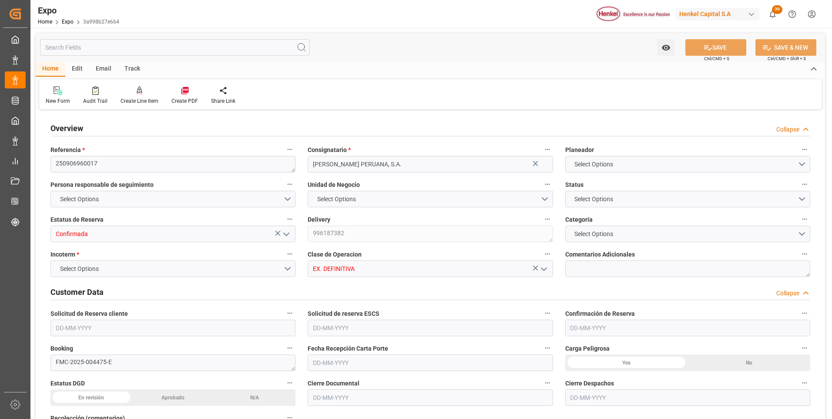
type input "3910"
type input "4254.403"
type input "5"
type input "9320697"
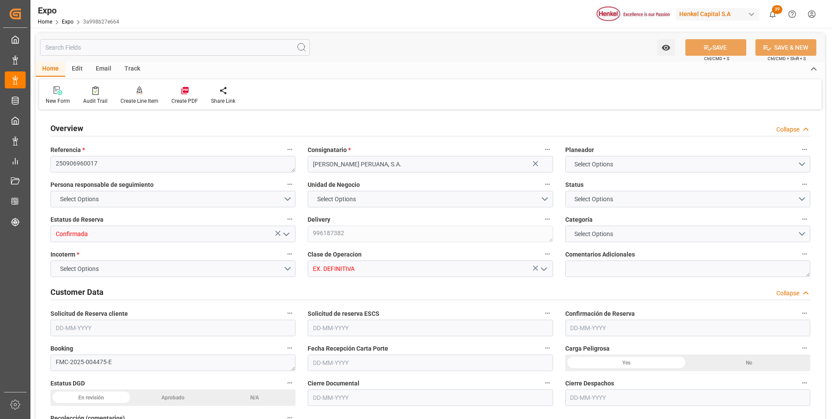
type input "MXZLO"
type input "PECLL"
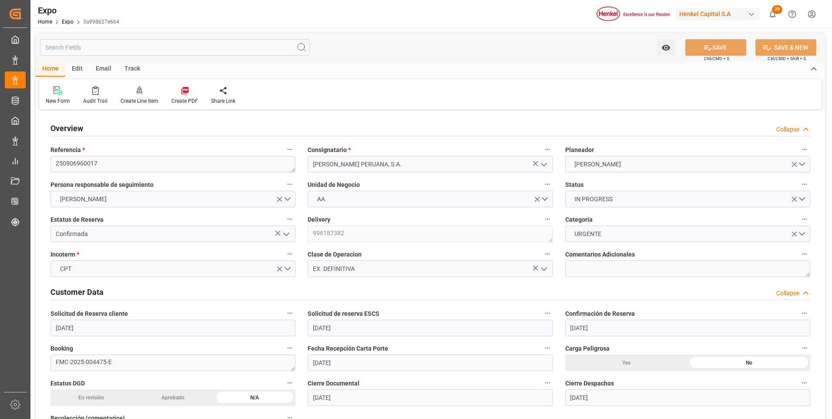
type input "[DATE]"
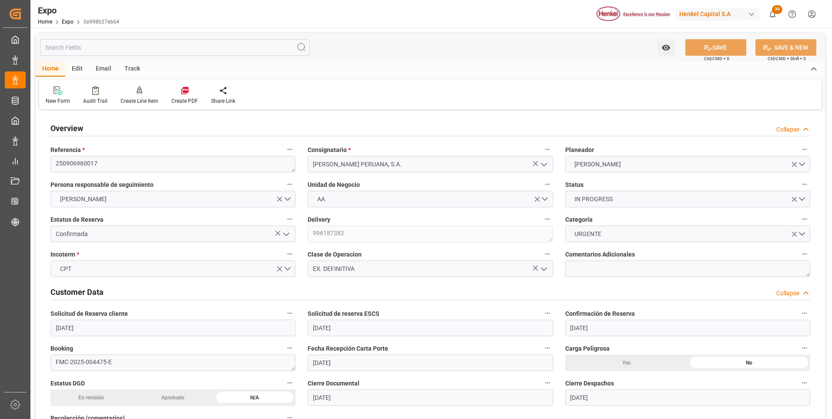
type input "[DATE]"
type input "[DATE] 00:00"
type input "[DATE]"
type input "[DATE] 00:00"
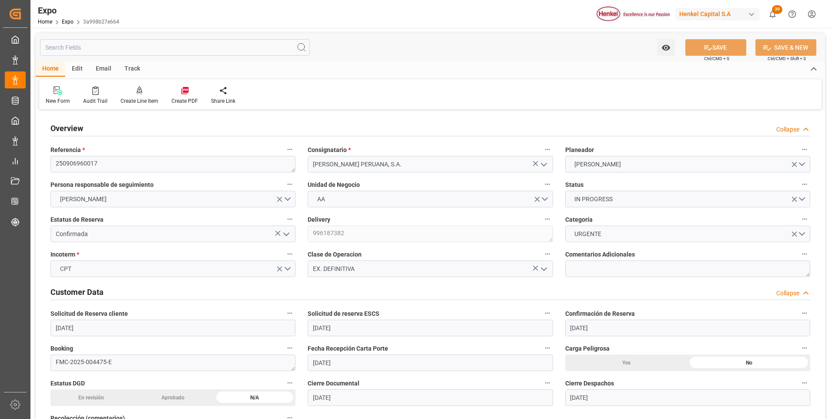
type input "[DATE] 00:00"
type input "[DATE] 10:27"
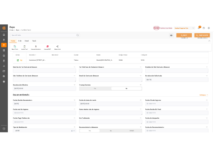
scroll to position [740, 0]
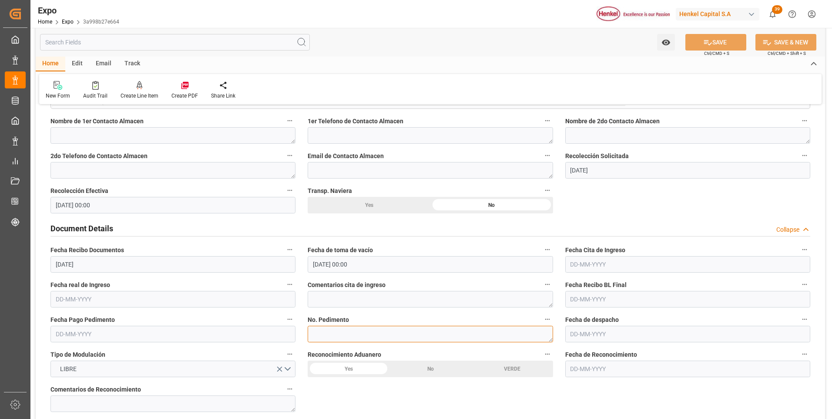
click at [347, 330] on textarea at bounding box center [430, 334] width 245 height 17
paste textarea ""
type textarea ""
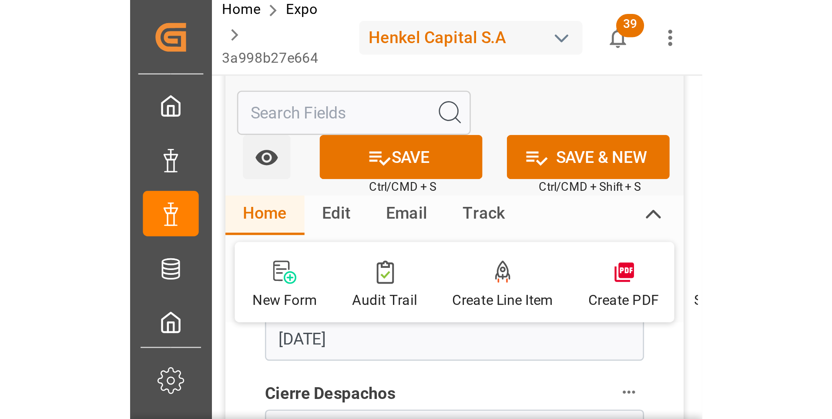
scroll to position [1975, 0]
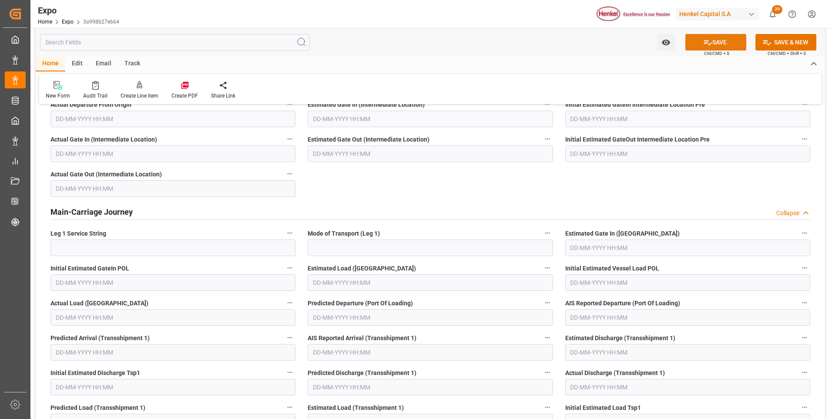
type textarea "25 16 3108 5003875"
click at [697, 47] on button "SAVE" at bounding box center [716, 42] width 61 height 17
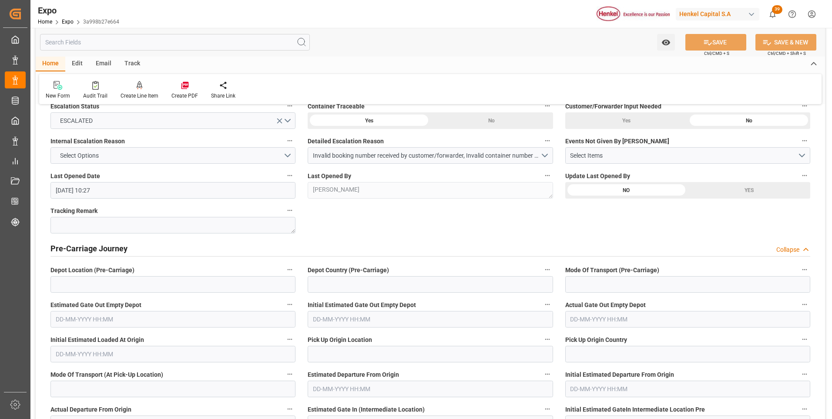
scroll to position [1584, 0]
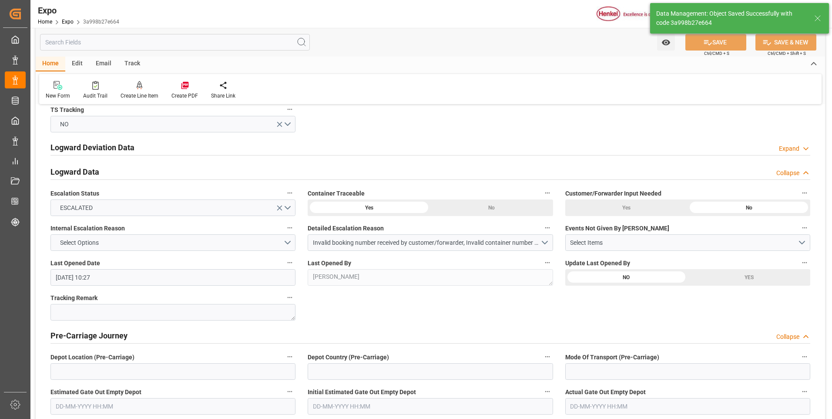
type textarea "[PERSON_NAME]"
type input "[DATE] 19:19"
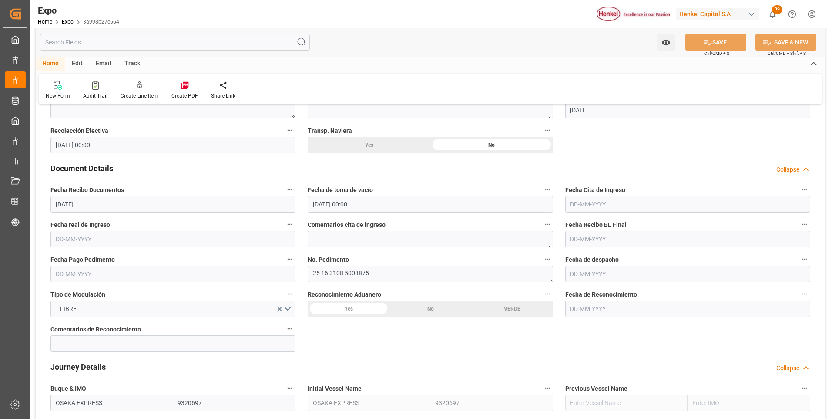
scroll to position [757, 0]
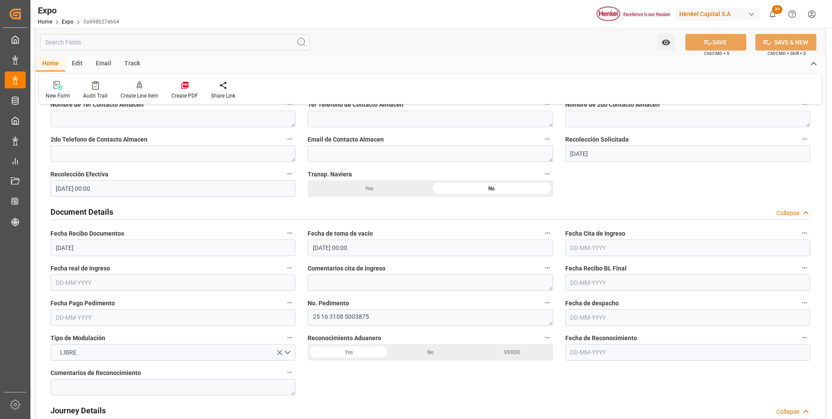
click at [584, 249] on input "text" at bounding box center [687, 247] width 245 height 17
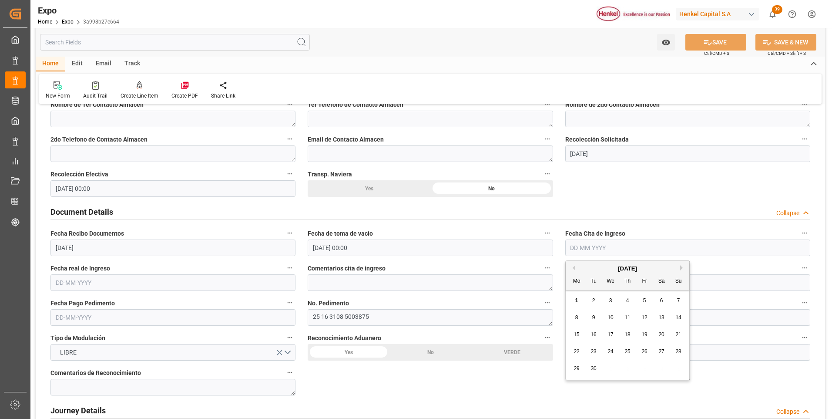
click at [574, 267] on button "Previous Month" at bounding box center [572, 267] width 5 height 5
click at [658, 370] on div "30" at bounding box center [661, 368] width 11 height 10
type input "[DATE]"
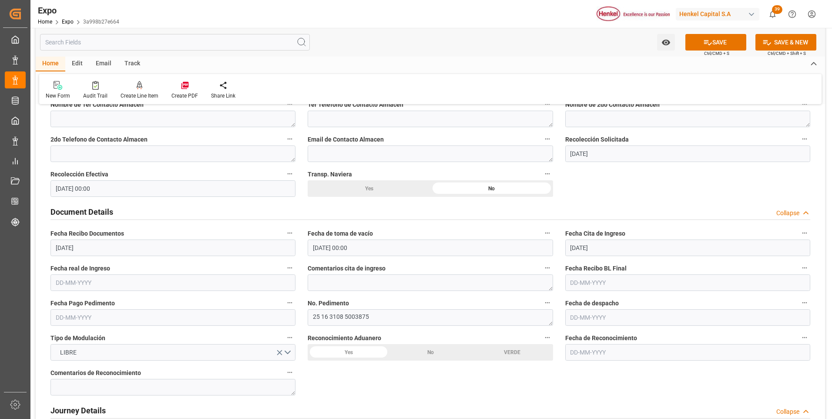
click at [86, 282] on input "text" at bounding box center [172, 282] width 245 height 17
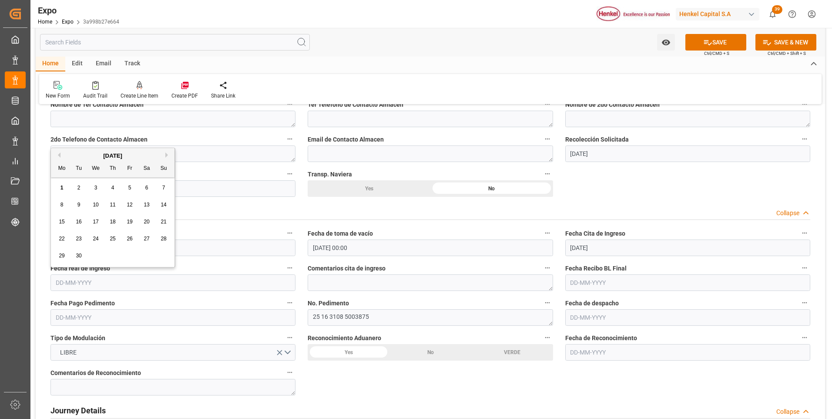
click at [60, 154] on button "Previous Month" at bounding box center [57, 154] width 5 height 5
click at [145, 258] on span "30" at bounding box center [147, 255] width 6 height 6
type input "[DATE]"
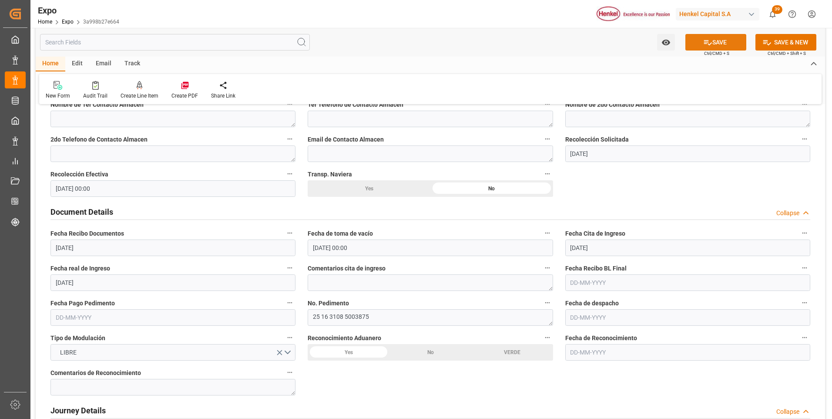
click at [708, 48] on button "SAVE" at bounding box center [716, 42] width 61 height 17
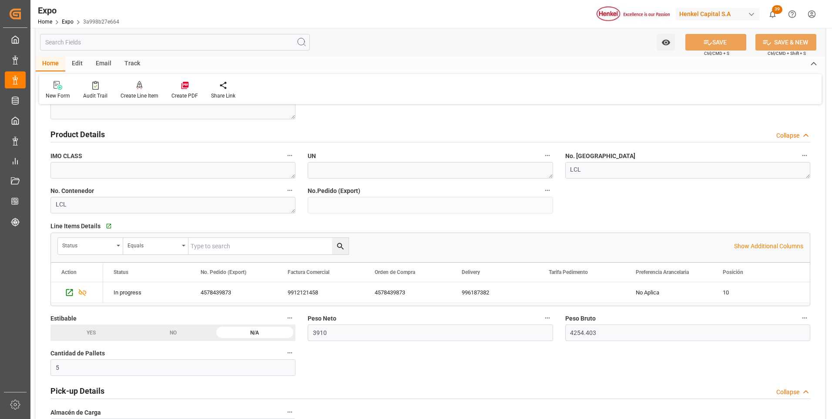
scroll to position [234, 0]
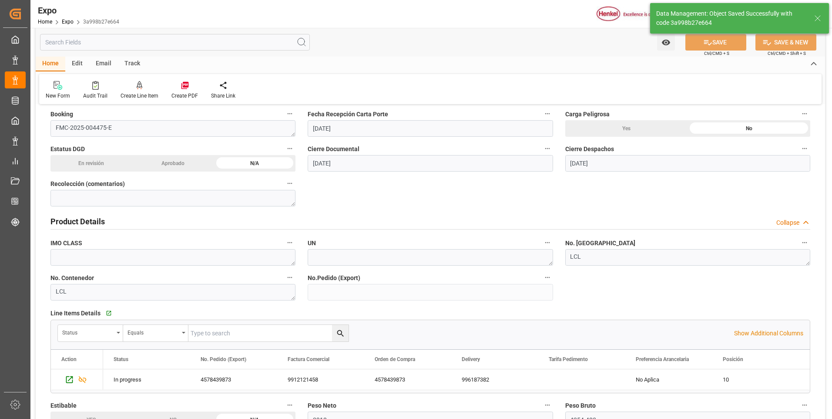
type input "[DATE] 19:20"
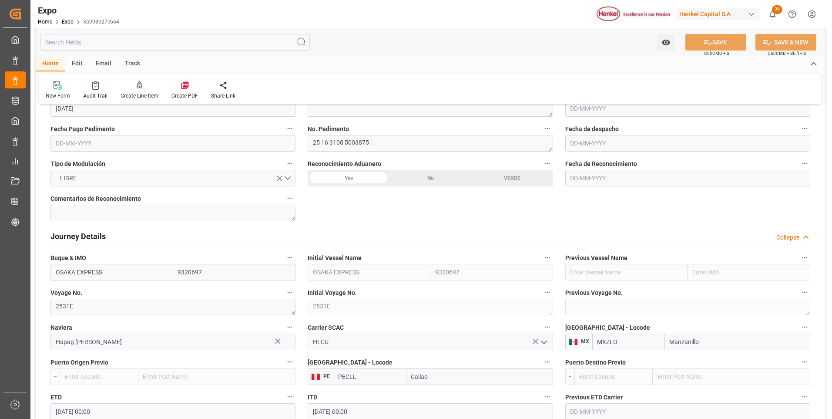
scroll to position [1018, 0]
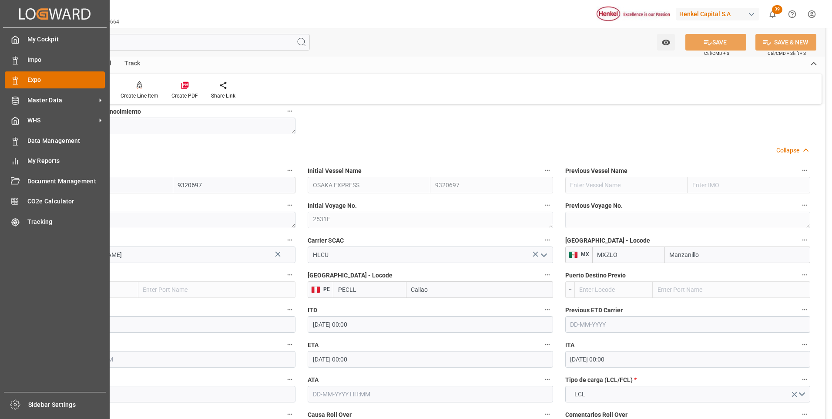
click at [7, 76] on div at bounding box center [12, 79] width 15 height 9
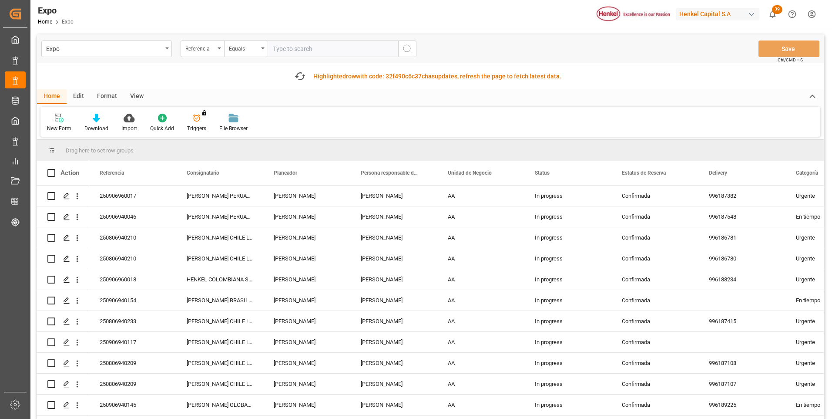
click at [310, 50] on input "text" at bounding box center [333, 48] width 131 height 17
paste input "250906940145"
type input "250906940145"
click at [406, 49] on icon "search button" at bounding box center [407, 49] width 10 height 10
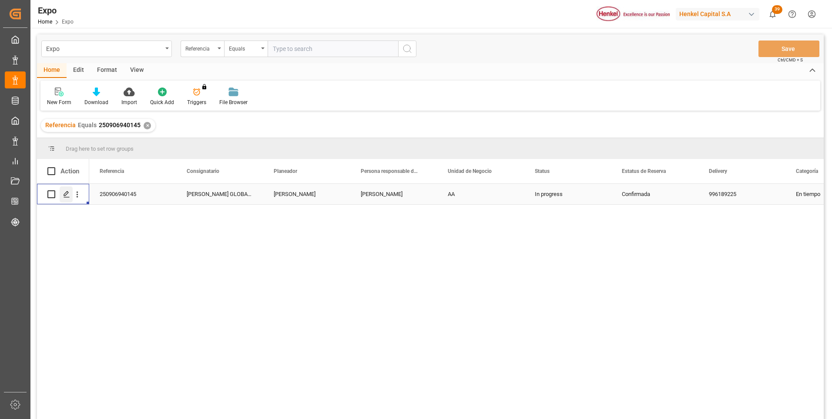
click at [67, 192] on icon "Press SPACE to select this row." at bounding box center [66, 194] width 7 height 7
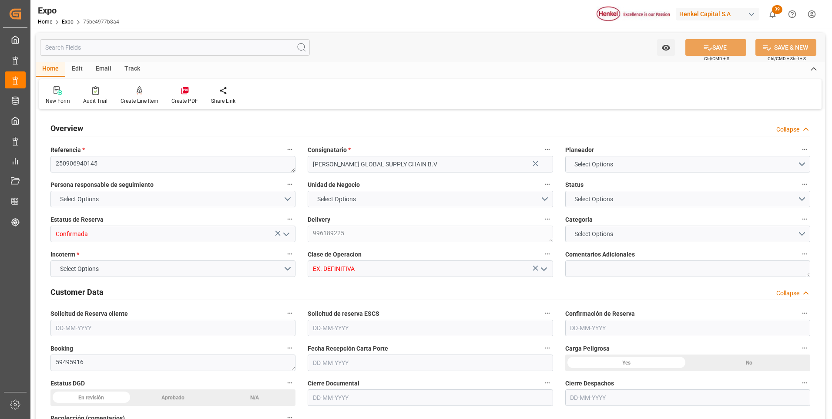
type input "6343.36"
type input "8722.121"
type input "10"
type input "9211482"
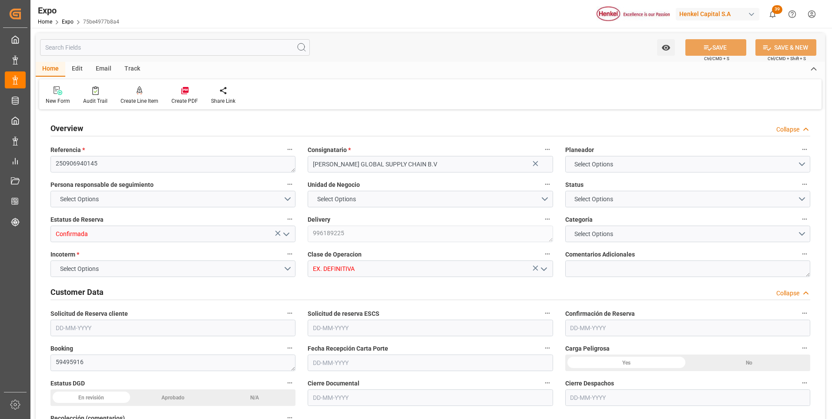
type input "MXATM"
type input "PLGDY"
type input "9292149"
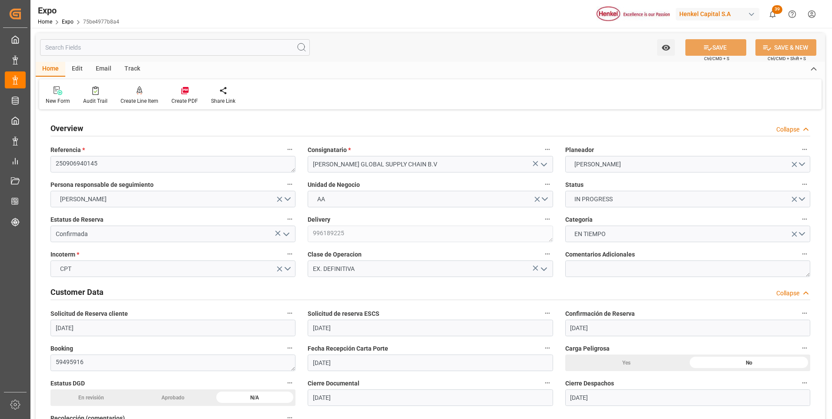
type input "[DATE]"
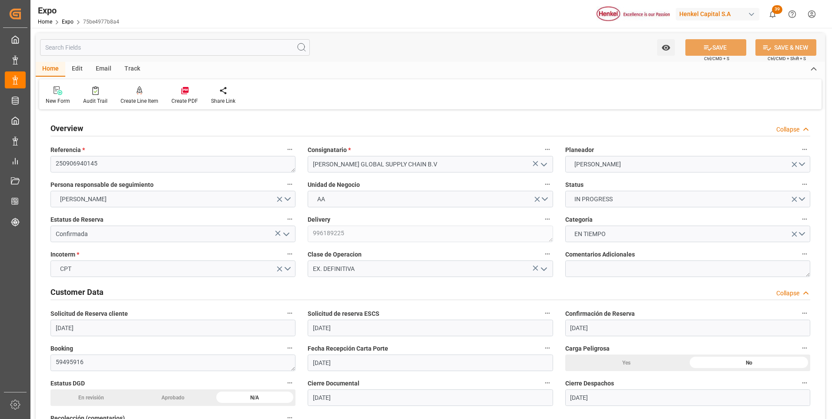
type input "[DATE]"
type input "[DATE] 00:00"
type input "[DATE]"
type input "[DATE] 00:00"
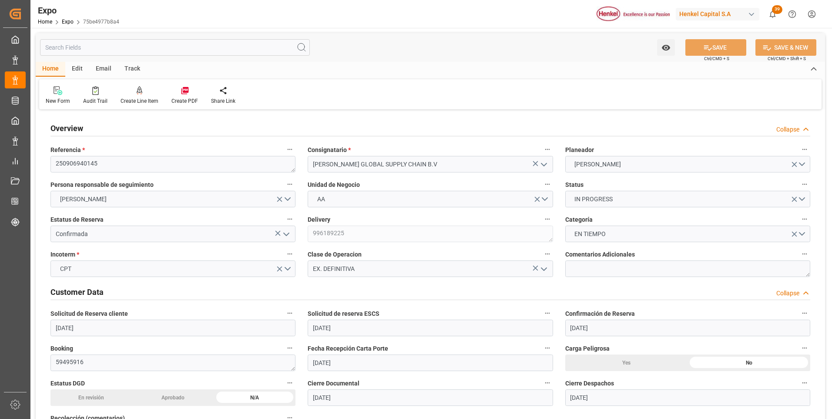
type input "[DATE]"
type input "[DATE] 02:30"
type input "[DATE] 00:00"
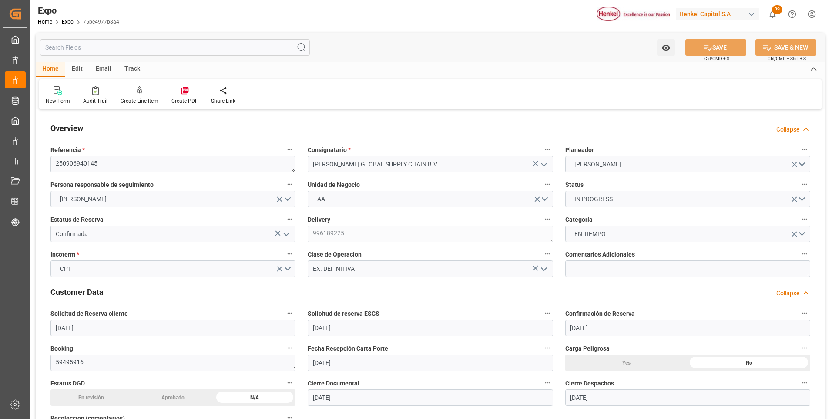
type input "[DATE] 23:00"
type input "[DATE] 00:00"
type input "[DATE] 17:43"
type input "[DATE] 02:30"
type input "[DATE] 14:00"
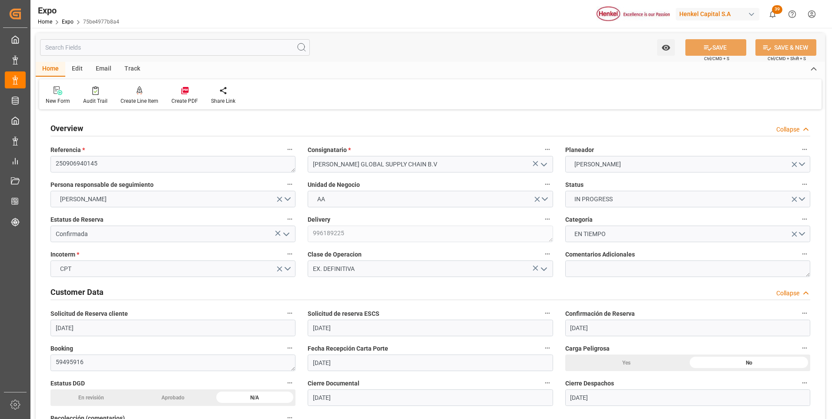
type input "[DATE] 07:00"
type input "[DATE] 23:00"
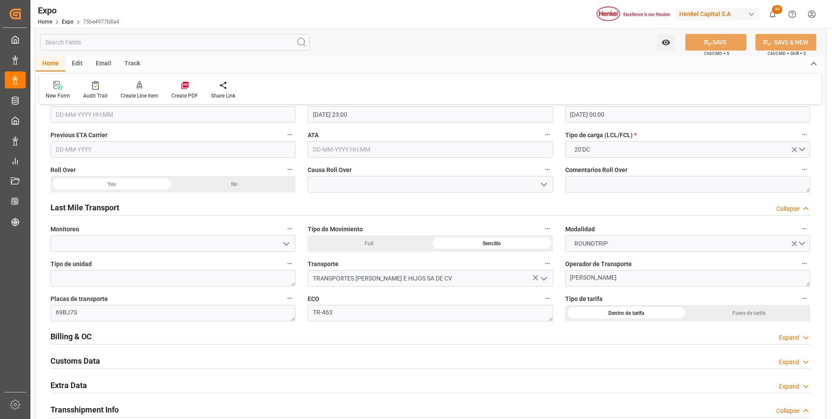
scroll to position [1393, 0]
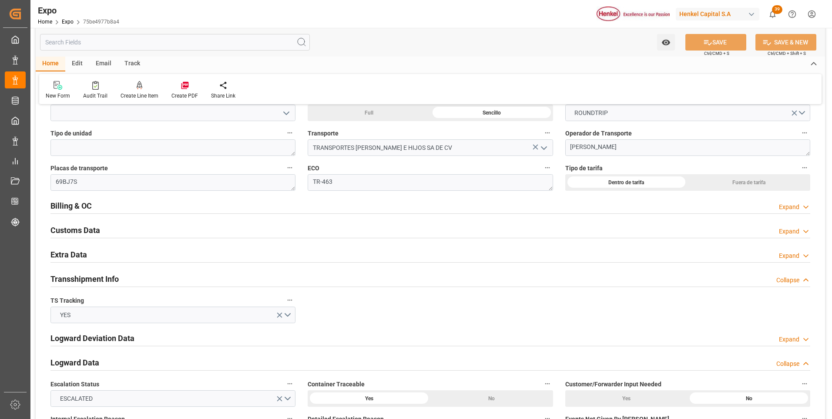
click at [784, 256] on div "Expand" at bounding box center [789, 255] width 20 height 9
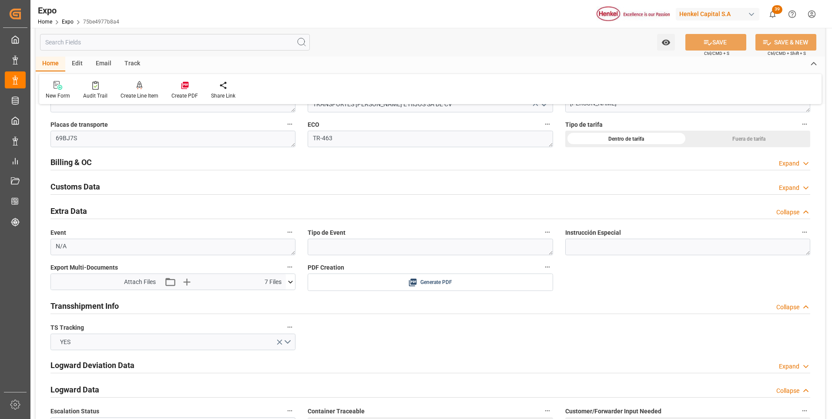
scroll to position [1480, 0]
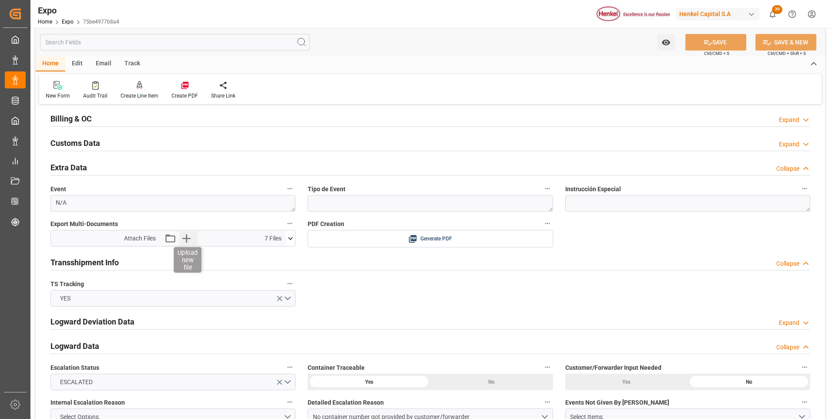
click at [184, 238] on icon "button" at bounding box center [186, 238] width 8 height 8
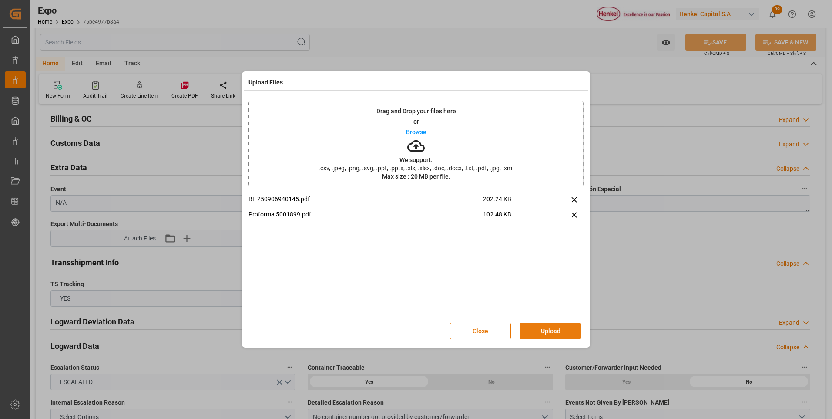
click at [530, 328] on button "Upload" at bounding box center [550, 331] width 61 height 17
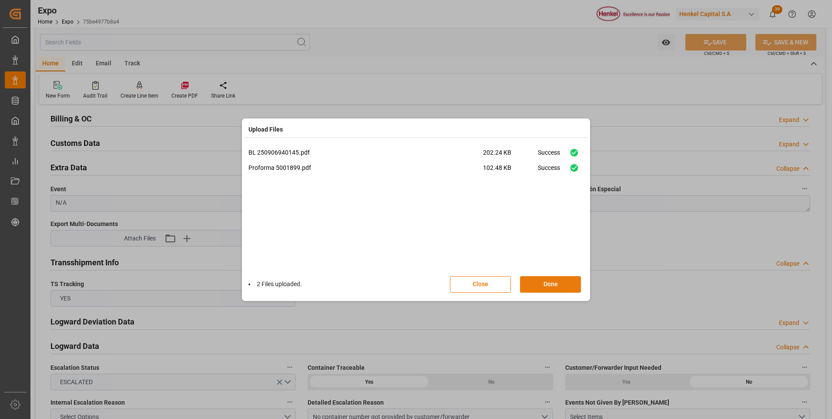
click at [547, 288] on button "Done" at bounding box center [550, 284] width 61 height 17
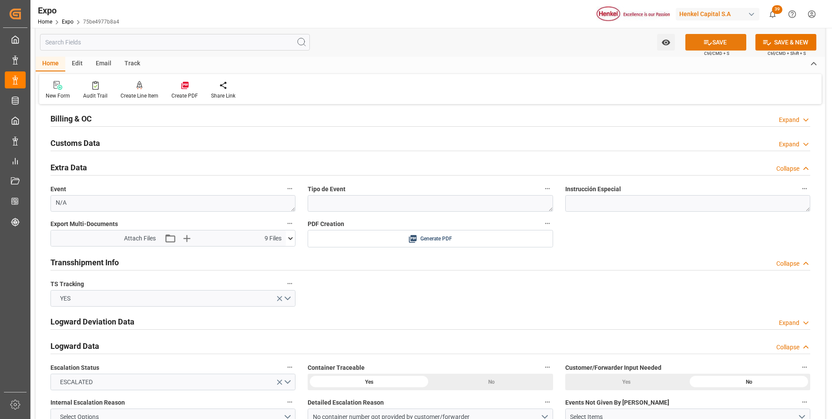
click at [738, 42] on button "SAVE" at bounding box center [716, 42] width 61 height 17
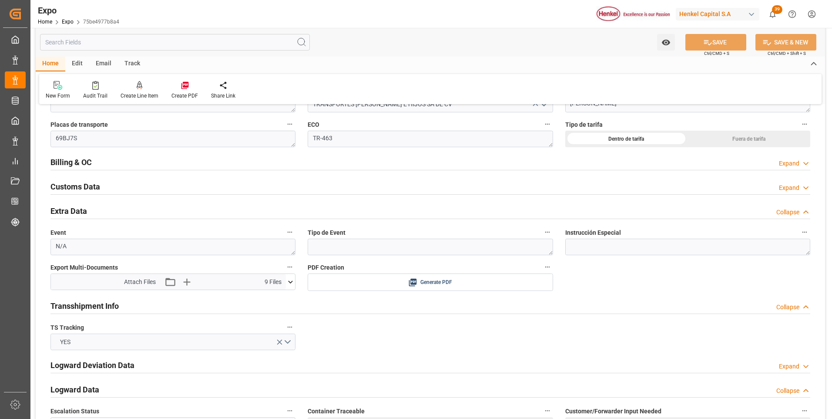
scroll to position [1306, 0]
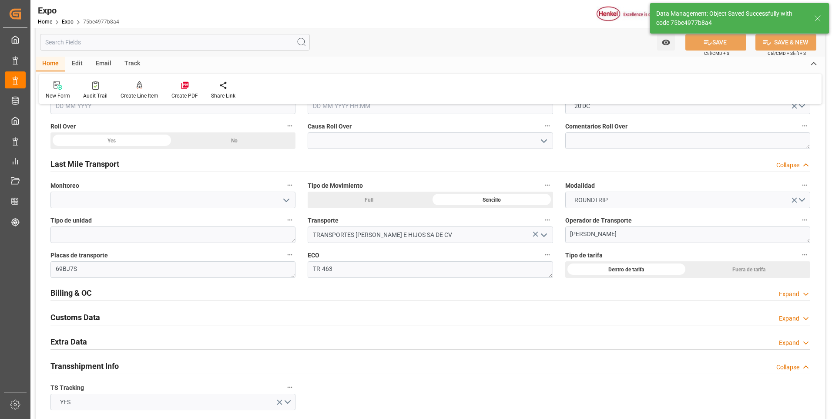
type input "[DATE] 19:29"
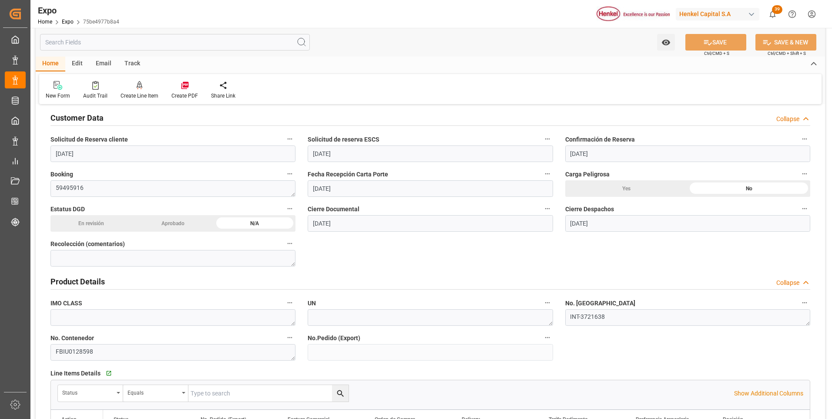
scroll to position [0, 0]
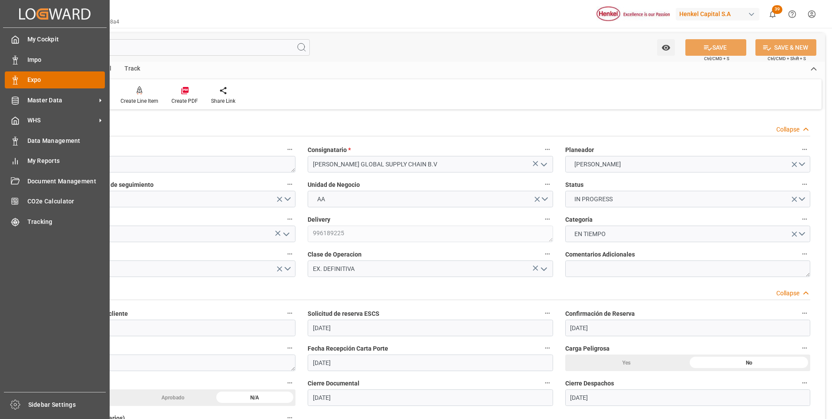
click at [7, 81] on div at bounding box center [12, 79] width 15 height 9
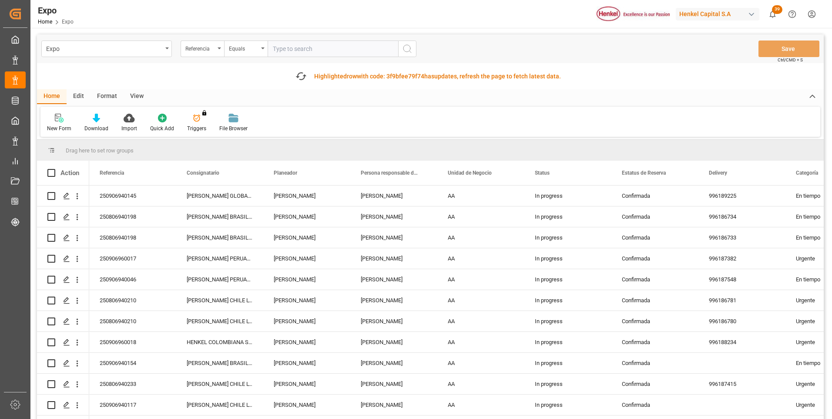
paste input "250906940046"
type input "250906940046"
click at [408, 47] on icon "search button" at bounding box center [407, 49] width 10 height 10
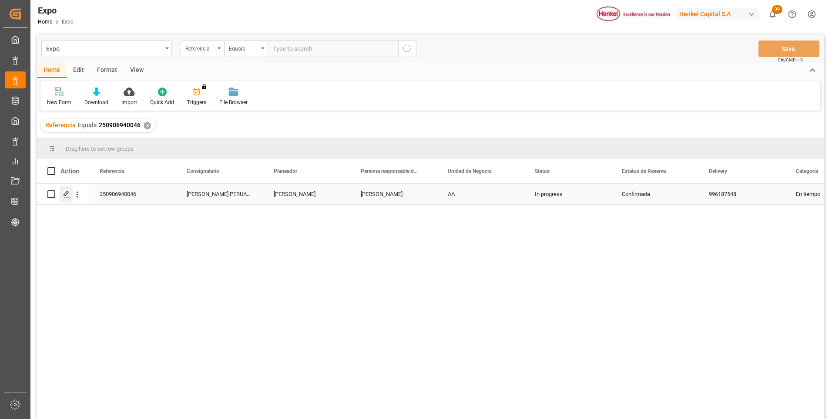
click at [66, 193] on icon "Press SPACE to select this row." at bounding box center [66, 194] width 7 height 7
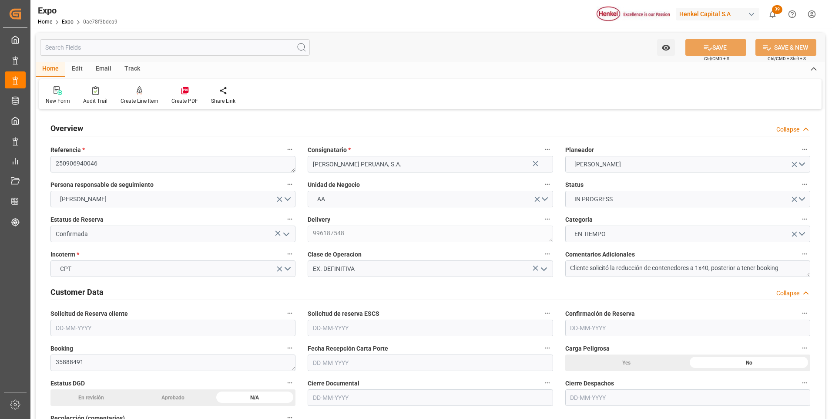
type input "20520"
type input "21530.88"
type input "36"
type input "9938420"
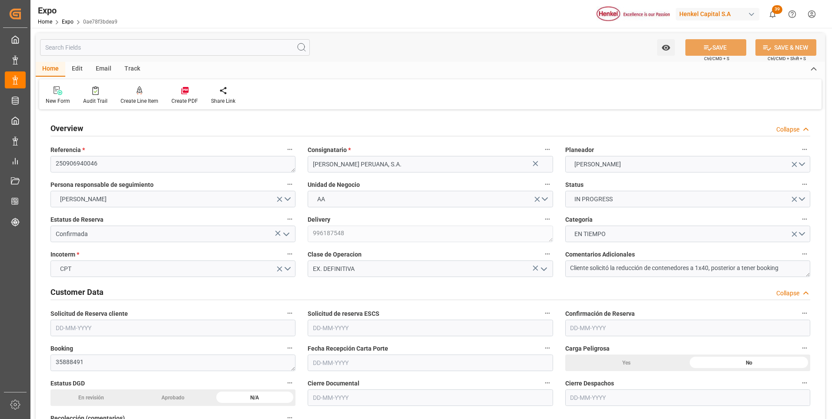
type input "MXZLO"
type input "PECLL"
type input "9938420"
type input "[DATE]"
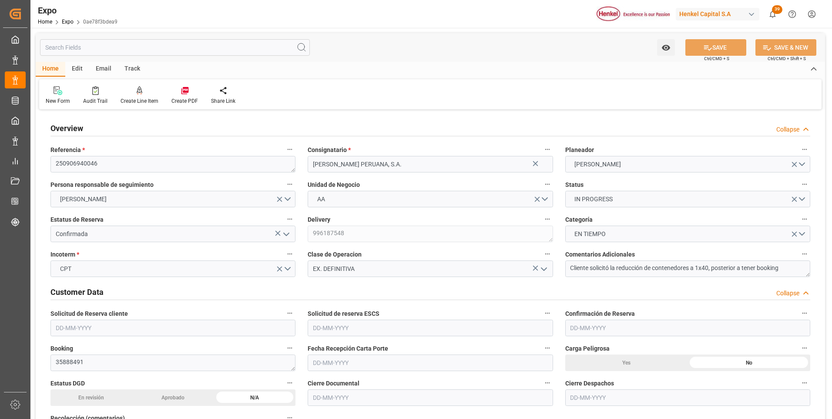
type input "[DATE]"
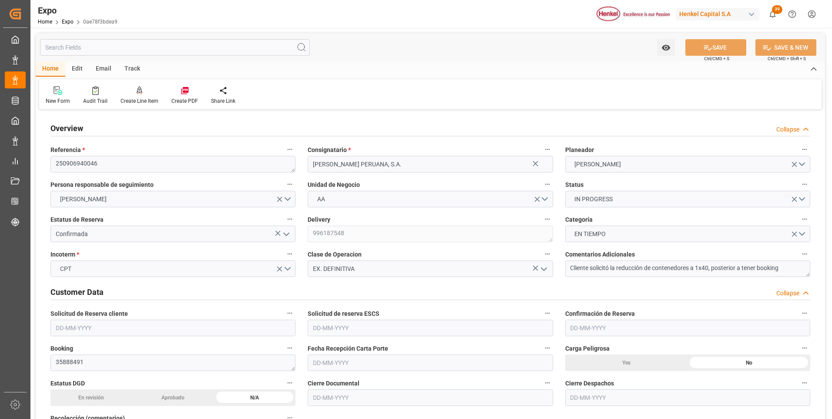
type input "[DATE] 00:00"
type input "[DATE]"
type input "[DATE] 22:41"
type input "[DATE]"
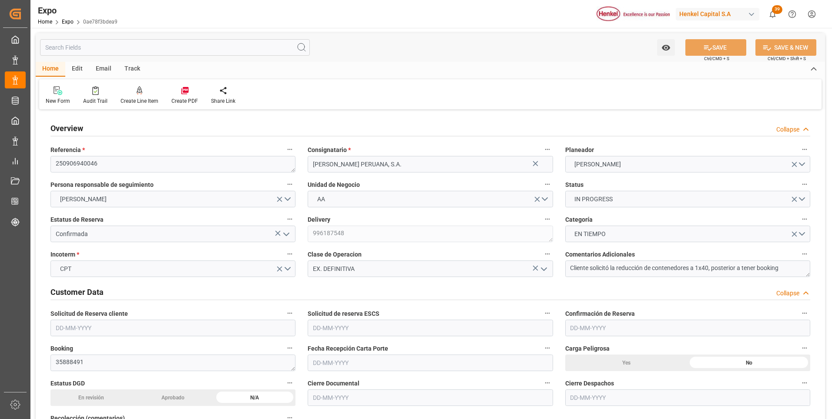
type input "[DATE]"
type input "[DATE] 19:00"
type input "[DATE] 00:00"
type input "[DATE] 04:00"
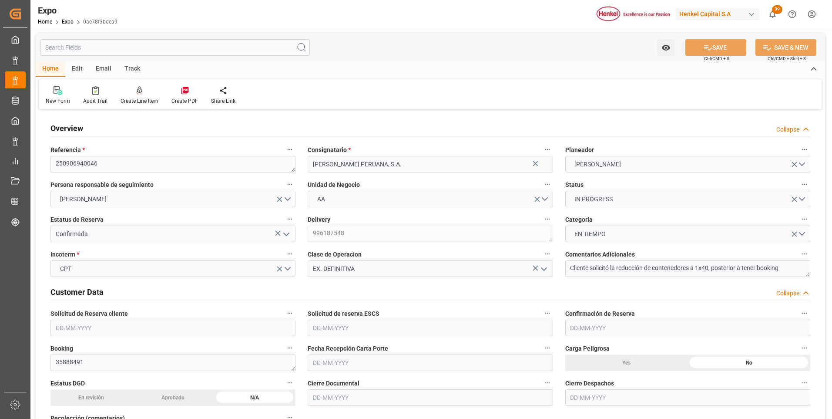
type input "[DATE] 00:00"
type input "[DATE] 19:00"
type input "[DATE] 11:40"
type input "[DATE] 19:00"
type input "[DATE] 04:00"
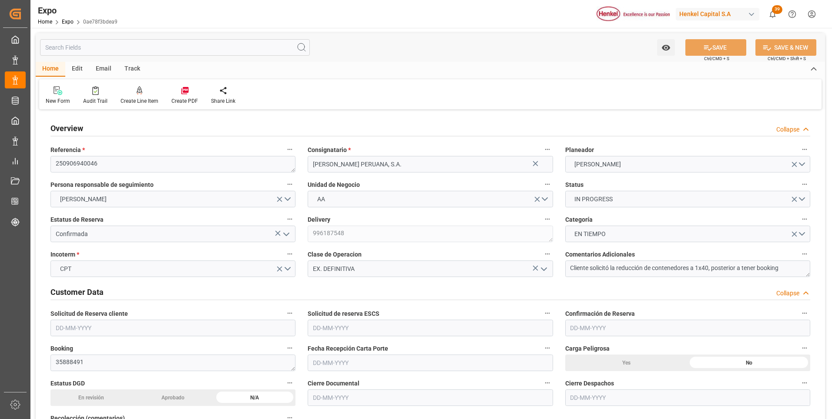
type input "[DATE] 15:42"
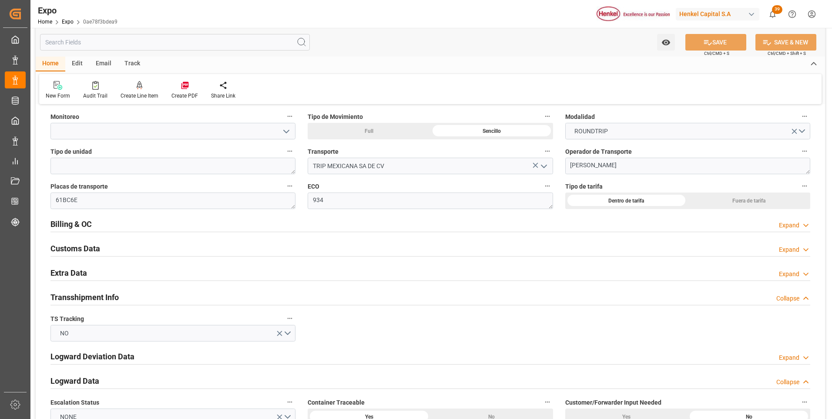
scroll to position [1437, 0]
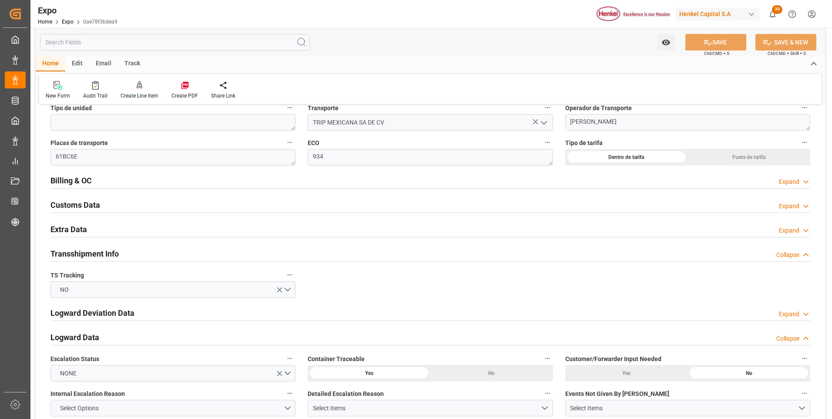
click at [795, 229] on div "Expand" at bounding box center [789, 230] width 20 height 9
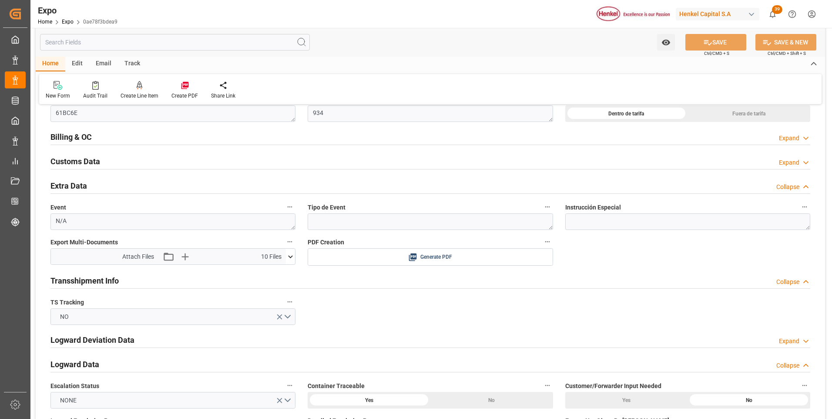
scroll to position [1524, 0]
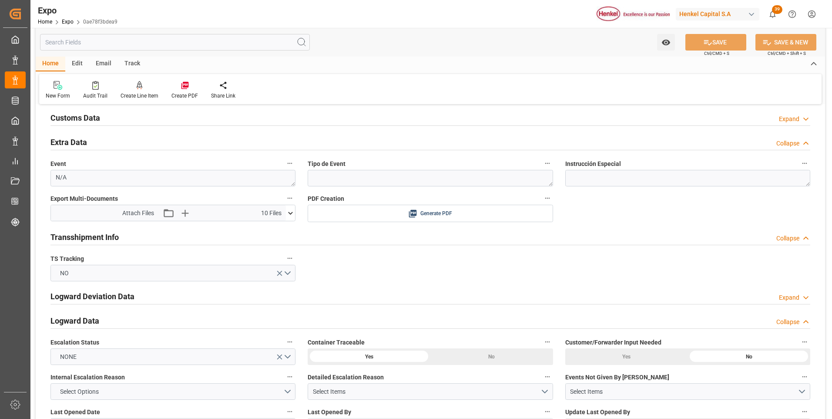
click at [292, 214] on icon at bounding box center [290, 213] width 9 height 9
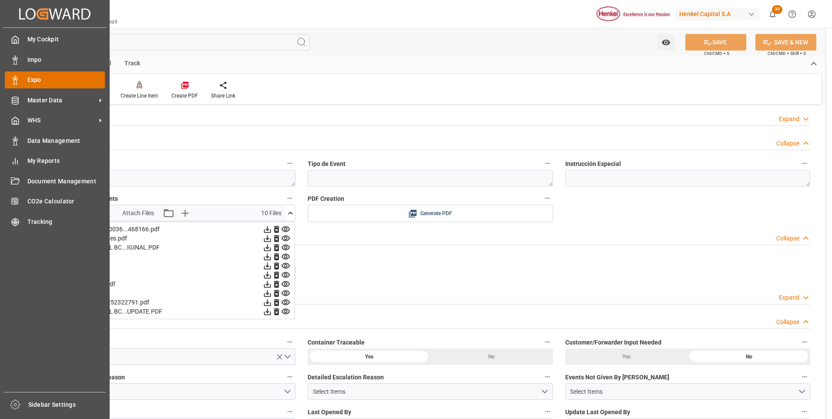
click at [15, 81] on icon at bounding box center [15, 80] width 9 height 9
